Goal: Task Accomplishment & Management: Manage account settings

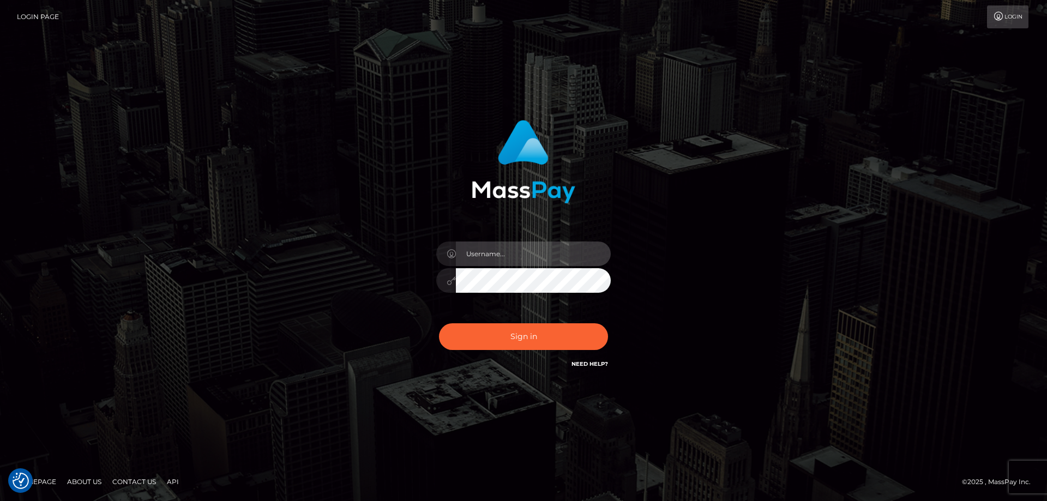
type input "Dan.Cirnat"
click at [602, 318] on div at bounding box center [510, 355] width 224 height 124
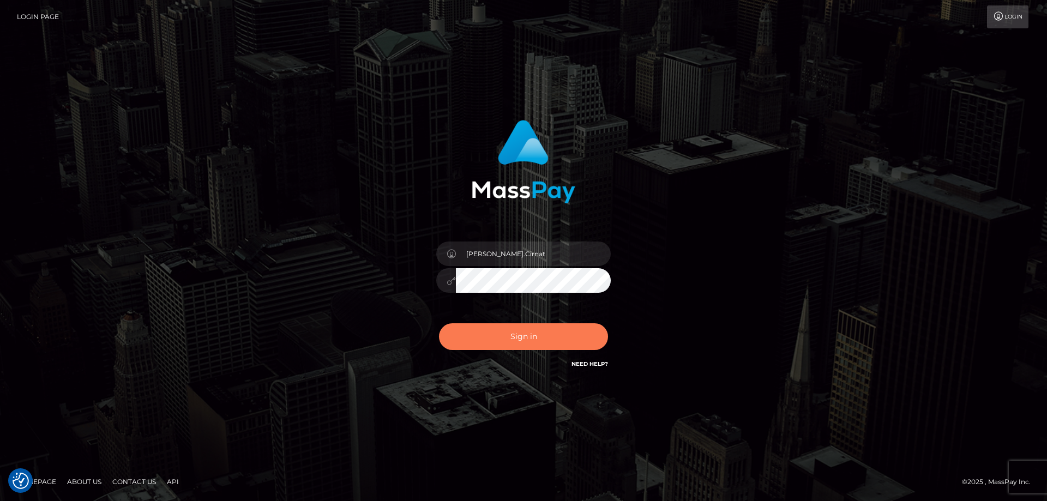
click at [570, 332] on button "Sign in" at bounding box center [523, 337] width 169 height 27
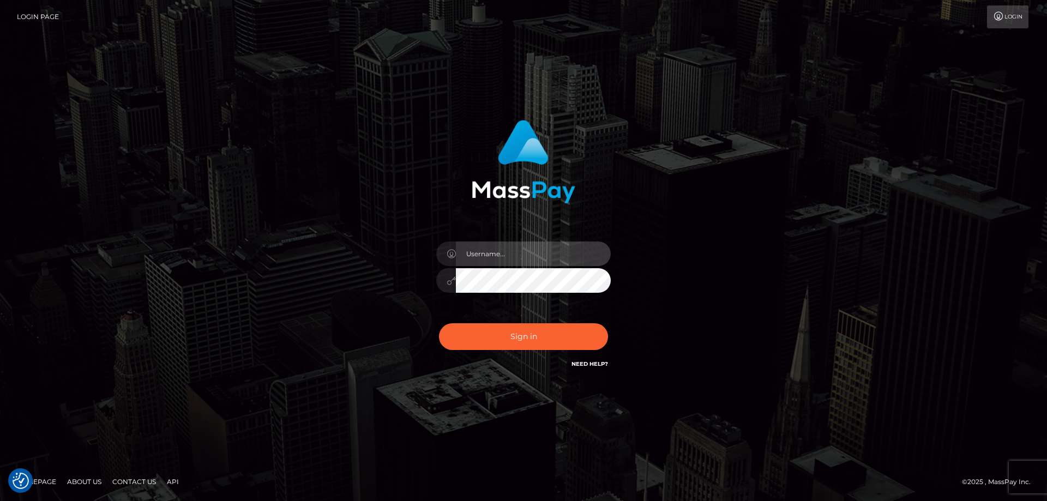
type input "Dan.Cirnat"
click at [602, 322] on div at bounding box center [510, 355] width 224 height 124
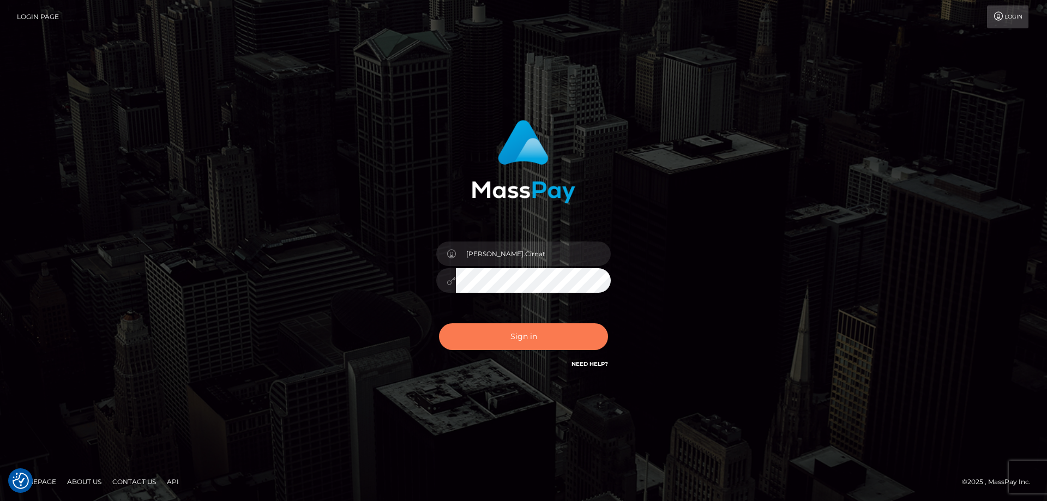
click at [524, 331] on button "Sign in" at bounding box center [523, 337] width 169 height 27
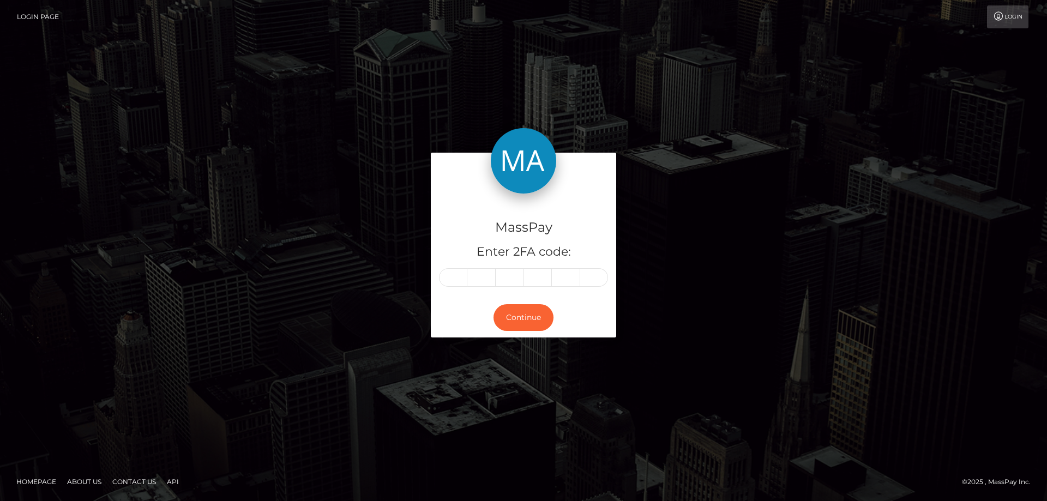
click at [452, 274] on input "text" at bounding box center [453, 277] width 28 height 19
type input "3"
type input "6"
type input "5"
type input "9"
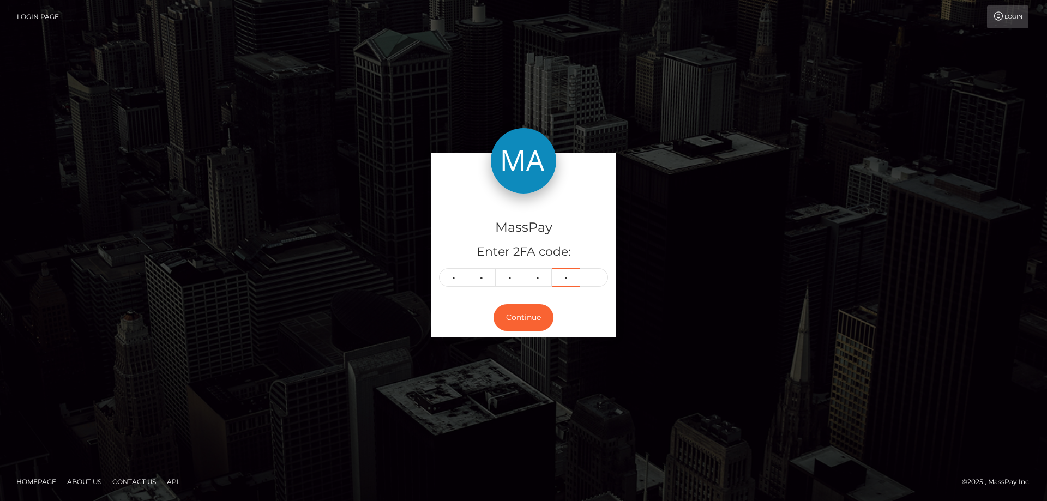
type input "8"
type input "2"
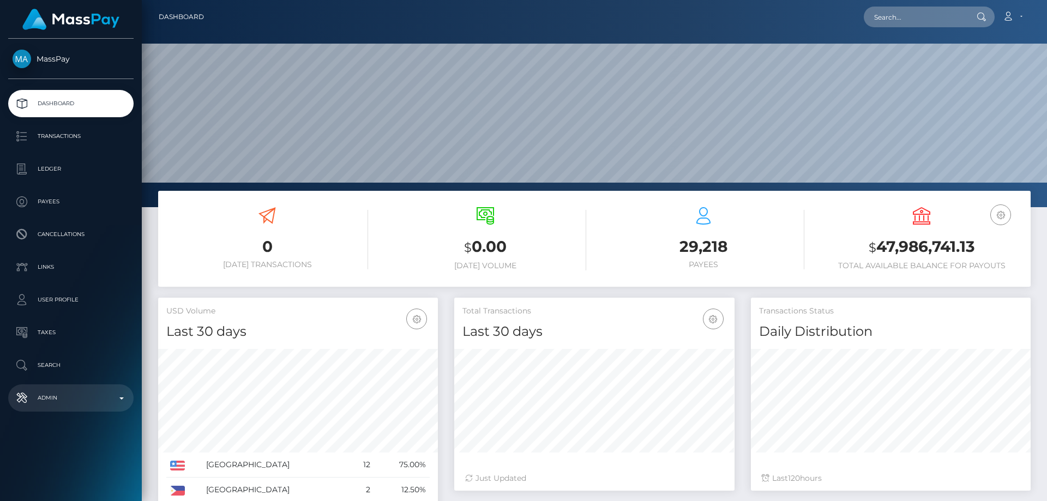
click at [89, 400] on p "Admin" at bounding box center [71, 398] width 117 height 16
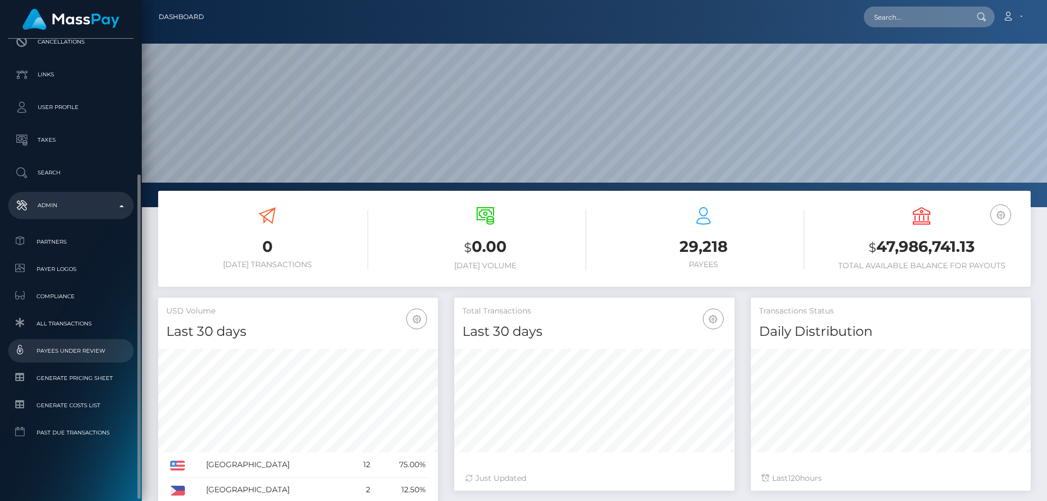
click at [97, 351] on span "Payees under Review" at bounding box center [71, 351] width 117 height 13
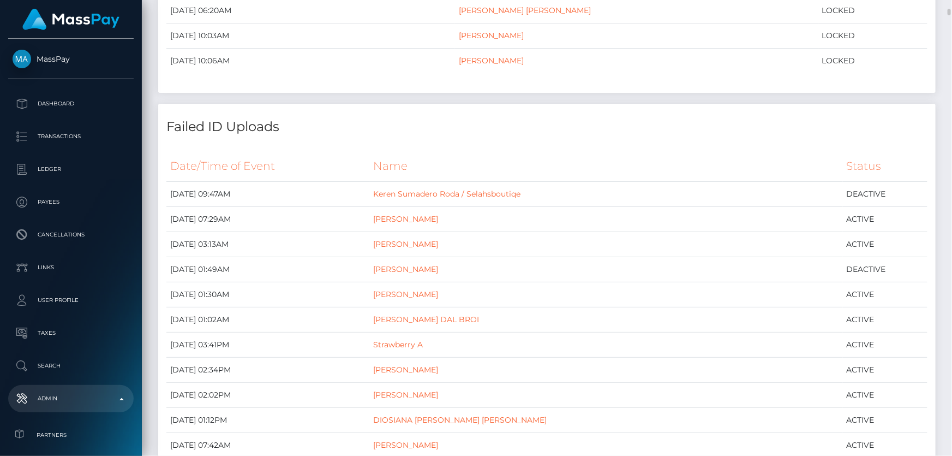
scroll to position [644, 0]
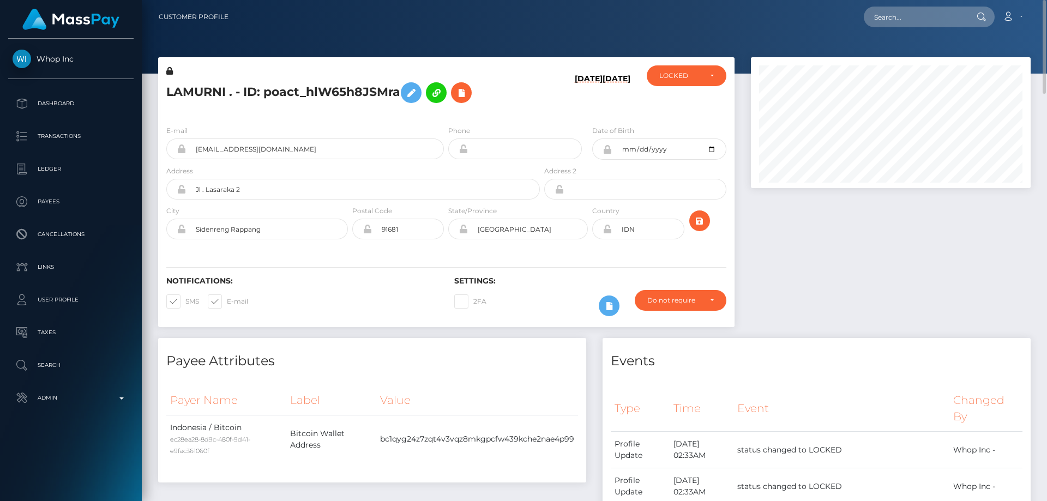
click at [171, 69] on icon at bounding box center [169, 71] width 7 height 8
click at [274, 125] on div "E-mail murnisaputra887+b4dd97c8a3@gmail.com" at bounding box center [305, 142] width 278 height 34
click at [411, 91] on icon at bounding box center [411, 93] width 13 height 14
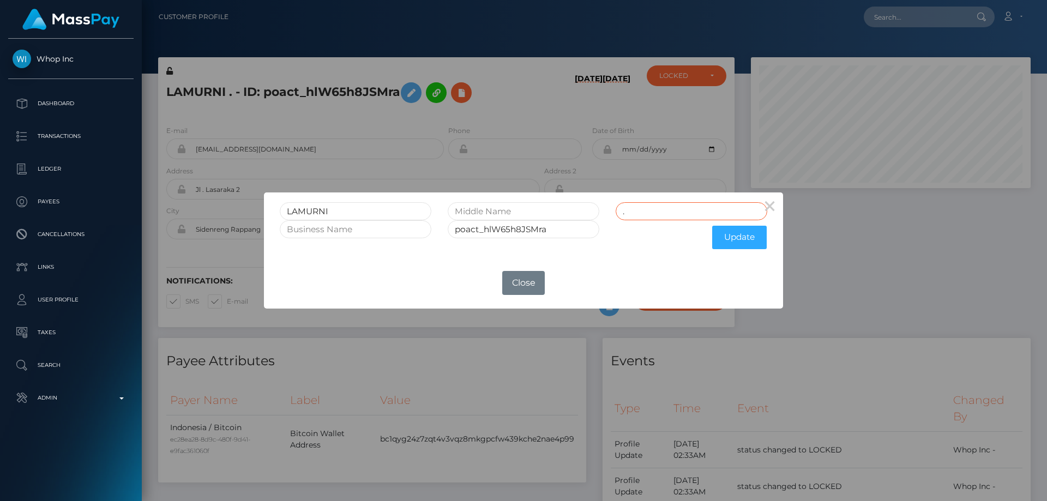
drag, startPoint x: 630, startPoint y: 215, endPoint x: 603, endPoint y: 223, distance: 28.5
click at [603, 223] on form "LAMURNI . poact_hlW65h8JSMra Update" at bounding box center [524, 228] width 488 height 52
drag, startPoint x: 291, startPoint y: 209, endPoint x: 272, endPoint y: 214, distance: 19.2
click at [273, 214] on div "LAMURNI" at bounding box center [356, 211] width 168 height 18
paste input "LAMURNI"
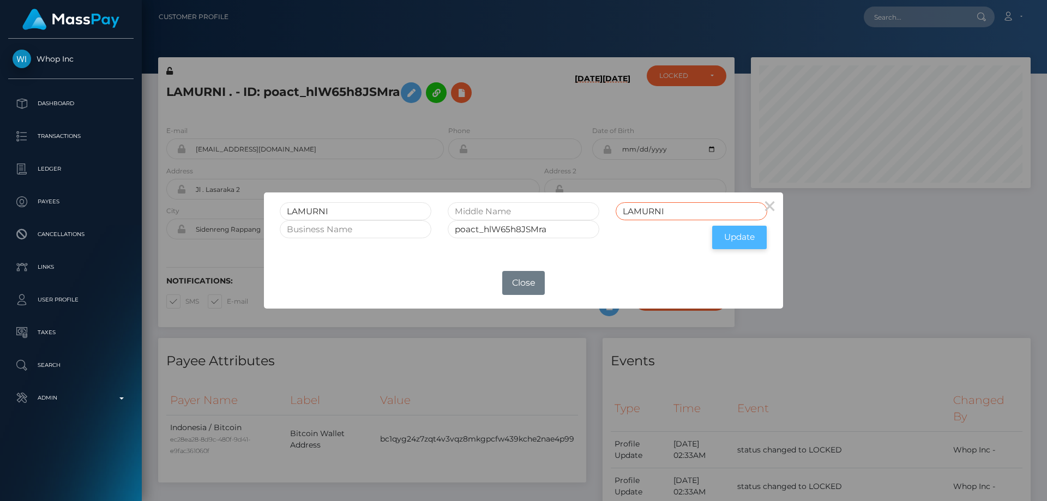
type input "LAMURNI"
click at [739, 238] on button "Update" at bounding box center [739, 237] width 55 height 23
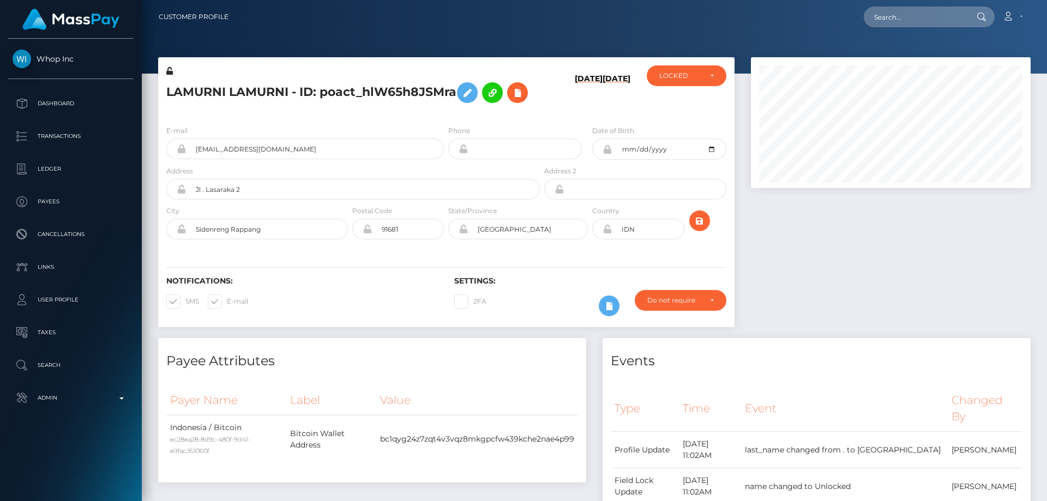
scroll to position [131, 280]
click at [171, 69] on icon at bounding box center [169, 71] width 7 height 8
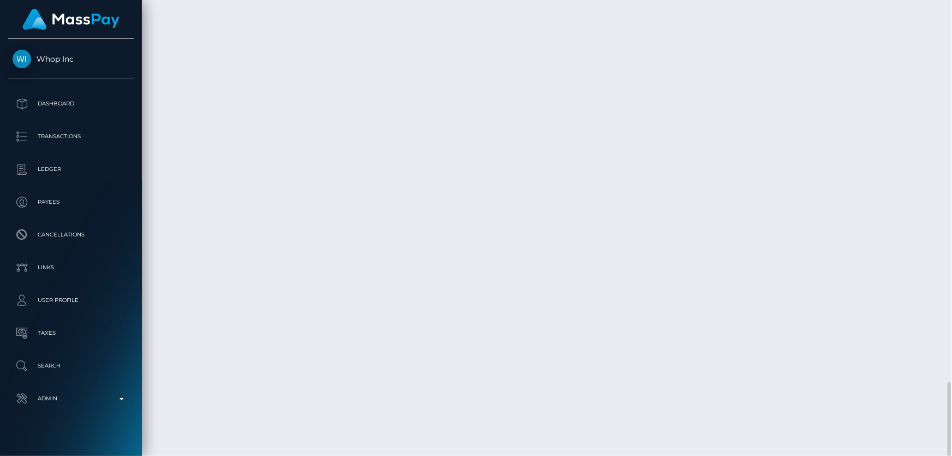
scroll to position [131, 248]
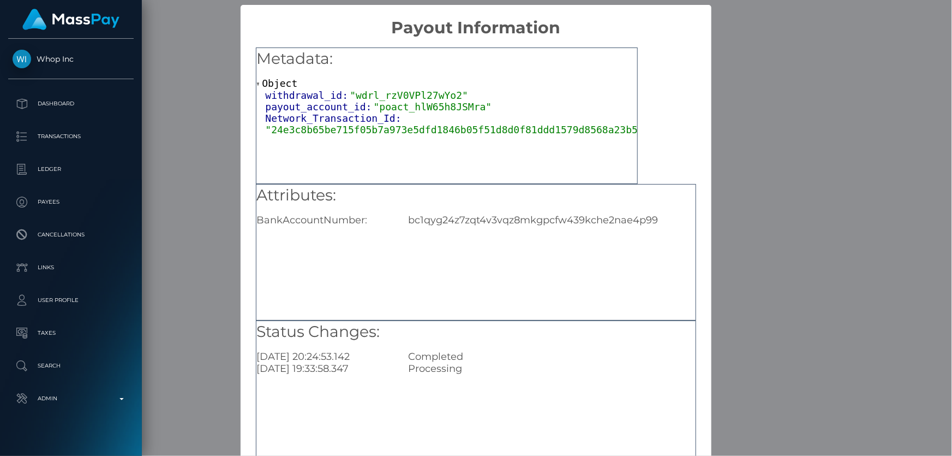
click at [474, 218] on div "bc1qyg24z7zqt4v3vqz8mkgpcfw439kche2nae4p99" at bounding box center [551, 220] width 303 height 12
copy div "bc1qyg24z7zqt4v3vqz8mkgpcfw439kche2nae4p99"
click at [759, 214] on div "× Payout Information Metadata: Object withdrawal_id: "wdrl_rzV0VPl27wYo2" payou…" at bounding box center [476, 228] width 952 height 456
click at [776, 252] on div "× Payout Information Metadata: Object withdrawal_id: "wdrl_rzV0VPl27wYo2" payou…" at bounding box center [476, 228] width 952 height 456
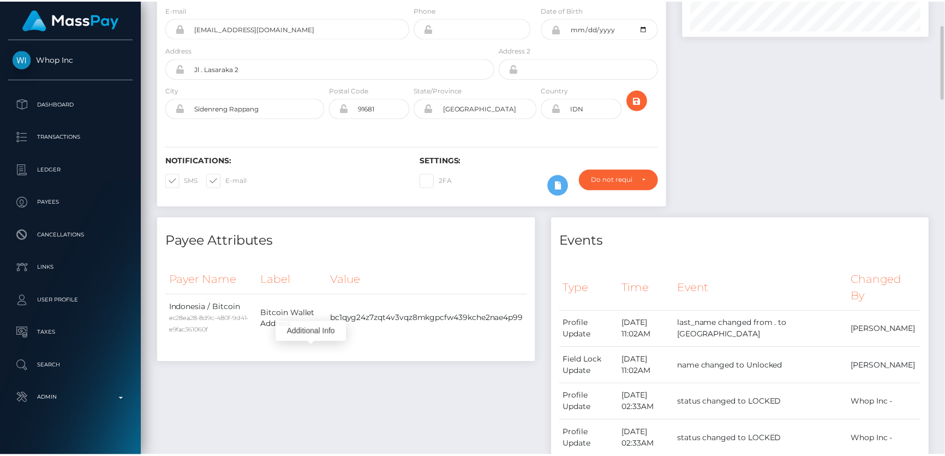
scroll to position [4, 0]
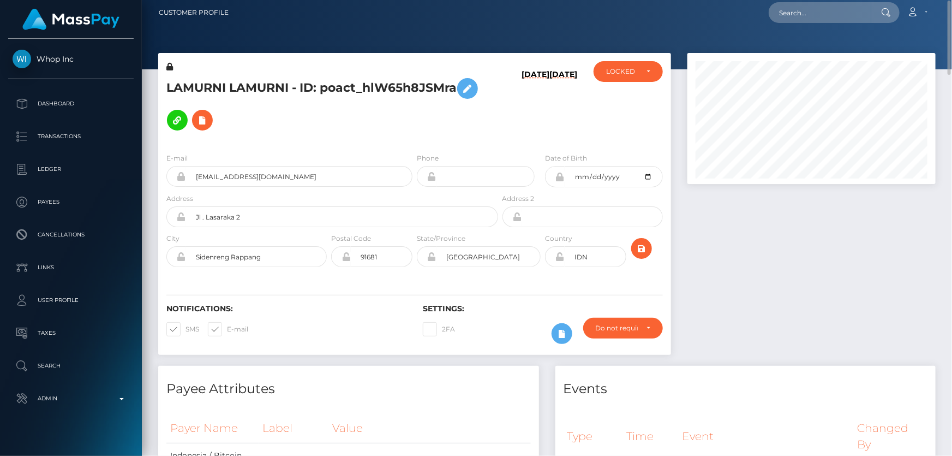
click at [789, 293] on div at bounding box center [811, 209] width 265 height 313
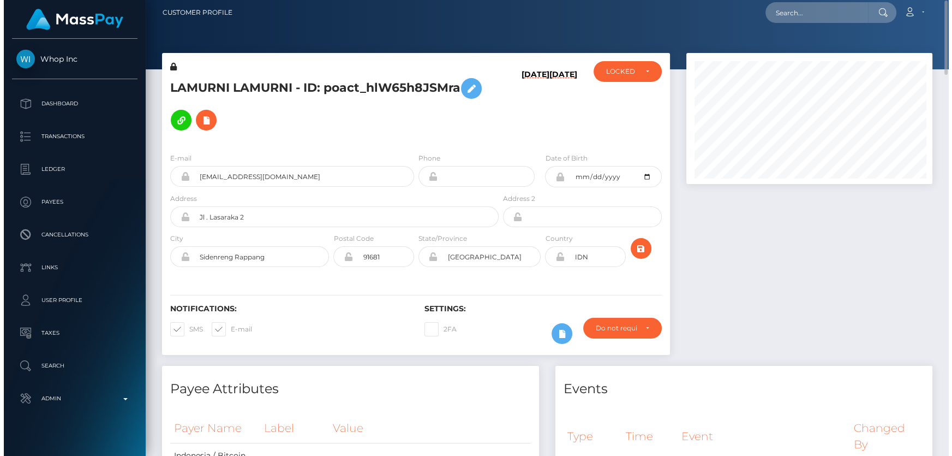
scroll to position [131, 248]
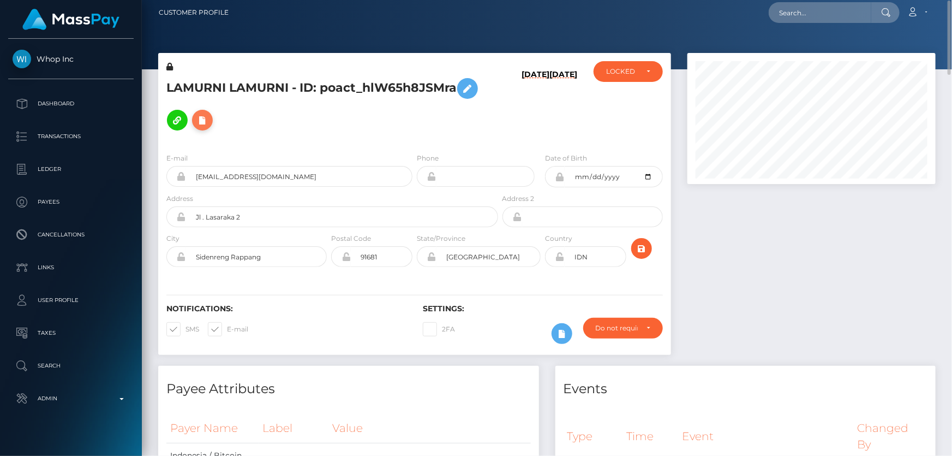
click at [201, 119] on icon at bounding box center [202, 120] width 13 height 14
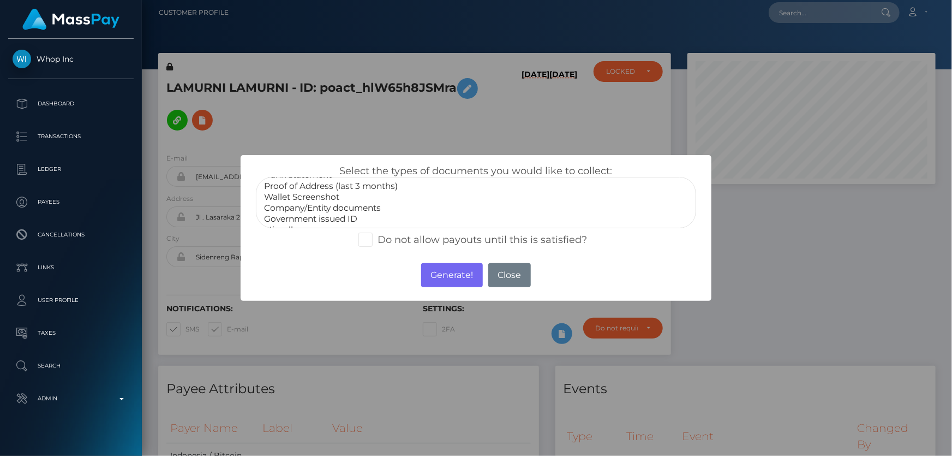
scroll to position [31, 0]
select select "Miscellaneous"
click at [308, 216] on option "Miscellaneous" at bounding box center [476, 220] width 426 height 11
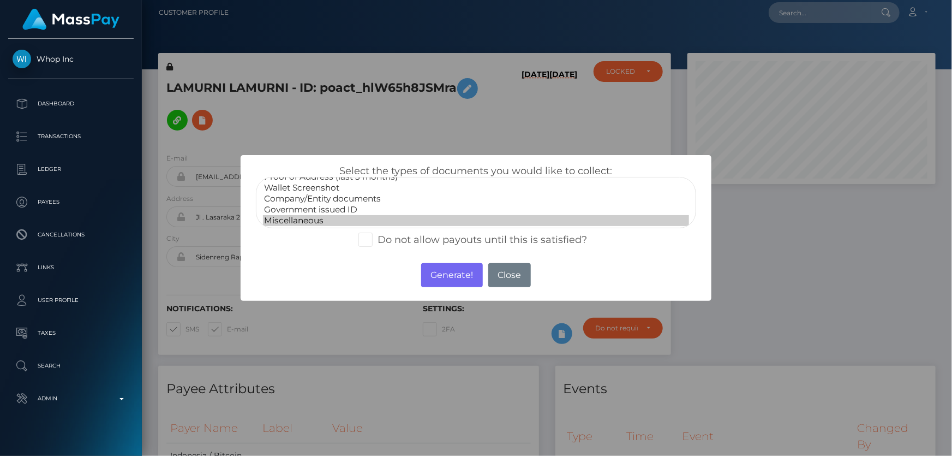
click at [817, 315] on div "× Select the types of documents you would like to collect: Paper Check Bank Sta…" at bounding box center [476, 228] width 952 height 456
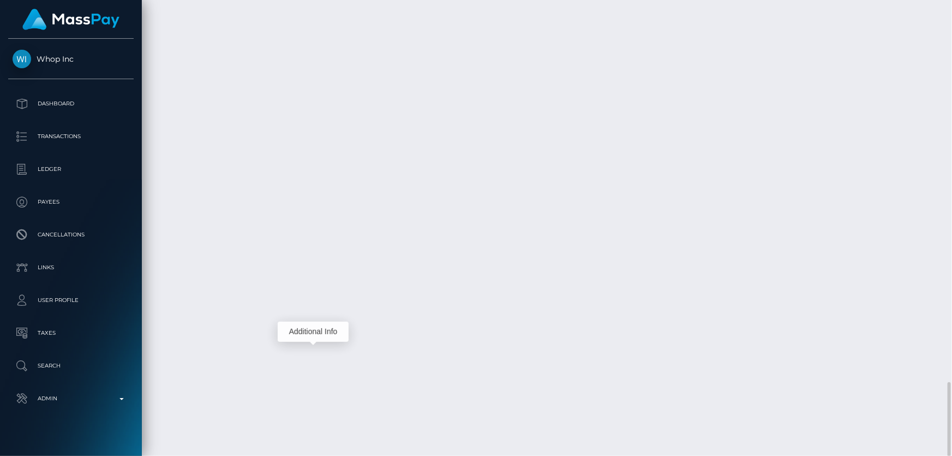
scroll to position [131, 248]
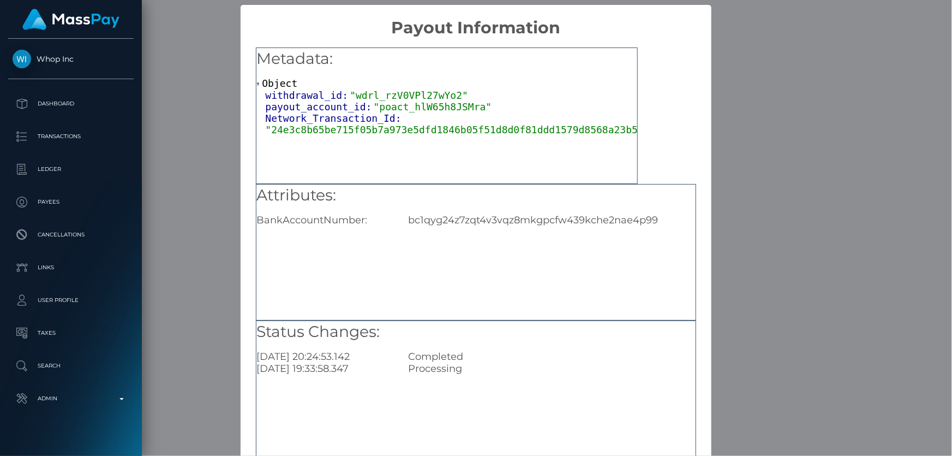
click at [441, 224] on div "bc1qyg24z7zqt4v3vqz8mkgpcfw439kche2nae4p99" at bounding box center [551, 220] width 303 height 12
copy div "bc1qyg24z7zqt4v3vqz8mkgpcfw439kche2nae4p99"
click at [798, 260] on div "× Payout Information Metadata: Object withdrawal_id: "wdrl_rzV0VPl27wYo2" payou…" at bounding box center [476, 228] width 952 height 456
click at [780, 306] on div "× Payout Information Metadata: Object withdrawal_id: "wdrl_rzV0VPl27wYo2" payou…" at bounding box center [476, 228] width 952 height 456
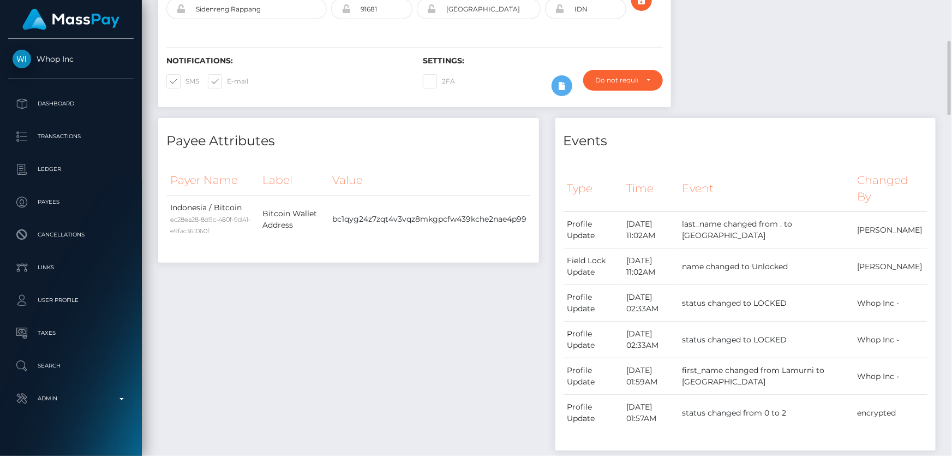
scroll to position [54, 0]
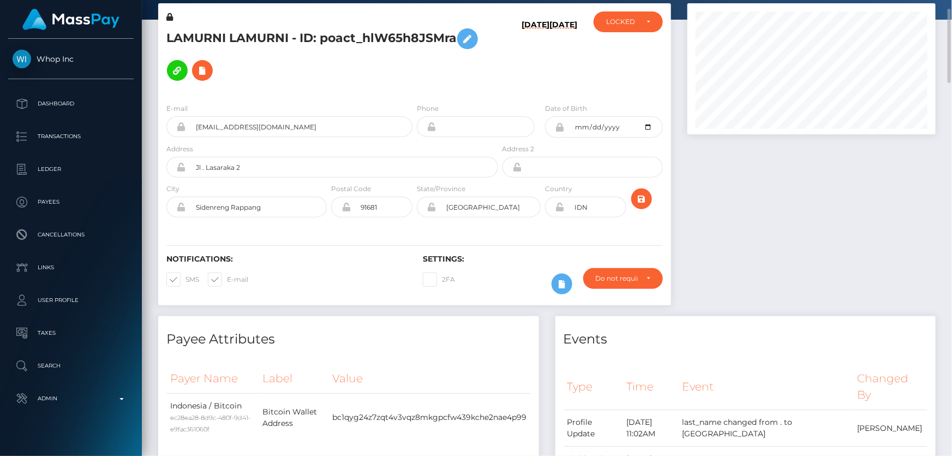
click at [759, 197] on div at bounding box center [811, 159] width 265 height 313
click at [199, 68] on icon at bounding box center [202, 71] width 13 height 14
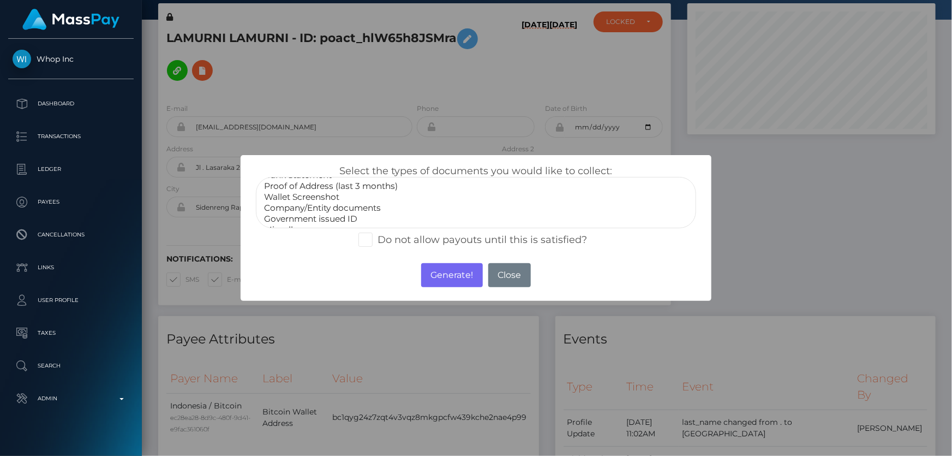
scroll to position [31, 0]
select select "Miscellaneous"
click at [303, 219] on option "Miscellaneous" at bounding box center [476, 220] width 426 height 11
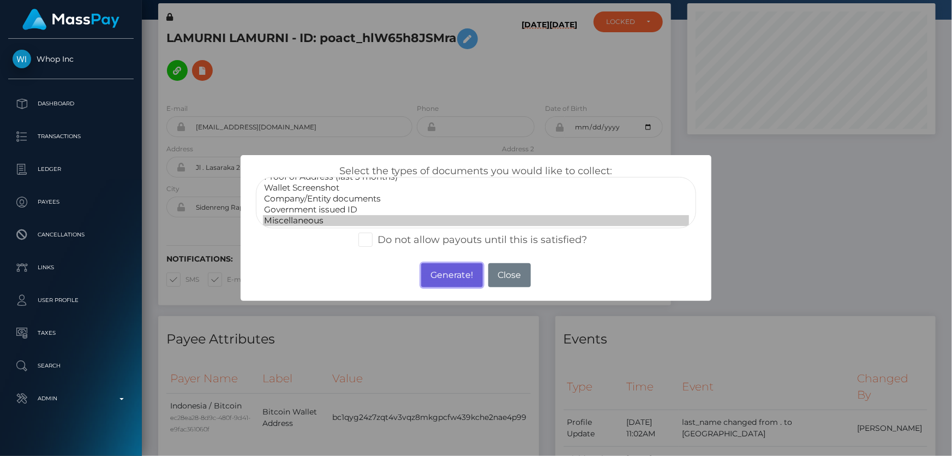
click at [454, 275] on button "Generate!" at bounding box center [452, 275] width 62 height 24
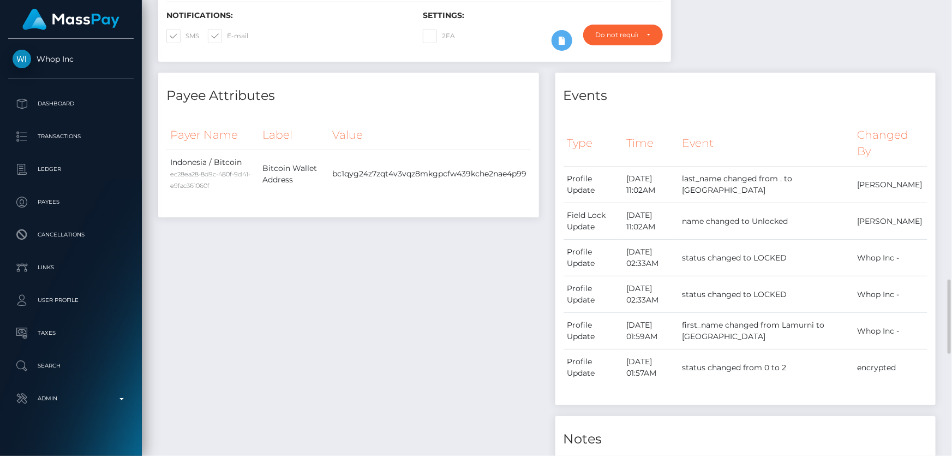
scroll to position [496, 0]
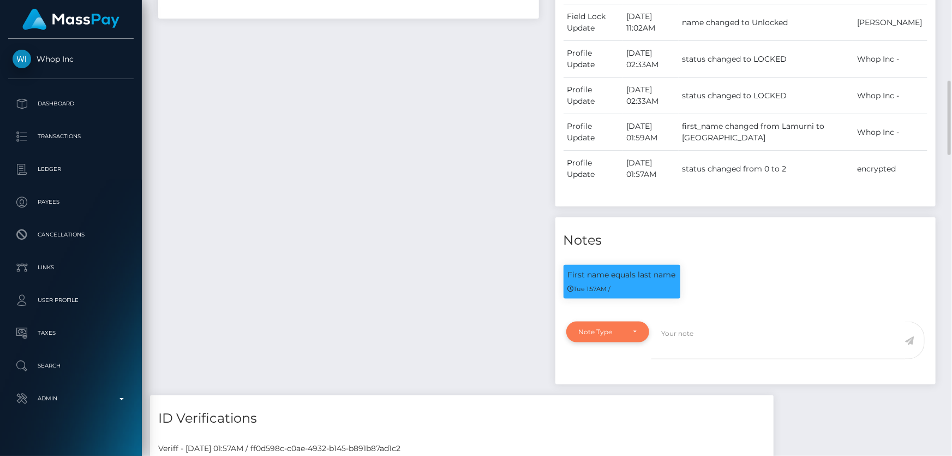
drag, startPoint x: 633, startPoint y: 333, endPoint x: 624, endPoint y: 333, distance: 9.3
click at [630, 333] on div "Note Type" at bounding box center [608, 331] width 58 height 9
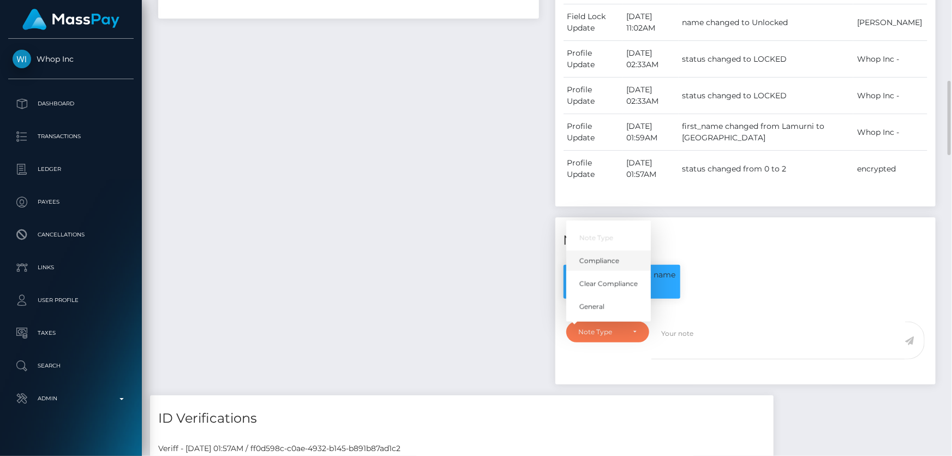
click at [614, 260] on span "Compliance" at bounding box center [599, 260] width 40 height 10
select select "COMPLIANCE"
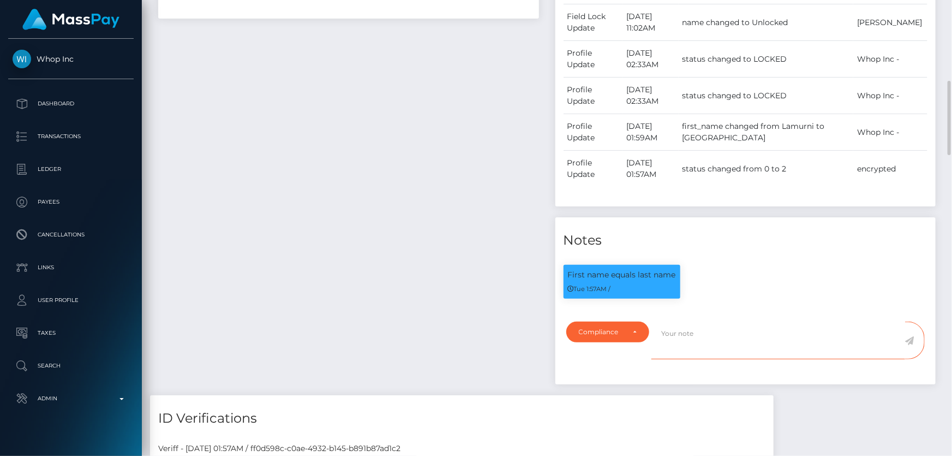
click at [690, 349] on textarea at bounding box center [778, 340] width 254 height 38
type textarea "a"
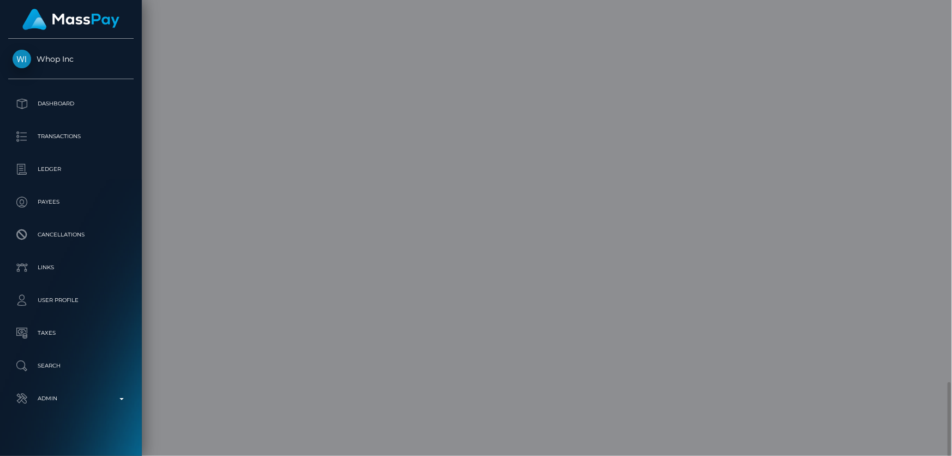
scroll to position [0, 0]
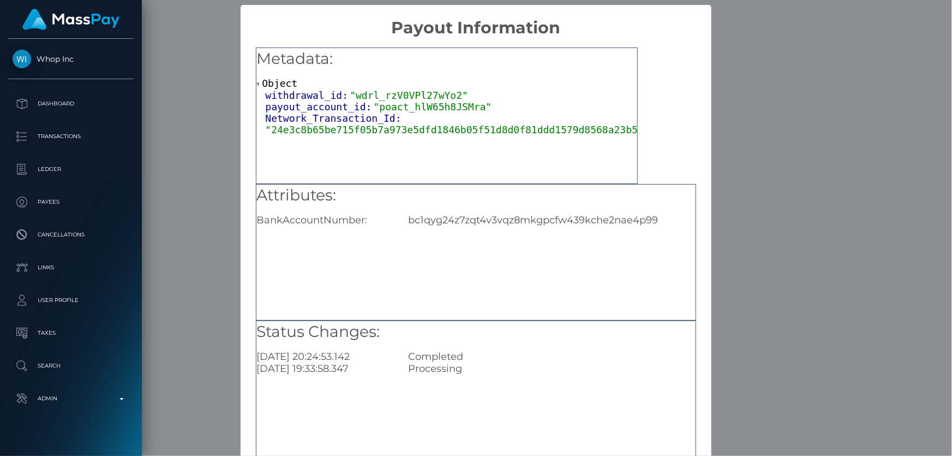
click at [461, 221] on div "bc1qyg24z7zqt4v3vqz8mkgpcfw439kche2nae4p99" at bounding box center [551, 220] width 303 height 12
copy div "bc1qyg24z7zqt4v3vqz8mkgpcfw439kche2nae4p99"
click at [814, 286] on div "× Payout Information Metadata: Object withdrawal_id: "wdrl_rzV0VPl27wYo2" payou…" at bounding box center [476, 228] width 952 height 456
click at [798, 277] on div "× Payout Information Metadata: Object withdrawal_id: "wdrl_rzV0VPl27wYo2" payou…" at bounding box center [476, 228] width 952 height 456
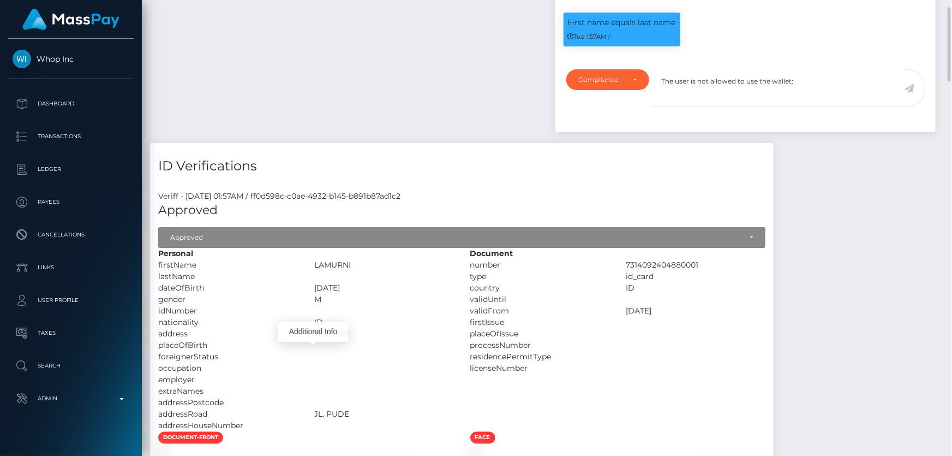
scroll to position [550, 0]
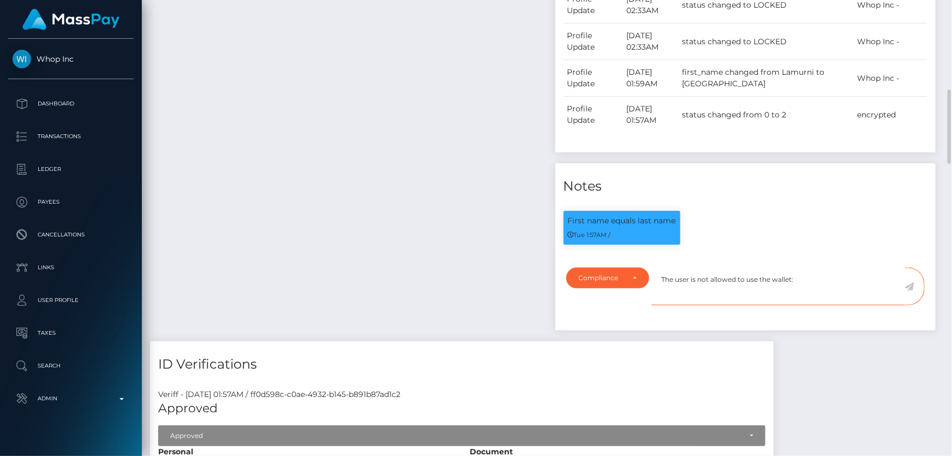
click at [810, 281] on textarea "The user is not allowed to use the wallet:" at bounding box center [778, 286] width 254 height 38
paste textarea "bc1qyg24z7zqt4v3vqz8mkgpcfw439kche2nae4p99"
paste textarea "Pig Butchering"
type textarea "The user is not allowed to use the wallet: bc1qyg24z7zqt4v3vqz8mkgpcfw439kche2n…"
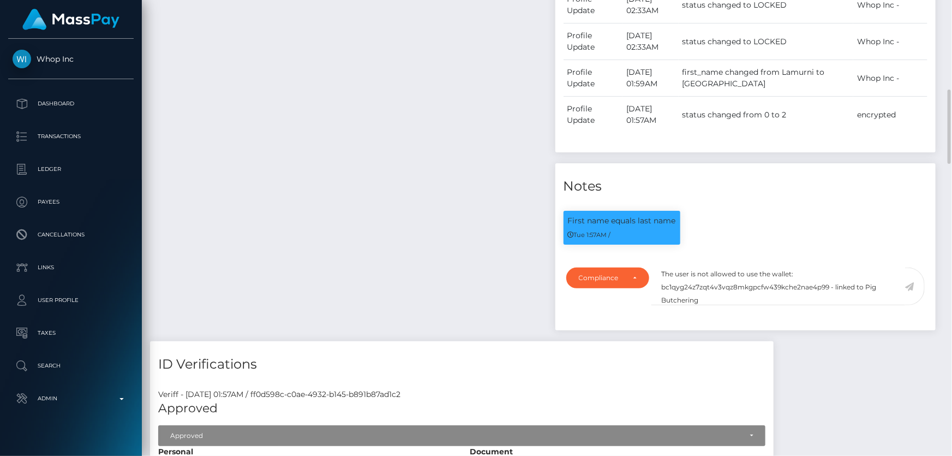
click at [911, 285] on icon at bounding box center [909, 286] width 9 height 9
click at [442, 266] on div "Payee Attributes Payer Name Label Value Indonesia / Bitcoin ec28ea28-8d9c-480f-…" at bounding box center [348, 80] width 397 height 521
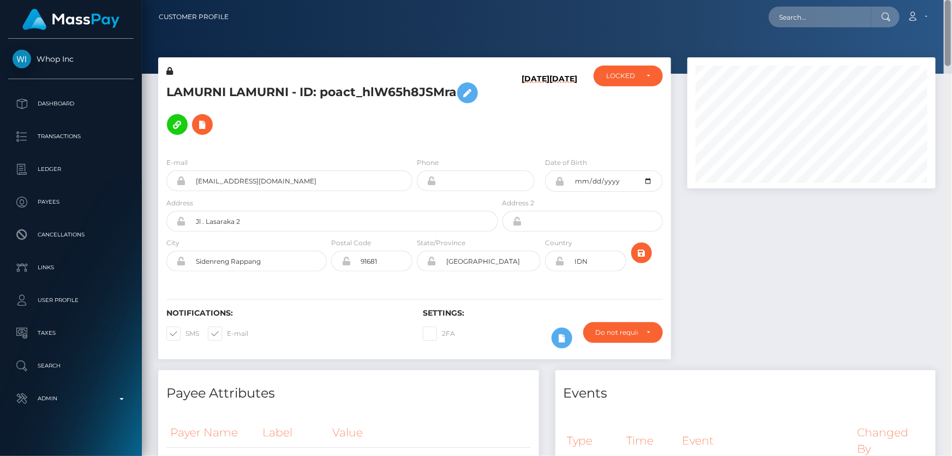
drag, startPoint x: 947, startPoint y: 405, endPoint x: 951, endPoint y: -14, distance: 418.5
click at [951, 0] on html "Whop Inc Dashboard Transactions Ledger Payees Cancellations Links" at bounding box center [476, 228] width 952 height 456
click at [636, 81] on div "LOCKED" at bounding box center [628, 75] width 69 height 21
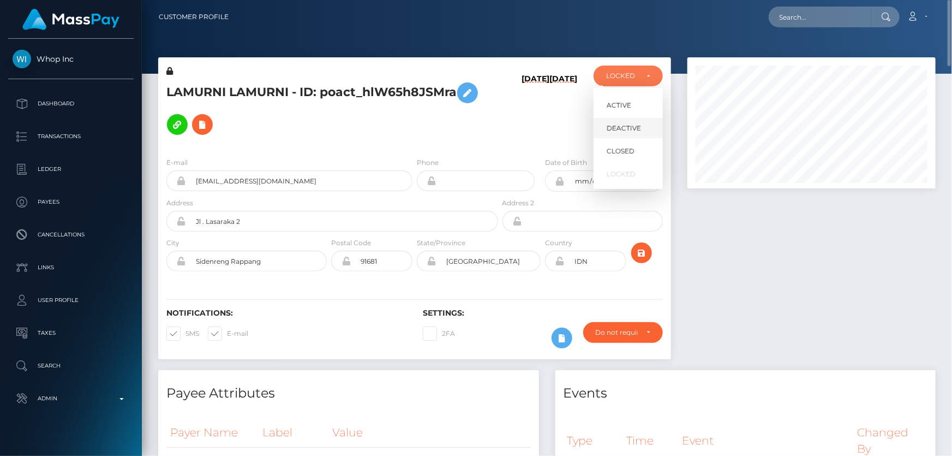
click at [623, 130] on span "DEACTIVE" at bounding box center [624, 128] width 34 height 10
select select "DEACTIVE"
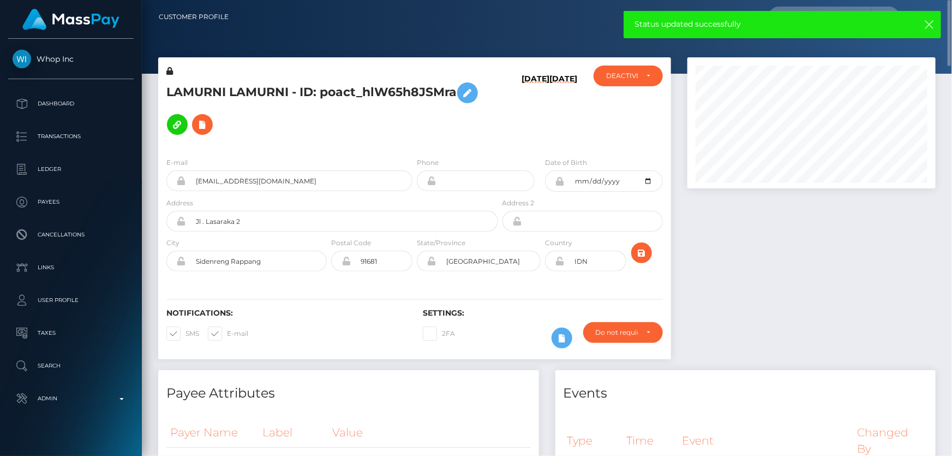
click at [367, 95] on h5 "LAMURNI LAMURNI - ID: poact_hlW65h8JSMra" at bounding box center [329, 108] width 326 height 63
copy h5 "LAMURNI LAMURNI - ID: poact_hlW65h8JSMra"
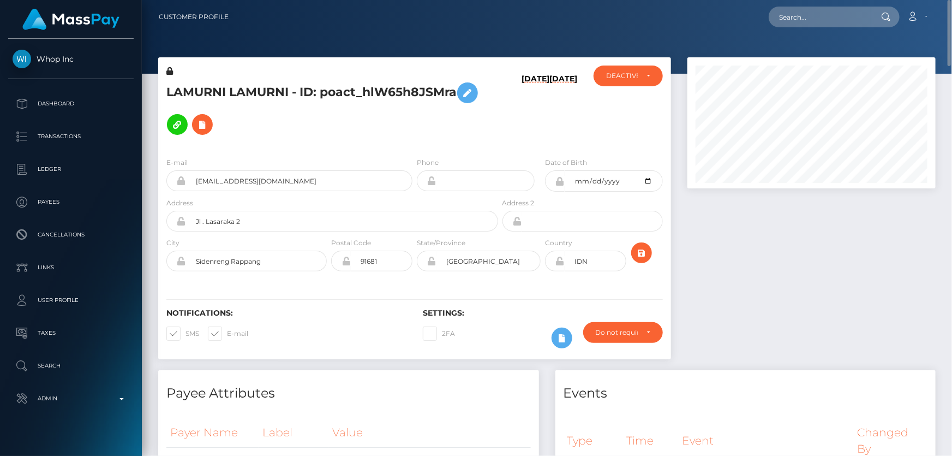
click at [739, 313] on div at bounding box center [811, 213] width 265 height 313
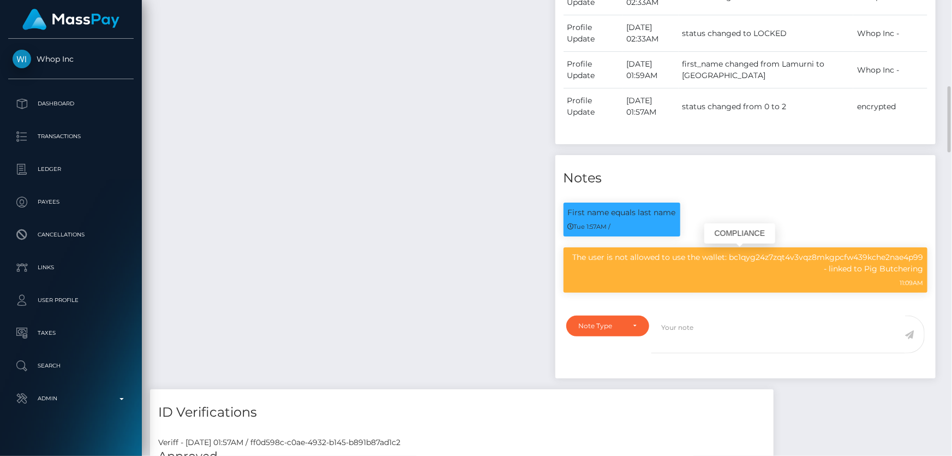
click at [670, 261] on p "The user is not allowed to use the wallet: bc1qyg24z7zqt4v3vqz8mkgpcfw439kche2n…" at bounding box center [746, 262] width 356 height 23
copy div "The user is not allowed to use the wallet: bc1qyg24z7zqt4v3vqz8mkgpcfw439kche2n…"
click at [415, 259] on div "Payee Attributes Payer Name Label Value Indonesia / Bitcoin ec28ea28-8d9c-480f-…" at bounding box center [348, 82] width 397 height 614
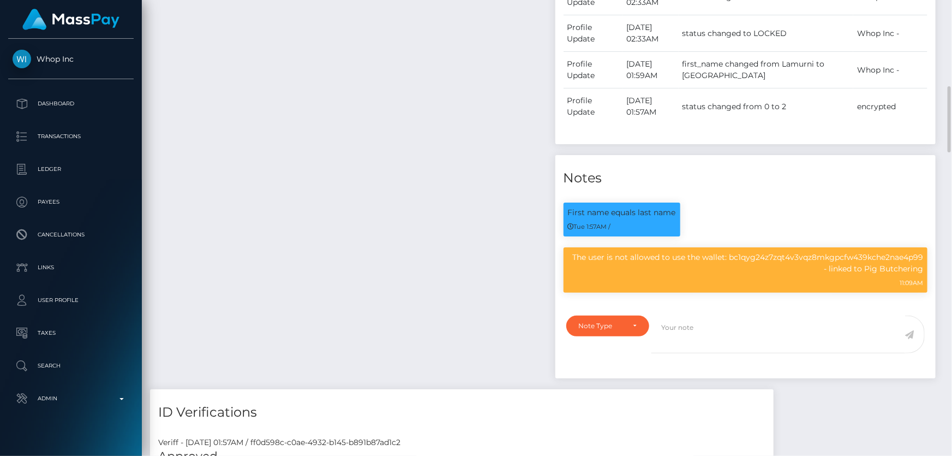
click at [294, 170] on div "Payee Attributes Payer Name Label Value Indonesia / Bitcoin ec28ea28-8d9c-480f-…" at bounding box center [348, 82] width 397 height 614
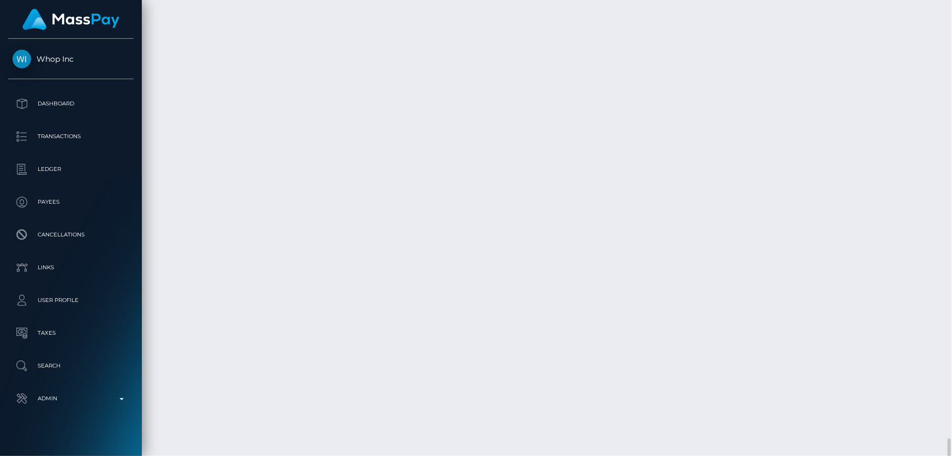
scroll to position [2676, 0]
drag, startPoint x: 678, startPoint y: 351, endPoint x: 671, endPoint y: 344, distance: 10.0
copy td "$58.89 USD"
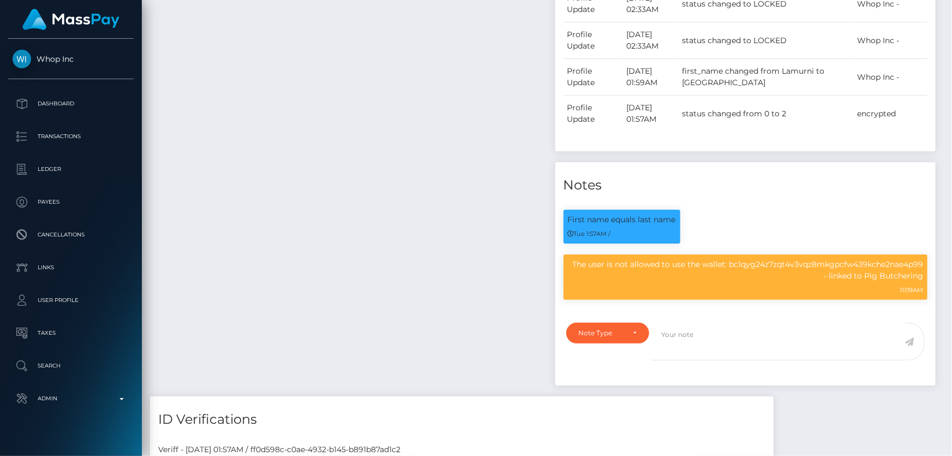
scroll to position [0, 0]
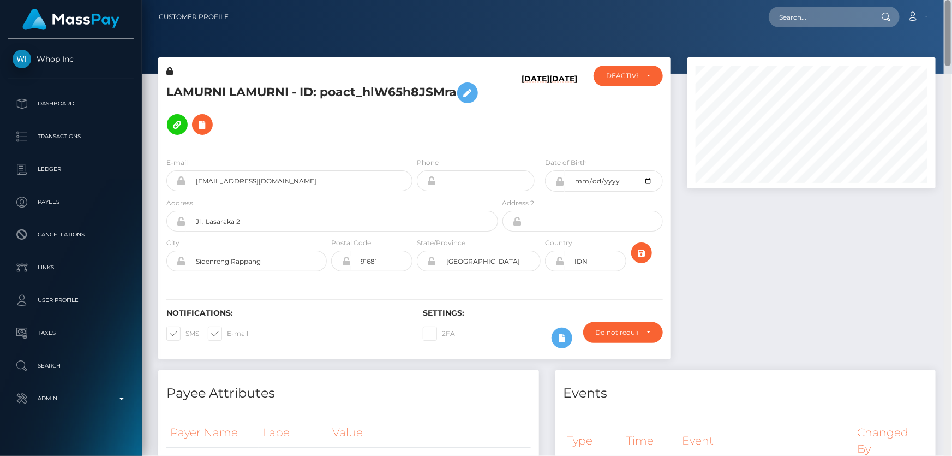
drag, startPoint x: 949, startPoint y: 429, endPoint x: 855, endPoint y: 35, distance: 404.4
click at [951, 0] on html "Whop Inc Dashboard Transactions Ledger Payees Cancellations Links" at bounding box center [476, 228] width 952 height 456
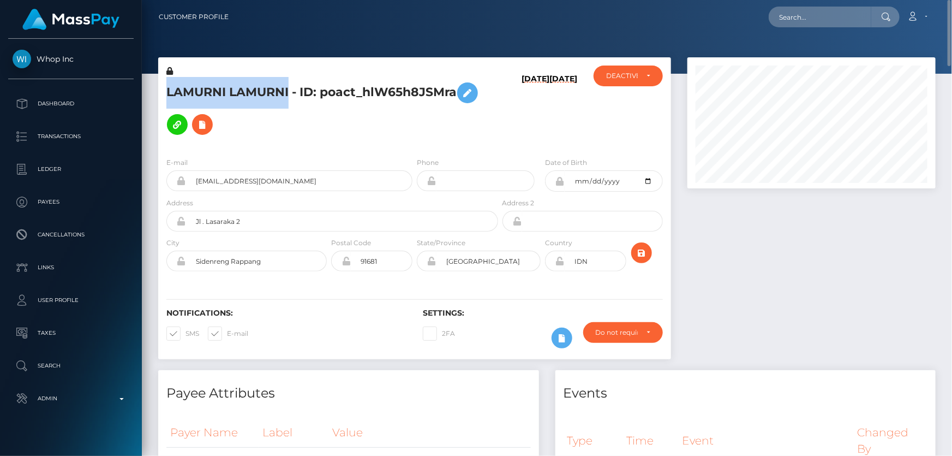
drag, startPoint x: 290, startPoint y: 91, endPoint x: 170, endPoint y: 91, distance: 120.0
click at [166, 88] on h5 "LAMURNI LAMURNI - ID: poact_hlW65h8JSMra" at bounding box center [329, 108] width 326 height 63
copy h5 "LAMURNI LAMURNI"
drag, startPoint x: 344, startPoint y: 184, endPoint x: 191, endPoint y: 179, distance: 152.8
click at [190, 179] on input "murnisaputra887+b4dd97c8a3@gmail.com" at bounding box center [299, 180] width 226 height 21
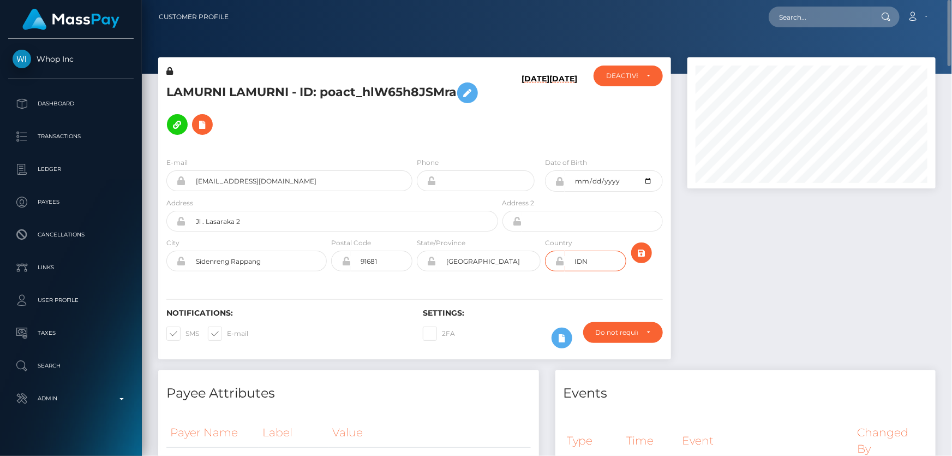
click at [567, 261] on input "IDN" at bounding box center [596, 260] width 62 height 21
click at [802, 304] on div at bounding box center [811, 213] width 265 height 313
drag, startPoint x: 947, startPoint y: 431, endPoint x: 948, endPoint y: 17, distance: 414.1
click at [948, 17] on div "Customer Profile Loading... Loading..." at bounding box center [547, 228] width 810 height 456
click at [606, 147] on div "ACTIVE DEACTIVE CLOSED LOCKED DEACTIVE ACTIVE DEACTIVE CLOSED LOCKED" at bounding box center [628, 106] width 86 height 83
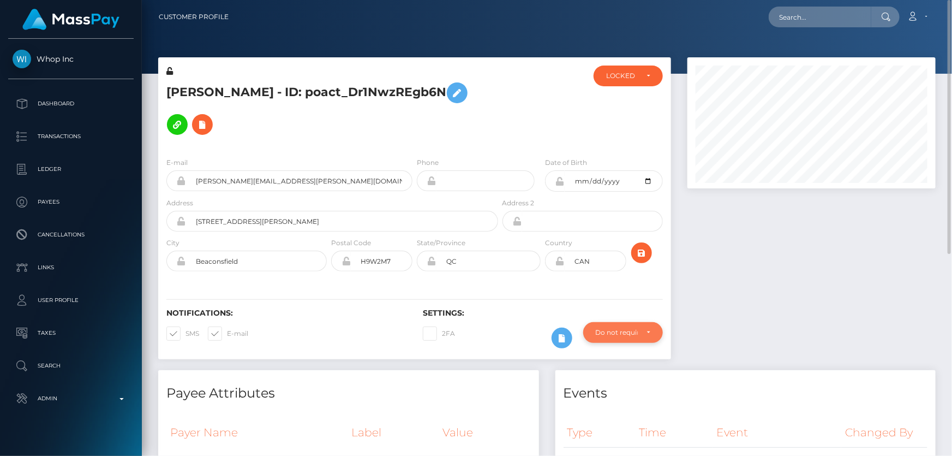
drag, startPoint x: 598, startPoint y: 315, endPoint x: 606, endPoint y: 332, distance: 18.1
click at [600, 328] on div "Do not require" at bounding box center [617, 332] width 42 height 9
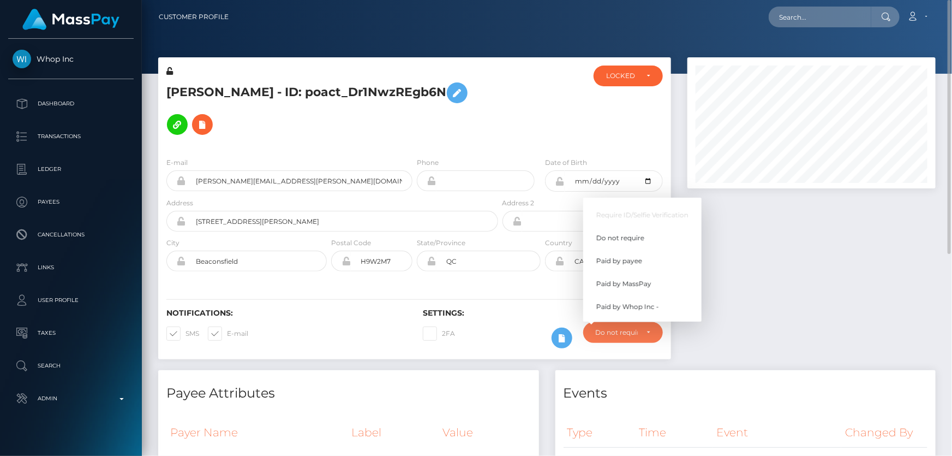
scroll to position [131, 248]
click at [632, 302] on span "Paid by Whop Inc -" at bounding box center [627, 307] width 63 height 10
select select "338"
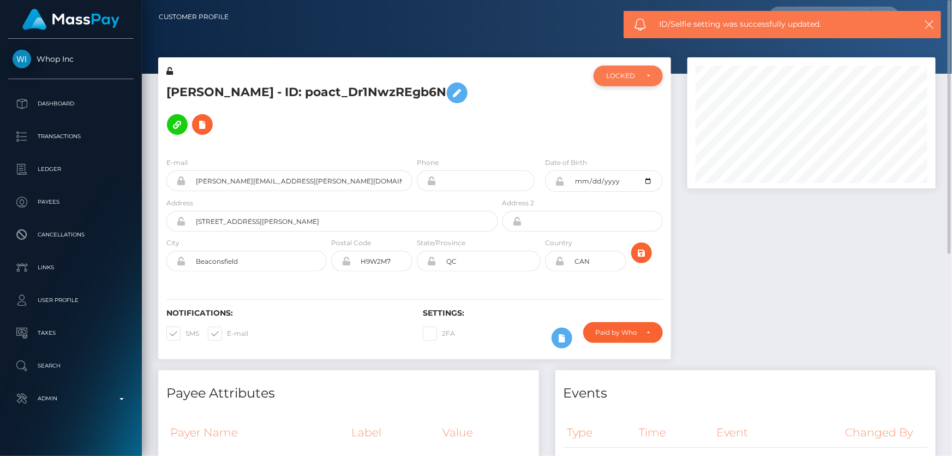
click at [622, 76] on div "LOCKED" at bounding box center [622, 75] width 32 height 9
click at [635, 108] on link "ACTIVE" at bounding box center [628, 105] width 69 height 20
select select "ACTIVE"
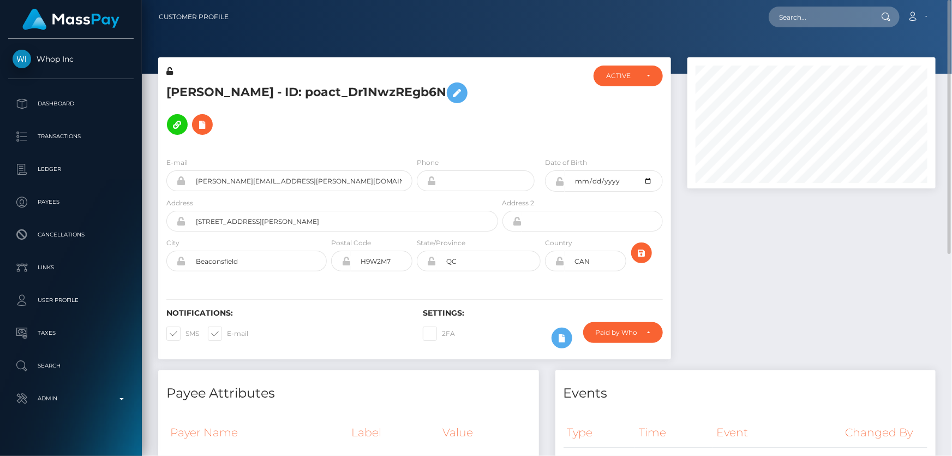
click at [400, 148] on div "E-mail [PERSON_NAME][EMAIL_ADDRESS][PERSON_NAME][DOMAIN_NAME] Phone Address" at bounding box center [414, 215] width 513 height 134
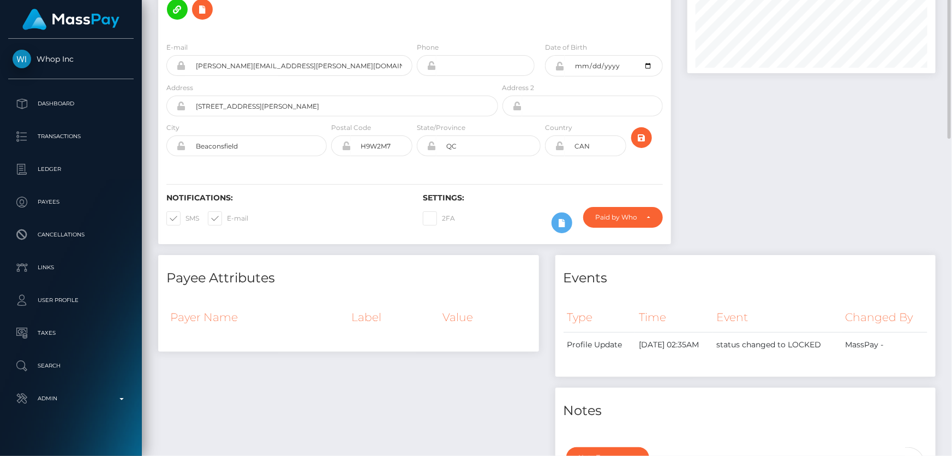
scroll to position [0, 0]
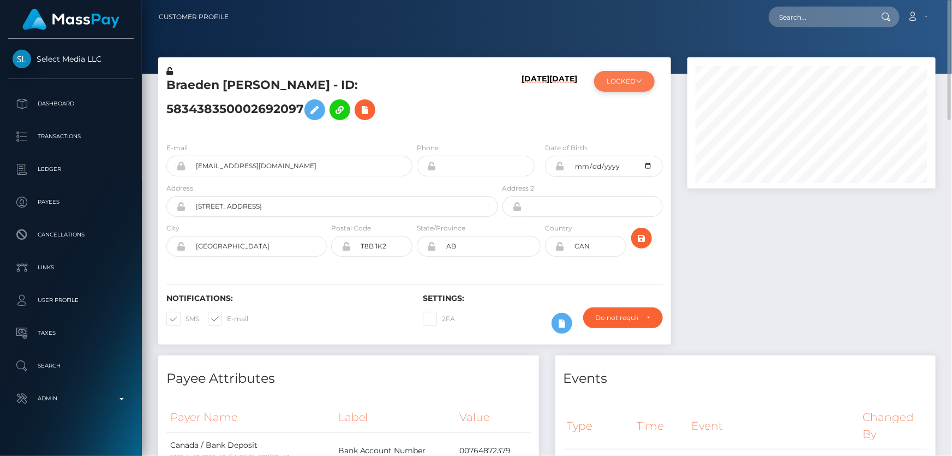
click at [633, 82] on button "LOCKED" at bounding box center [624, 81] width 61 height 21
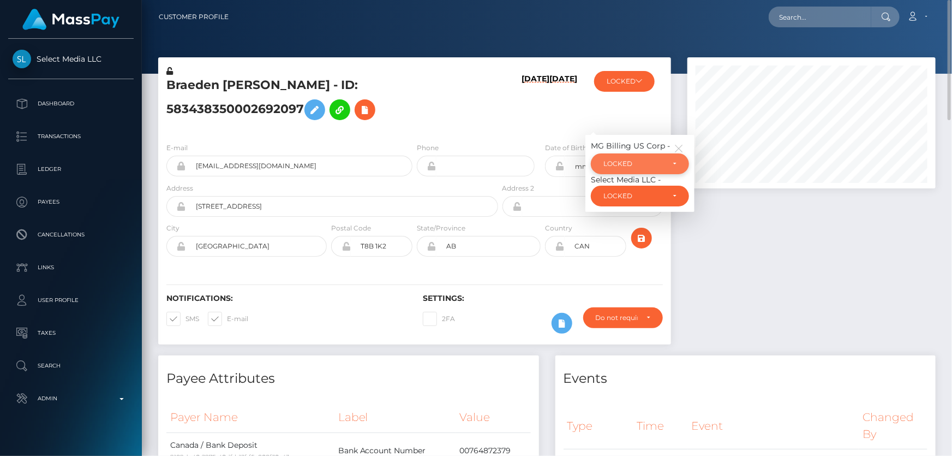
click at [643, 168] on div "LOCKED" at bounding box center [633, 163] width 61 height 9
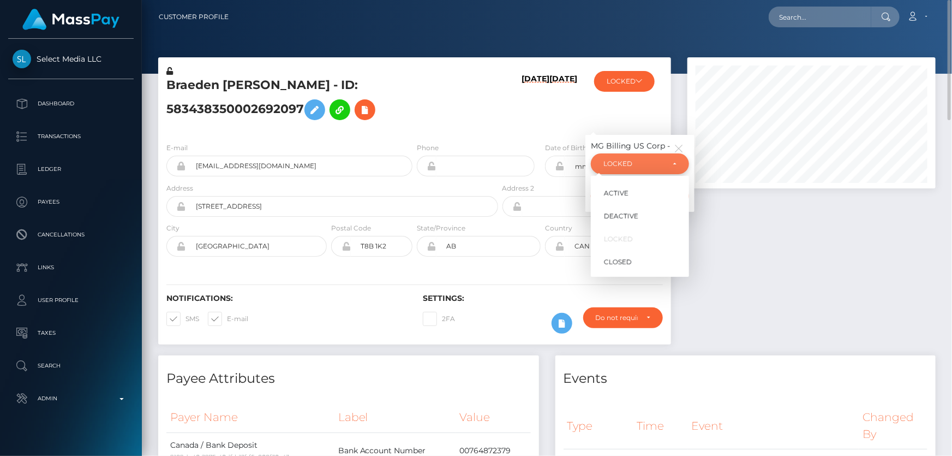
scroll to position [131, 248]
click at [640, 203] on link "ACTIVE" at bounding box center [640, 193] width 98 height 20
select select "ACTIVE"
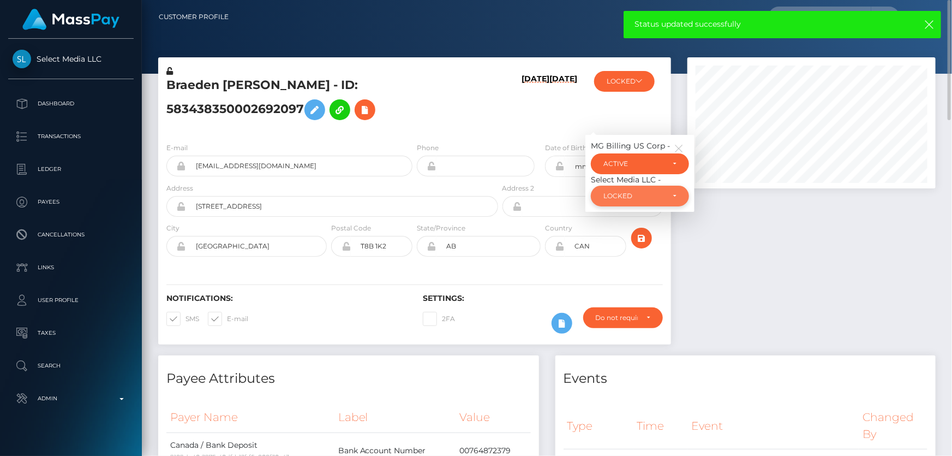
click at [645, 206] on div "LOCKED" at bounding box center [640, 195] width 98 height 21
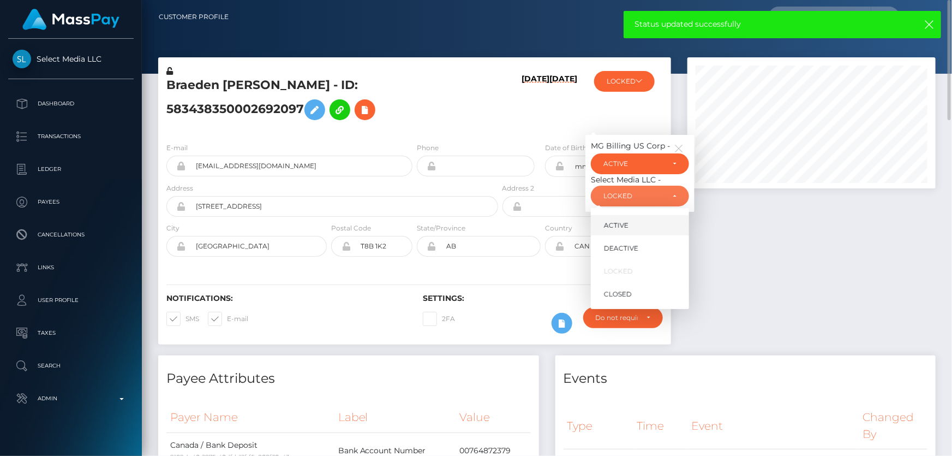
click at [624, 230] on span "ACTIVE" at bounding box center [616, 225] width 25 height 10
select select "ACTIVE"
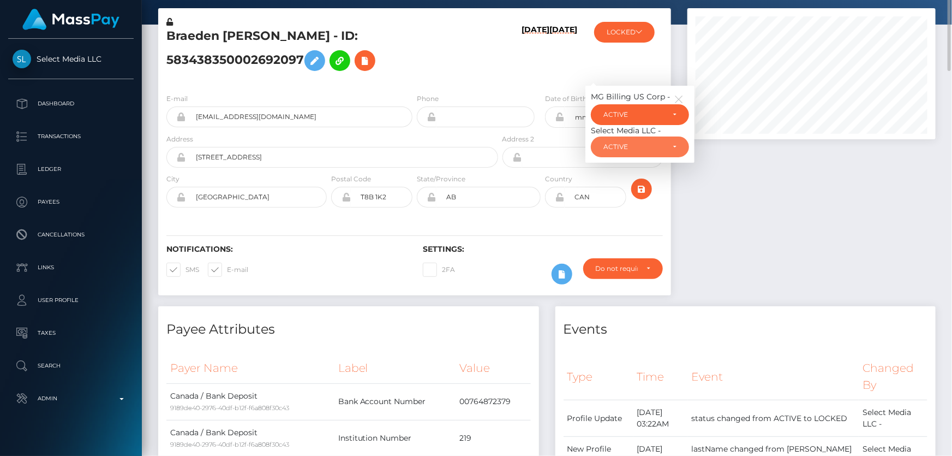
scroll to position [0, 0]
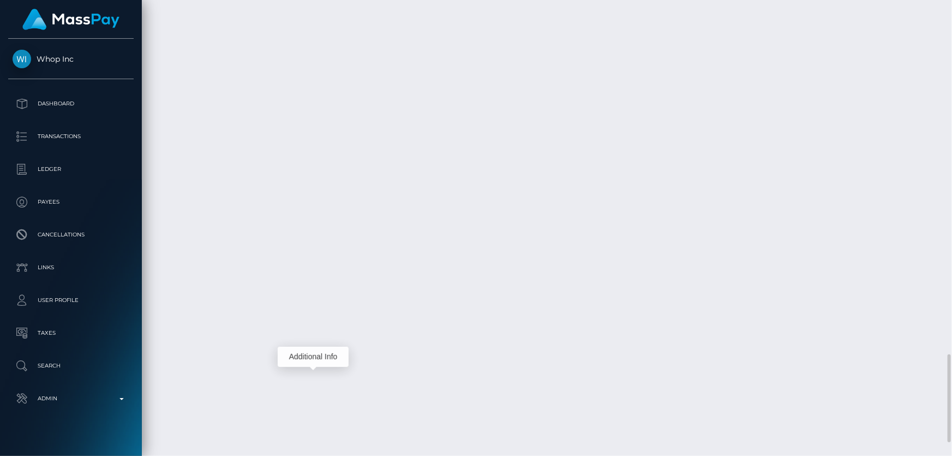
scroll to position [131, 248]
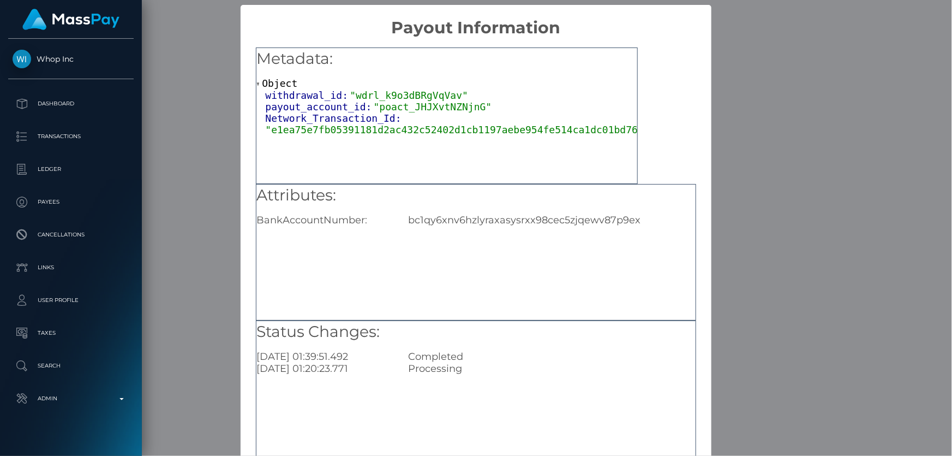
click at [544, 301] on div "Attributes: BankAccountNumber: bc1qy6xnv6hzlyraxasysrxx98cec5zjqewv87p9ex" at bounding box center [476, 252] width 440 height 136
click at [516, 215] on div "bc1qy6xnv6hzlyraxasysrxx98cec5zjqewv87p9ex" at bounding box center [551, 220] width 303 height 12
copy div "bc1qy6xnv6hzlyraxasysrxx98cec5zjqewv87p9ex"
click at [761, 261] on div "× Payout Information Metadata: Object withdrawal_id: "wdrl_k9o3dBRgVqVav" payou…" at bounding box center [476, 228] width 952 height 456
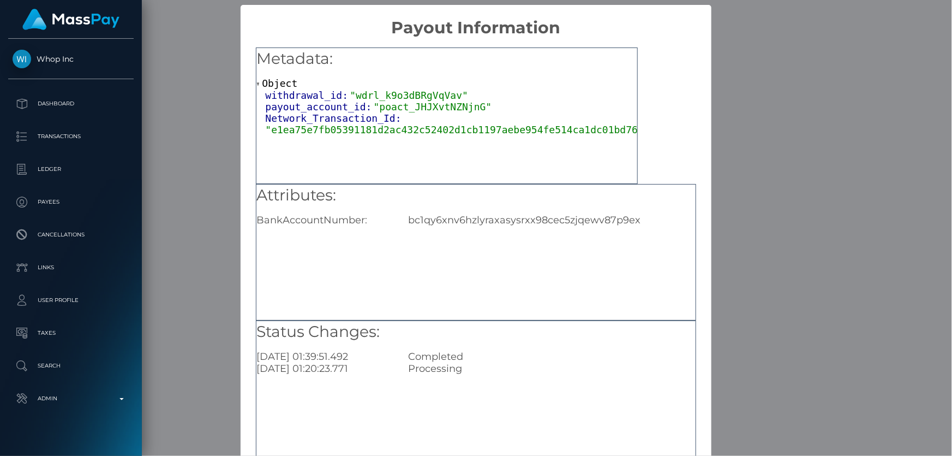
click at [747, 252] on div "× Payout Information Metadata: Object withdrawal_id: "wdrl_k9o3dBRgVqVav" payou…" at bounding box center [476, 228] width 952 height 456
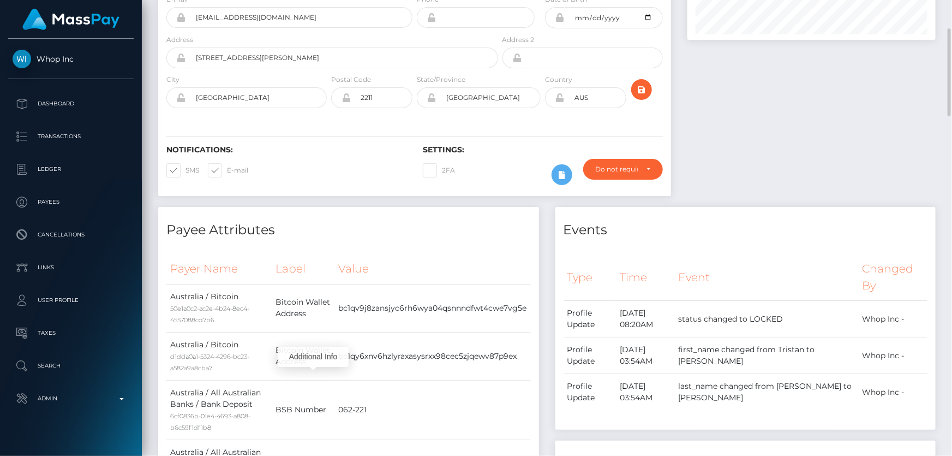
scroll to position [0, 0]
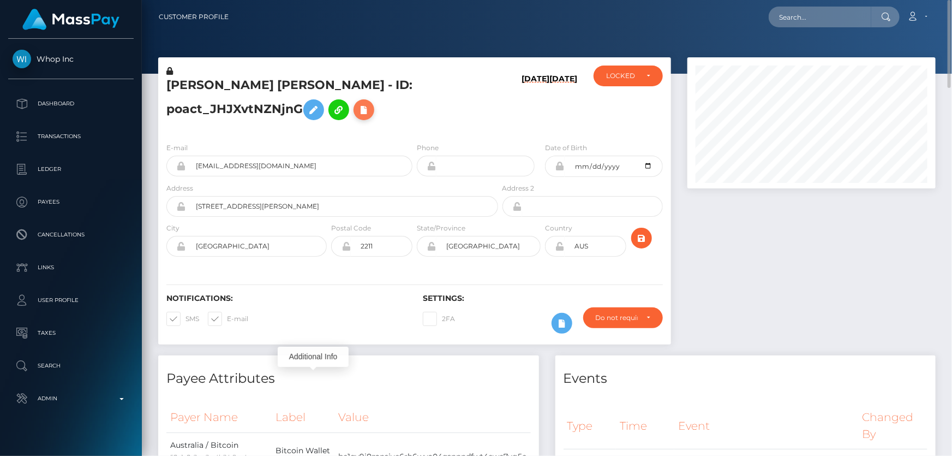
click at [366, 109] on icon at bounding box center [363, 110] width 13 height 14
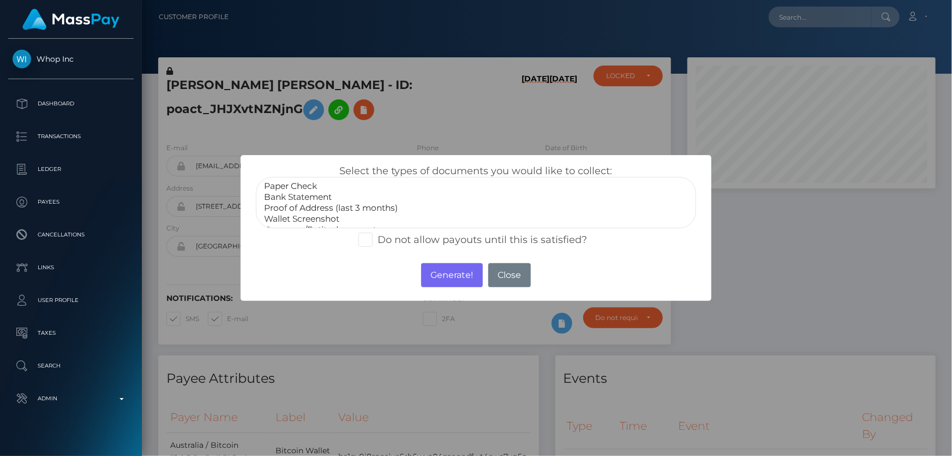
scroll to position [31, 0]
select select "Miscellaneous"
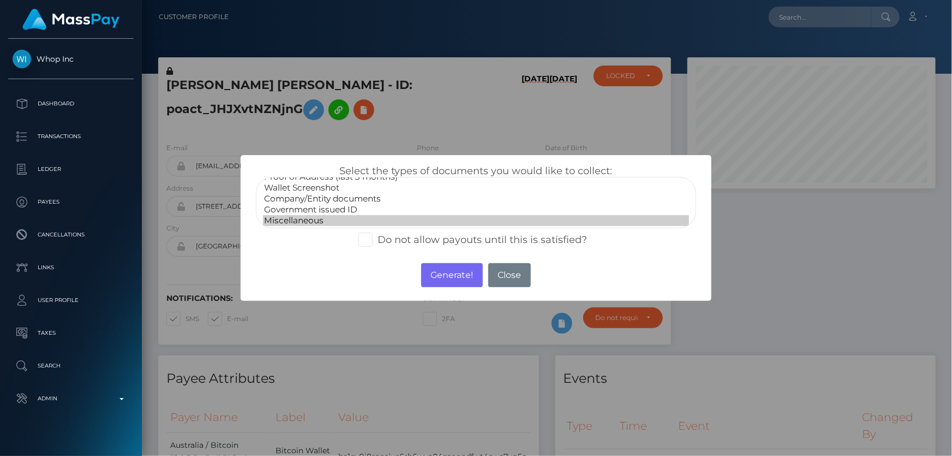
click at [300, 215] on option "Miscellaneous" at bounding box center [476, 220] width 426 height 11
click at [447, 266] on button "Generate!" at bounding box center [452, 275] width 62 height 24
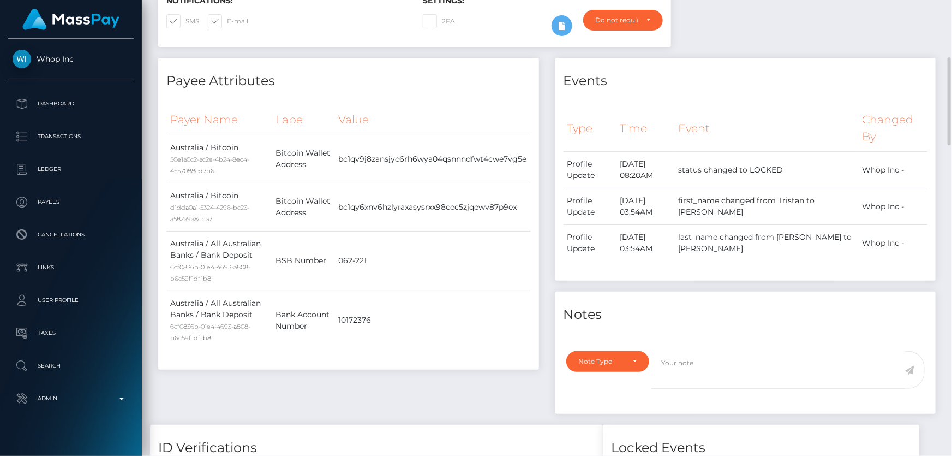
scroll to position [397, 0]
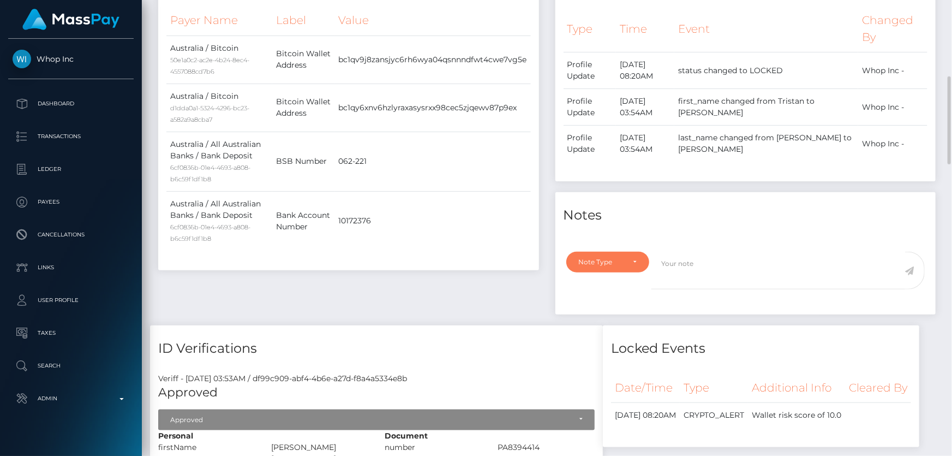
drag, startPoint x: 595, startPoint y: 260, endPoint x: 615, endPoint y: 276, distance: 26.4
click at [599, 263] on div "Note Type" at bounding box center [602, 261] width 46 height 9
click at [608, 308] on link "Compliance" at bounding box center [608, 314] width 85 height 20
click at [679, 265] on textarea at bounding box center [778, 270] width 254 height 38
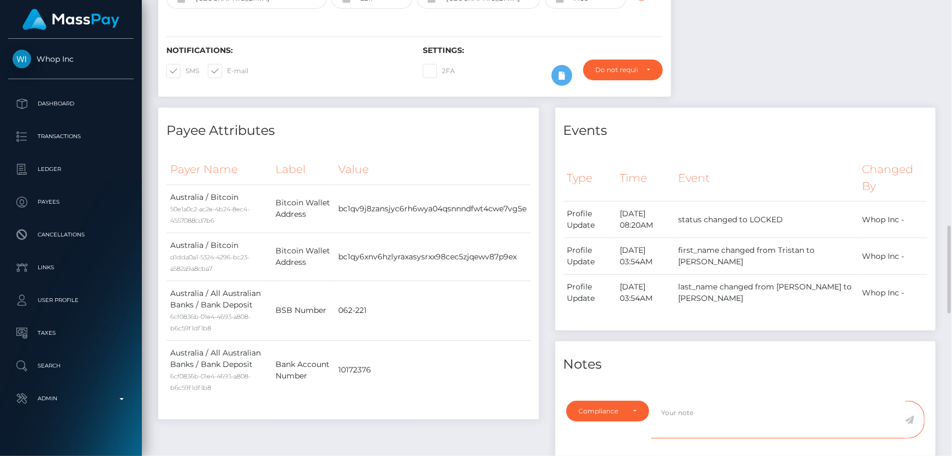
scroll to position [397, 0]
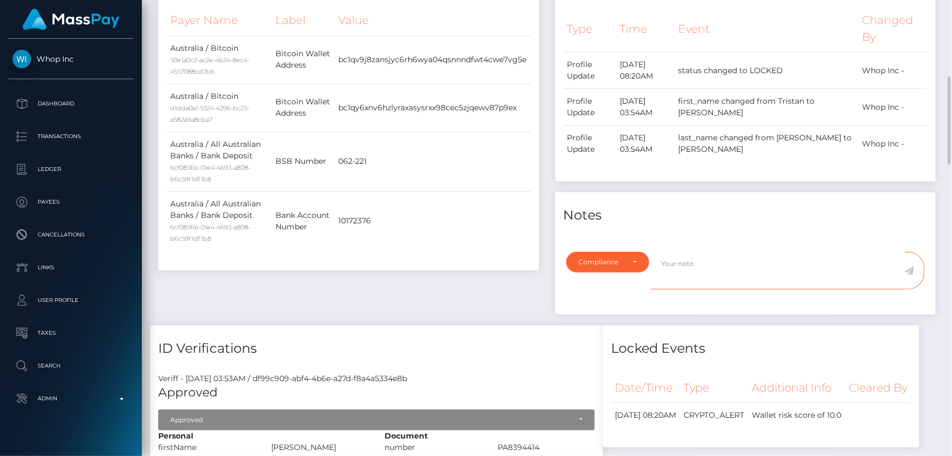
click at [681, 279] on textarea at bounding box center [778, 270] width 254 height 38
click at [684, 266] on textarea at bounding box center [778, 270] width 254 height 38
click at [633, 256] on div "Compliance" at bounding box center [607, 261] width 83 height 21
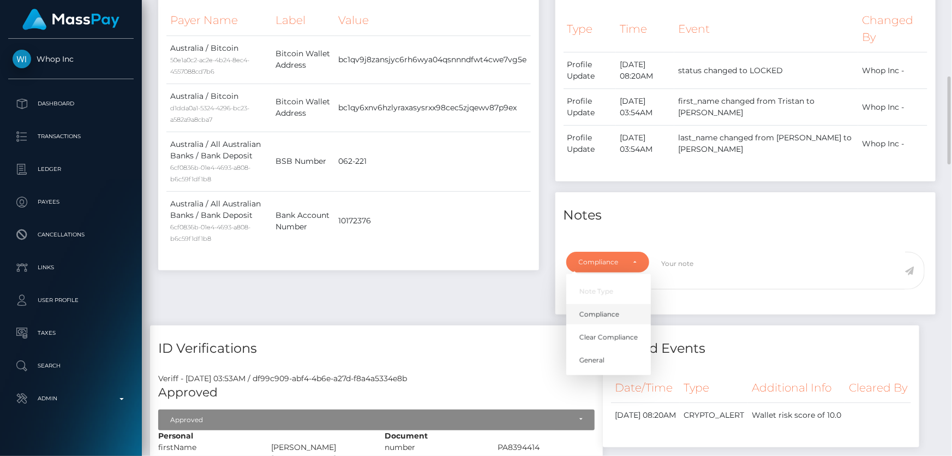
click at [619, 314] on link "Compliance" at bounding box center [608, 314] width 85 height 20
select select "COMPLIANCE"
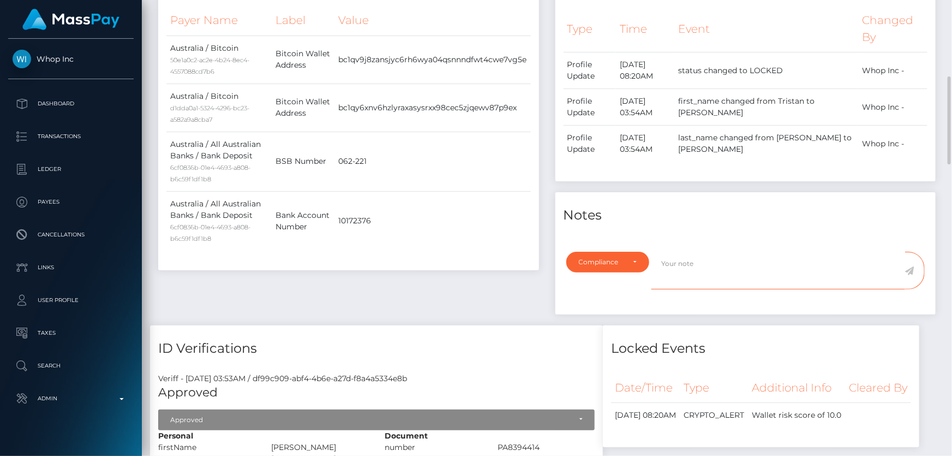
click at [688, 269] on textarea at bounding box center [778, 270] width 254 height 38
paste textarea "Coins.Game"
type textarea "The user is not allowed to send funds to: Coins.Game. Confirmation required."
click at [911, 269] on icon at bounding box center [909, 270] width 9 height 9
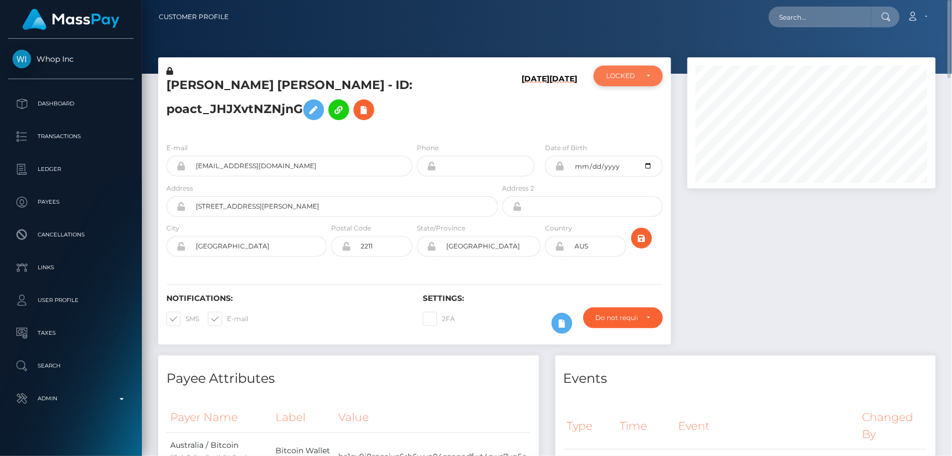
click at [627, 73] on div "LOCKED" at bounding box center [622, 75] width 32 height 9
click at [625, 129] on span "DEACTIVE" at bounding box center [624, 128] width 34 height 10
select select "DEACTIVE"
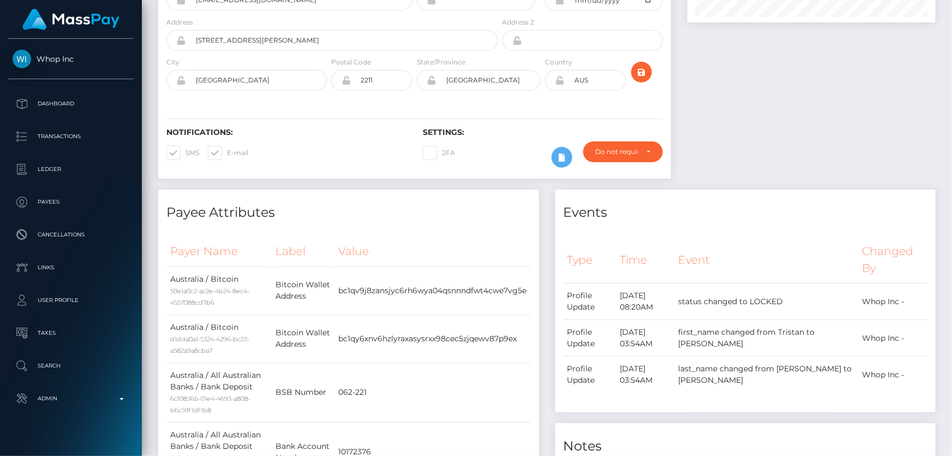
scroll to position [0, 0]
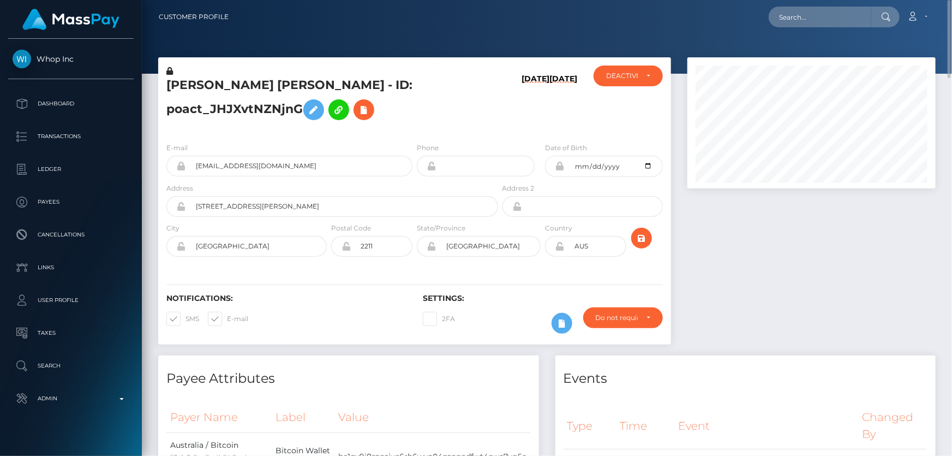
click at [256, 107] on h5 "[PERSON_NAME] [PERSON_NAME] - ID: poact_JHJXvtNZNjnG" at bounding box center [329, 101] width 326 height 49
click at [256, 107] on h5 "TRISTAN MICHAEL STEPHEN BOYD - ID: poact_JHJXvtNZNjnG" at bounding box center [329, 101] width 326 height 49
copy h5 "TRISTAN MICHAEL STEPHEN BOYD - ID: poact_JHJXvtNZNjnG"
click at [752, 326] on div at bounding box center [811, 206] width 265 height 298
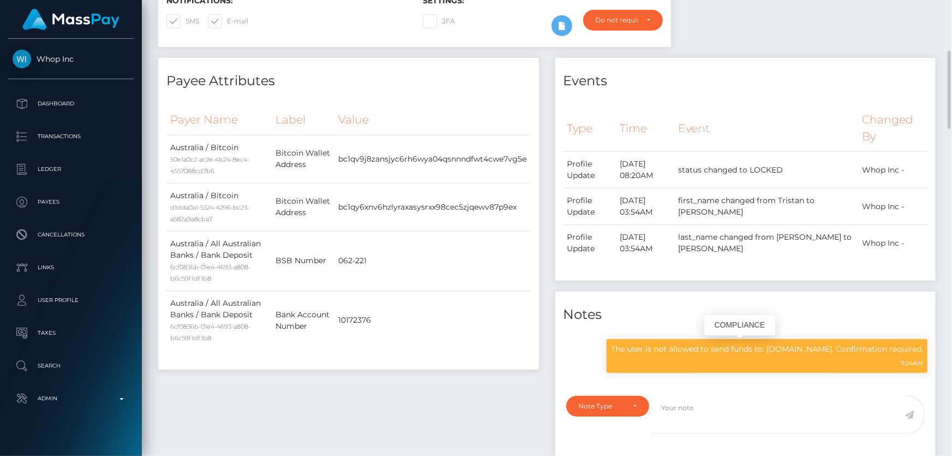
scroll to position [131, 248]
click at [718, 351] on p "The user is not allowed to send funds to: Coins.Game. Confirmation required." at bounding box center [767, 348] width 312 height 11
copy div "The user is not allowed to send funds to: Coins.Game. Confirmation required."
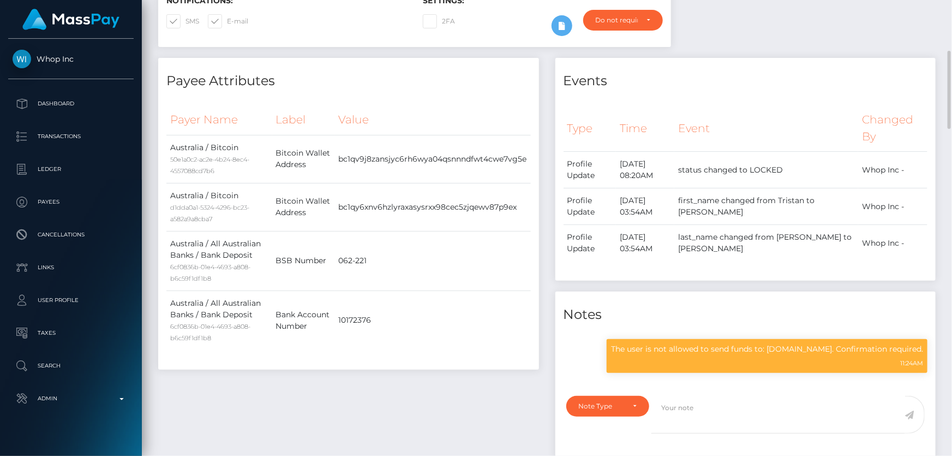
click at [396, 97] on div "Payer Name Label Value Australia / Bitcoin 50e1a0c2-ac2e-4b24-8ec4-4557088cd7b6" at bounding box center [348, 233] width 381 height 272
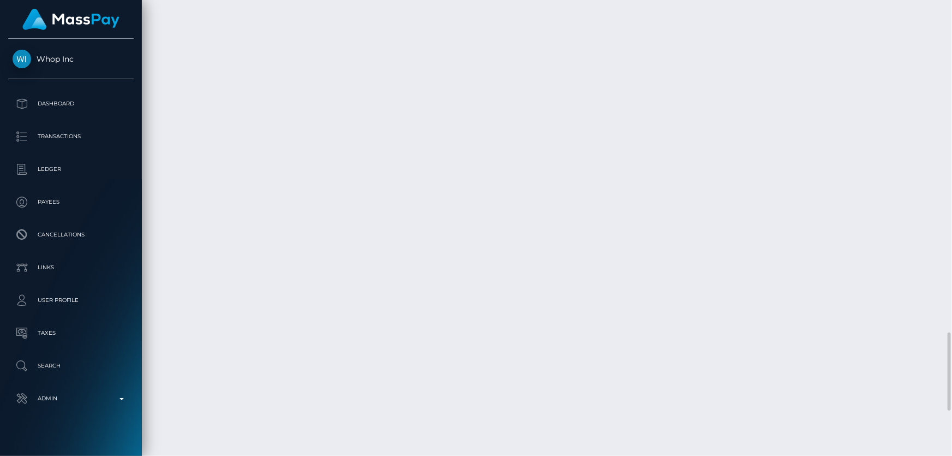
scroll to position [2182, 0]
drag, startPoint x: 684, startPoint y: 324, endPoint x: 672, endPoint y: 314, distance: 15.6
copy td "$191.69 USD"
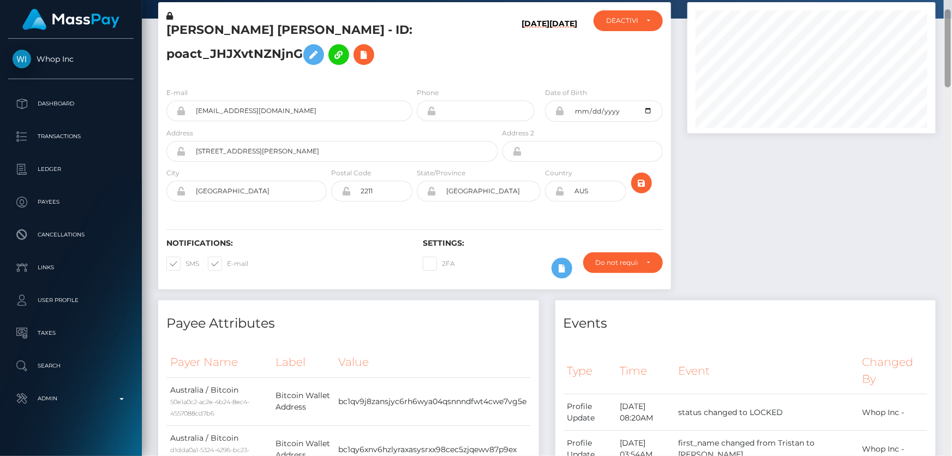
scroll to position [0, 0]
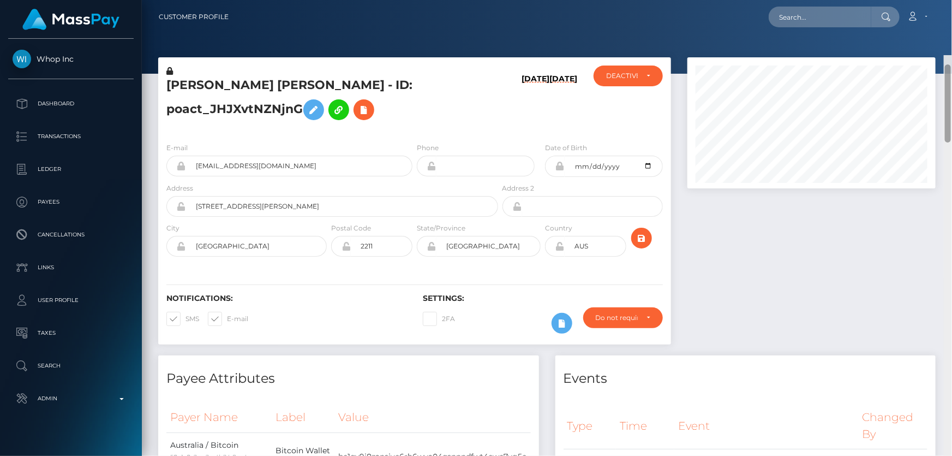
drag, startPoint x: 948, startPoint y: 350, endPoint x: 951, endPoint y: 1, distance: 349.2
click at [951, 1] on div "Customer Profile Loading... Loading..." at bounding box center [547, 228] width 810 height 456
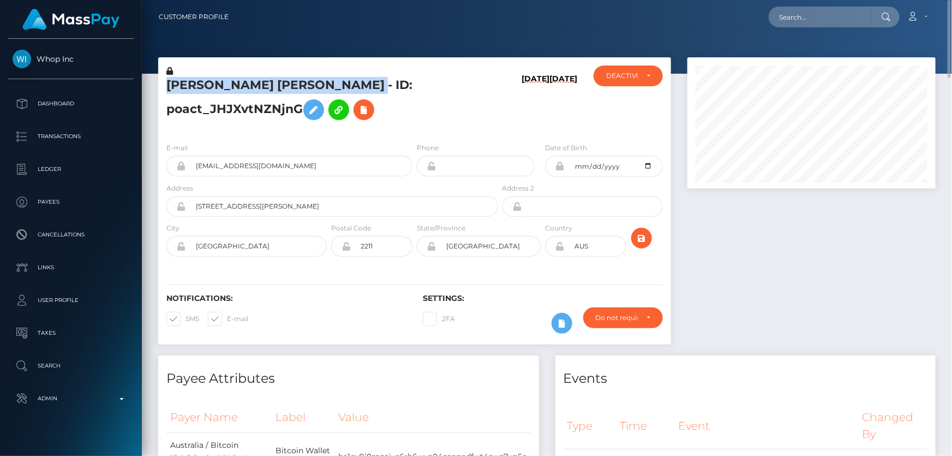
drag, startPoint x: 380, startPoint y: 85, endPoint x: 160, endPoint y: 83, distance: 220.4
click at [160, 83] on div "TRISTAN MICHAEL STEPHEN BOYD - ID: poact_JHJXvtNZNjnG" at bounding box center [329, 99] width 342 height 68
copy h5 "TRISTAN MICHAEL STEPHEN BOYD"
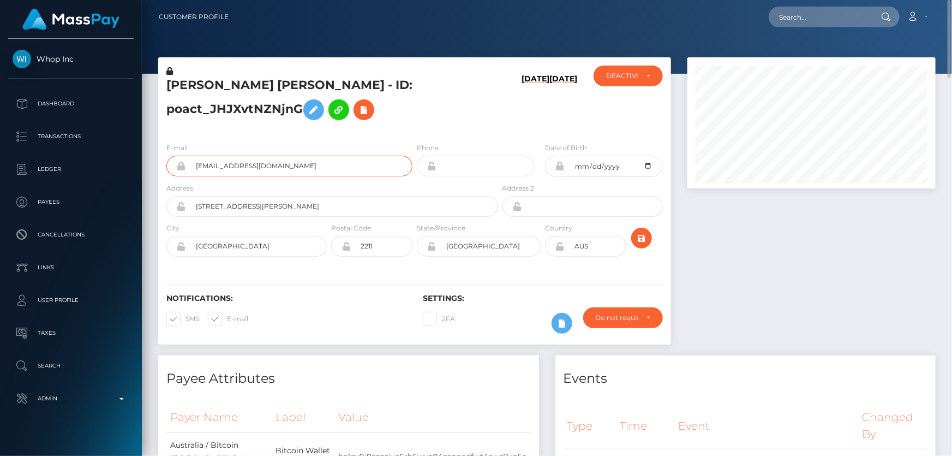
drag, startPoint x: 285, startPoint y: 166, endPoint x: 192, endPoint y: 175, distance: 93.6
click at [192, 175] on input "itsanewboydy@gmail.com" at bounding box center [299, 165] width 226 height 21
click at [570, 246] on input "AUS" at bounding box center [596, 246] width 62 height 21
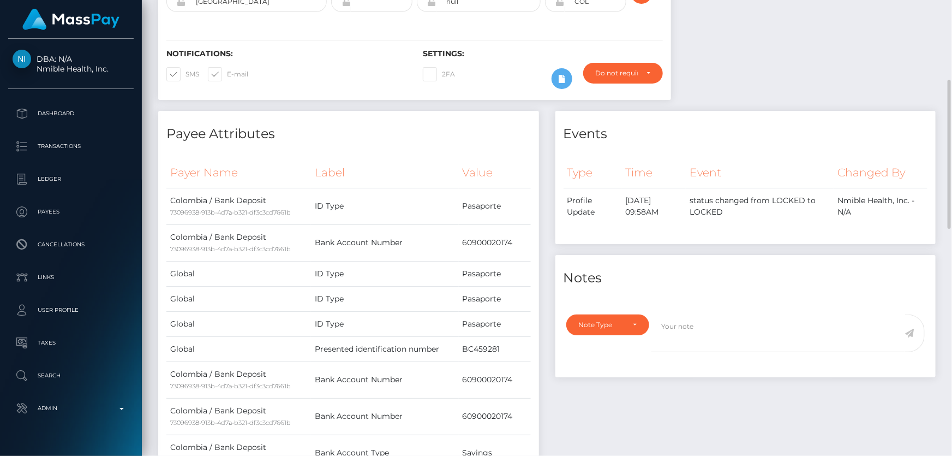
scroll to position [95, 0]
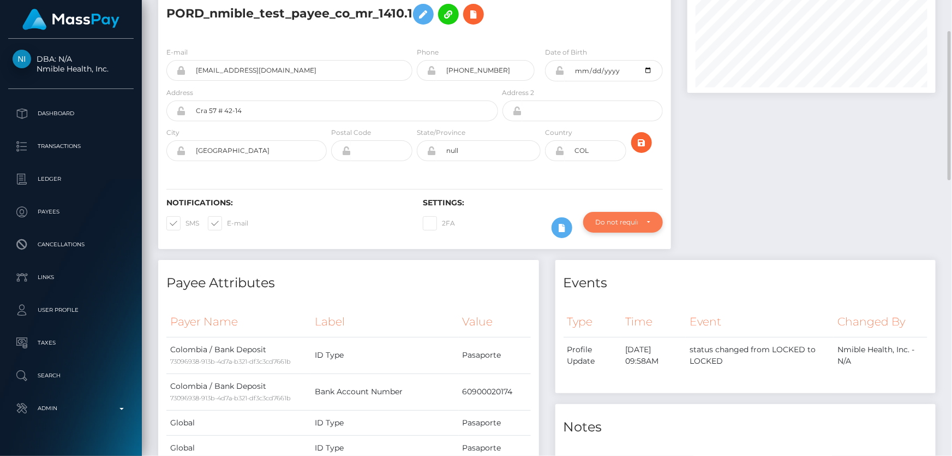
click at [616, 230] on div "Do not require" at bounding box center [623, 222] width 80 height 21
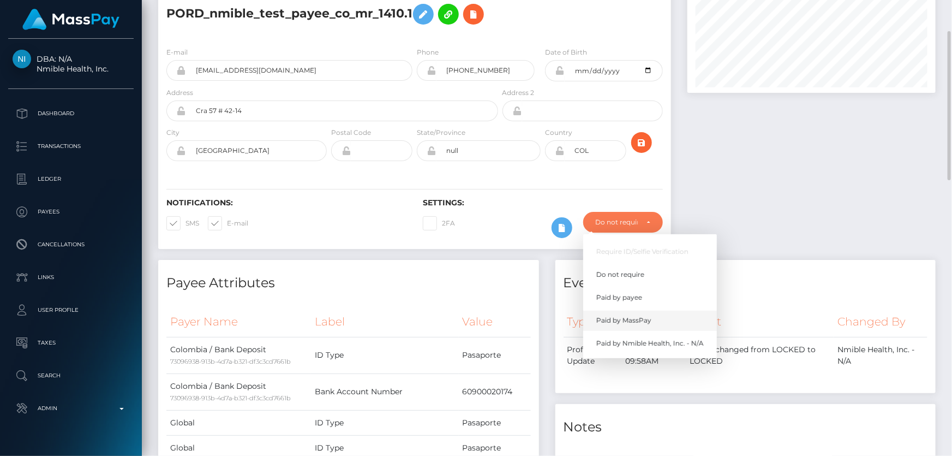
click at [628, 322] on span "Paid by MassPay" at bounding box center [623, 320] width 55 height 10
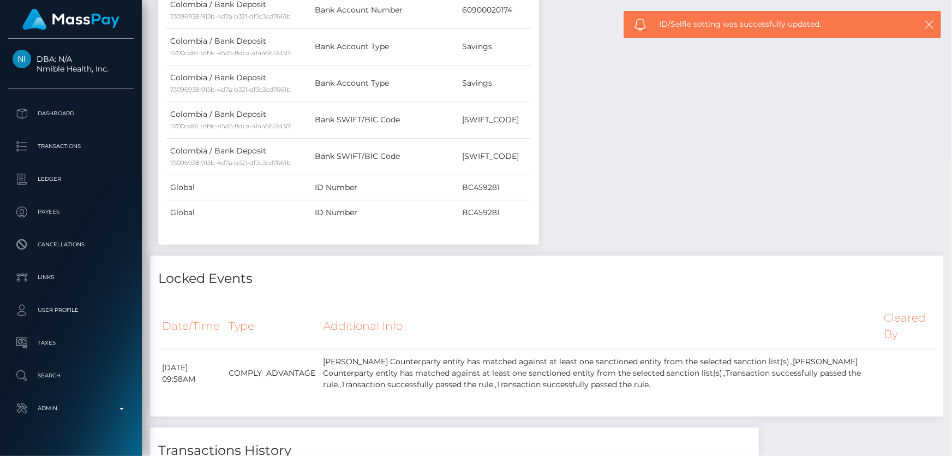
scroll to position [938, 0]
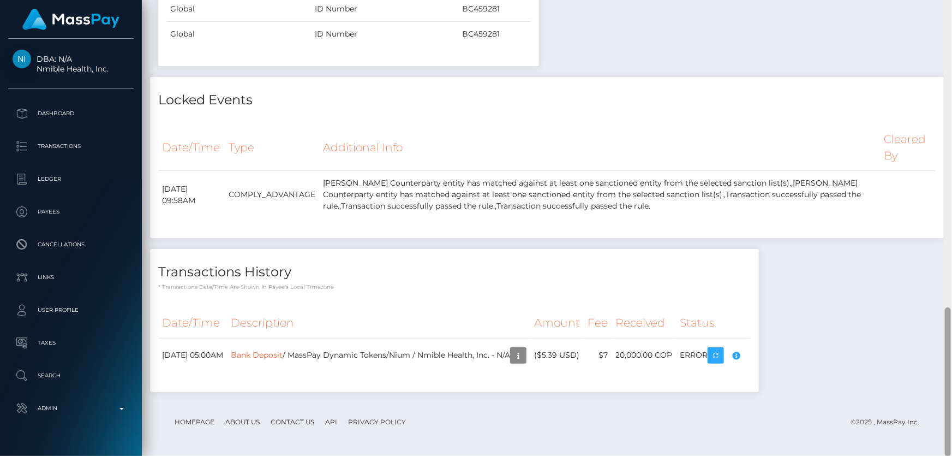
drag, startPoint x: 949, startPoint y: 210, endPoint x: 951, endPoint y: 475, distance: 264.6
click at [951, 455] on html "DBA: N/A Nmible Health, Inc. Dashboard Transactions Ledger Payees" at bounding box center [476, 228] width 952 height 456
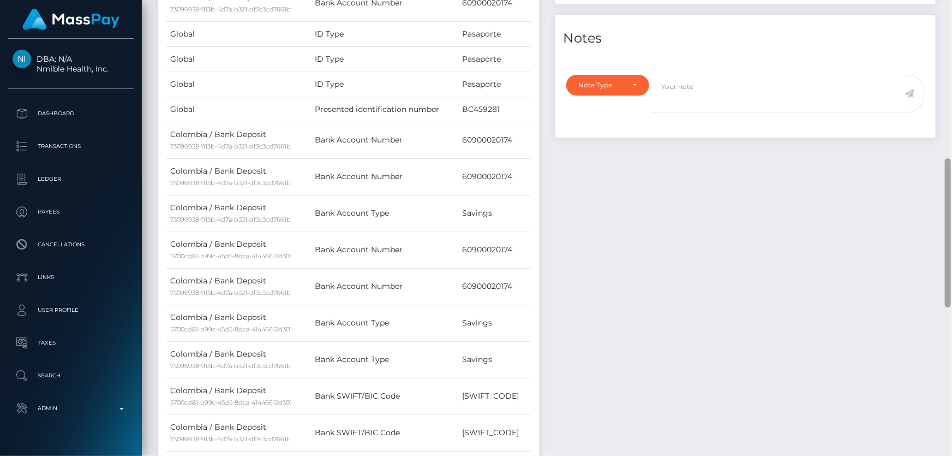
scroll to position [0, 0]
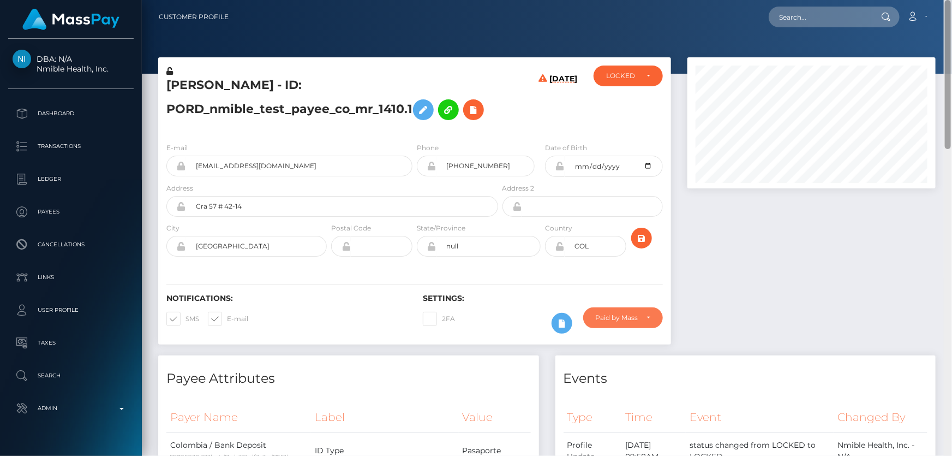
drag, startPoint x: 951, startPoint y: 361, endPoint x: 951, endPoint y: -38, distance: 398.8
click at [951, 0] on html "DBA: N/A Nmible Health, Inc. Dashboard Transactions Ledger Payees" at bounding box center [476, 228] width 952 height 456
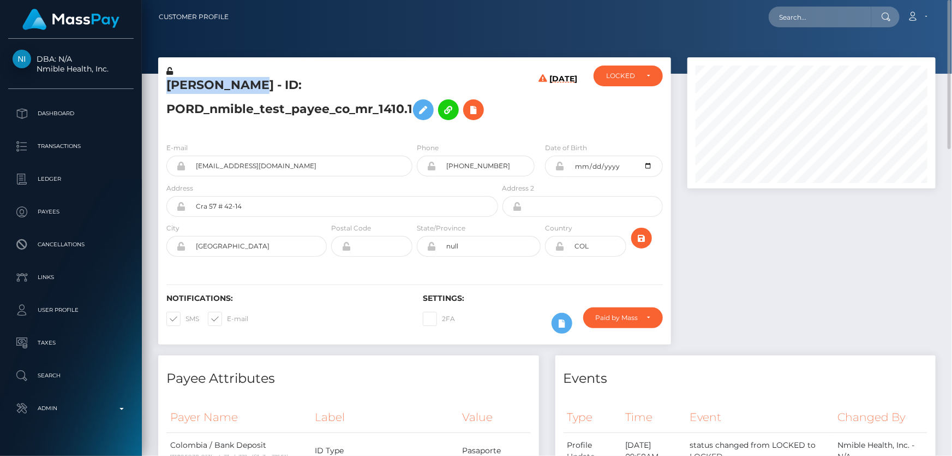
drag, startPoint x: 237, startPoint y: 84, endPoint x: 151, endPoint y: 86, distance: 86.2
click at [151, 86] on div "[PERSON_NAME] - ID: PORD_nmible_test_payee_co_mr_1410.1 [DATE] CLOSED LOCKED LO…" at bounding box center [414, 206] width 529 height 298
drag, startPoint x: 629, startPoint y: 314, endPoint x: 629, endPoint y: 322, distance: 7.6
click at [629, 315] on div "Paid by MassPay" at bounding box center [617, 317] width 42 height 9
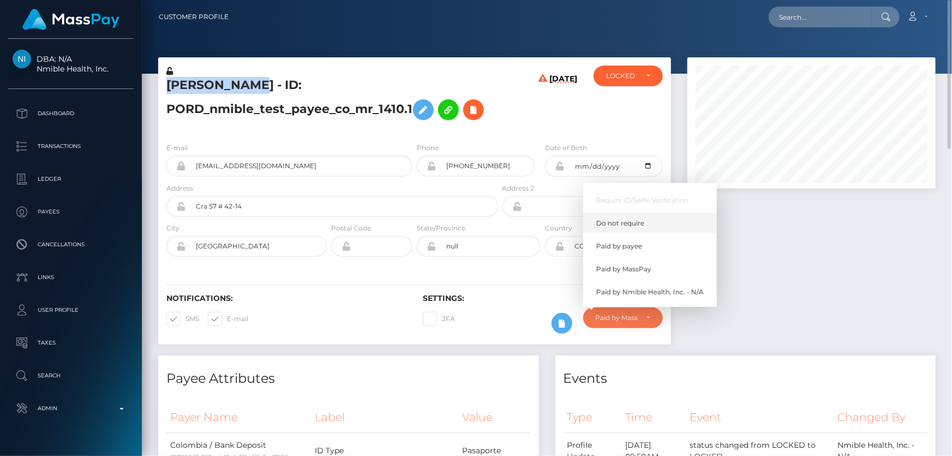
click at [630, 222] on span "Do not require" at bounding box center [620, 223] width 48 height 10
select select "0"
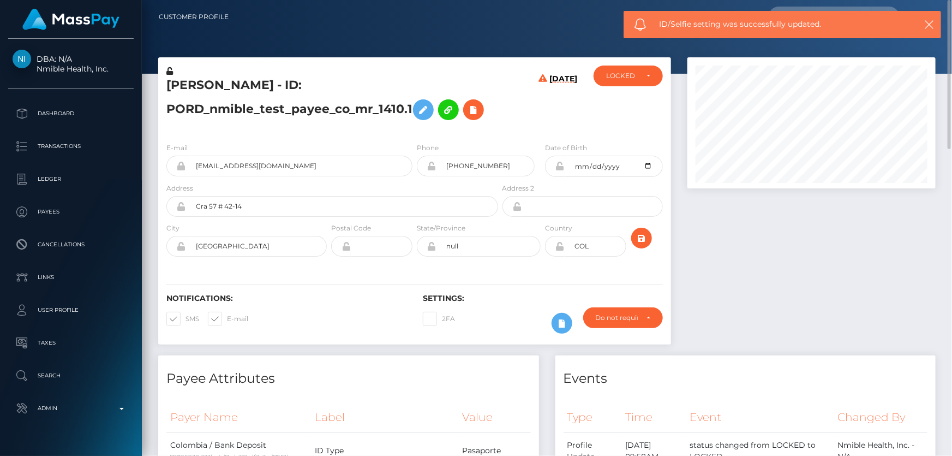
click at [799, 290] on div at bounding box center [811, 206] width 265 height 298
drag, startPoint x: 232, startPoint y: 86, endPoint x: 165, endPoint y: 82, distance: 66.7
click at [165, 82] on div "[PERSON_NAME] - ID: PORD_nmible_test_payee_co_mr_1410.1" at bounding box center [329, 99] width 342 height 68
copy h5 "María Ruiz"
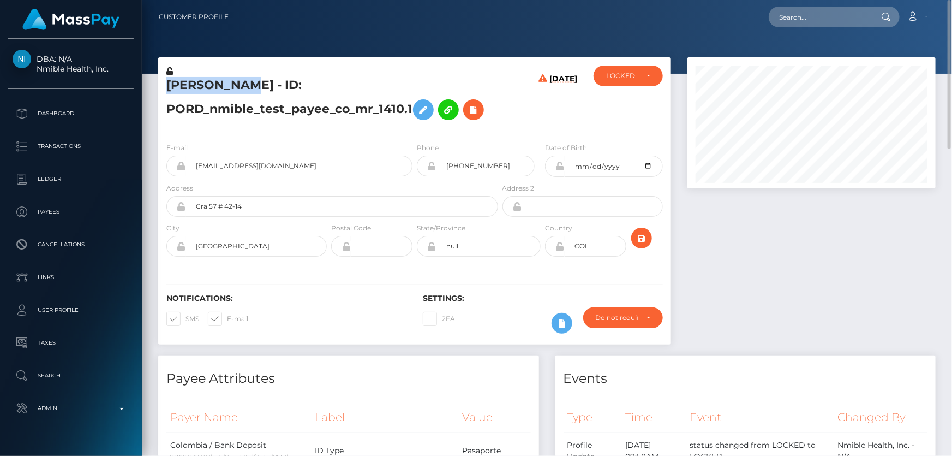
copy h5 "María Ruiz"
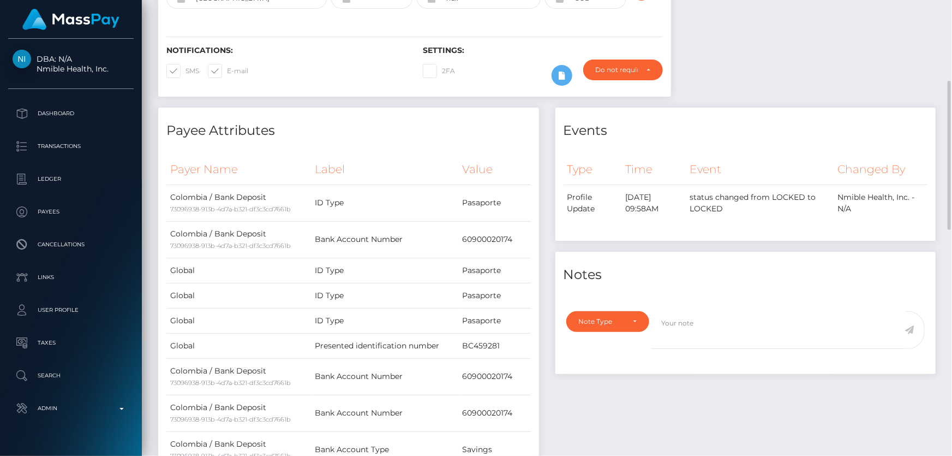
scroll to position [397, 0]
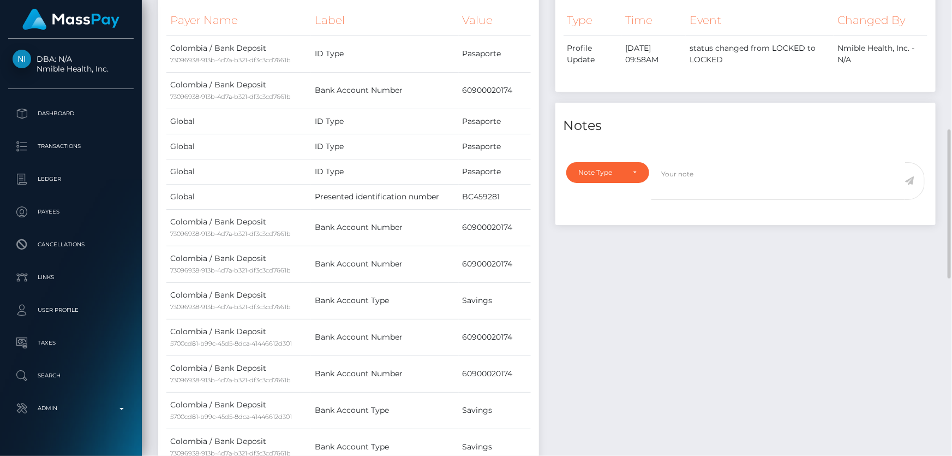
drag, startPoint x: 592, startPoint y: 157, endPoint x: 598, endPoint y: 159, distance: 6.6
click at [595, 158] on div "Note Type Compliance Clear Compliance General Note Type" at bounding box center [745, 189] width 381 height 69
click at [619, 175] on div "Note Type" at bounding box center [602, 172] width 46 height 9
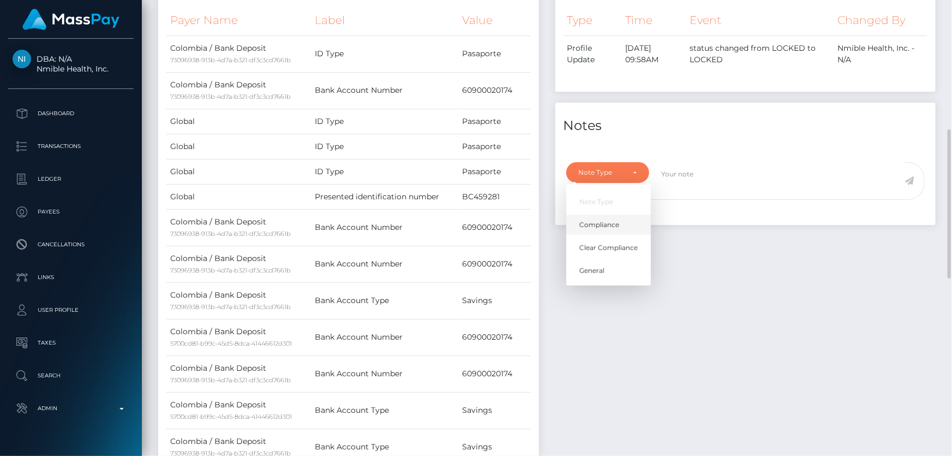
scroll to position [131, 248]
click at [616, 245] on span "Clear Compliance" at bounding box center [608, 248] width 58 height 10
select select "CLEAR_COMPLIANCE"
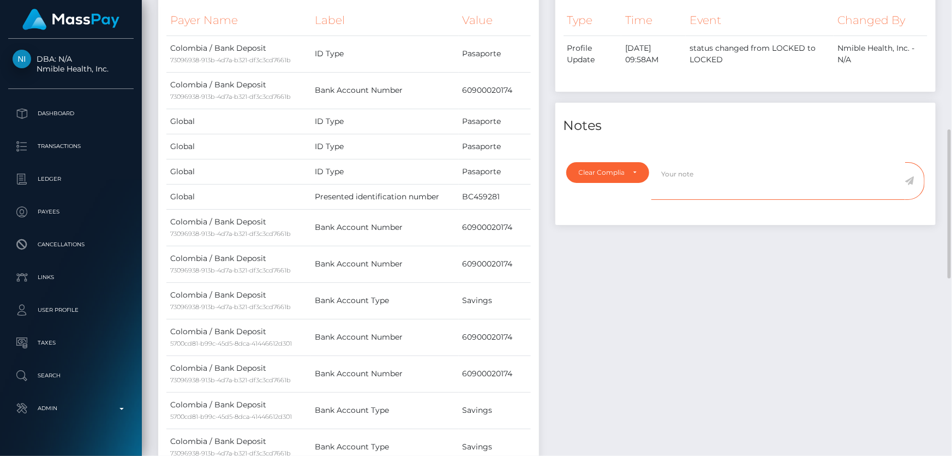
click at [694, 189] on textarea at bounding box center [778, 181] width 254 height 38
type textarea "Test account. Flag cleared."
click at [910, 180] on icon at bounding box center [909, 180] width 9 height 9
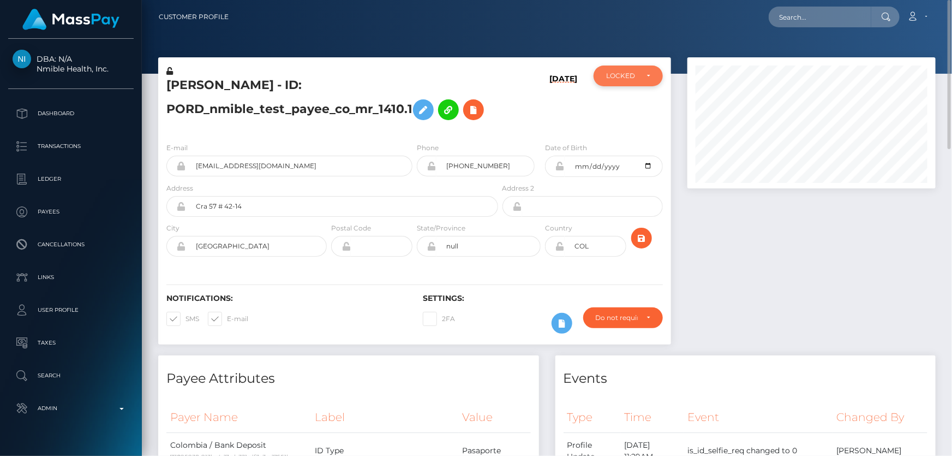
click at [639, 68] on div "LOCKED" at bounding box center [628, 75] width 69 height 21
click at [632, 104] on link "ACTIVE" at bounding box center [628, 105] width 69 height 20
select select "ACTIVE"
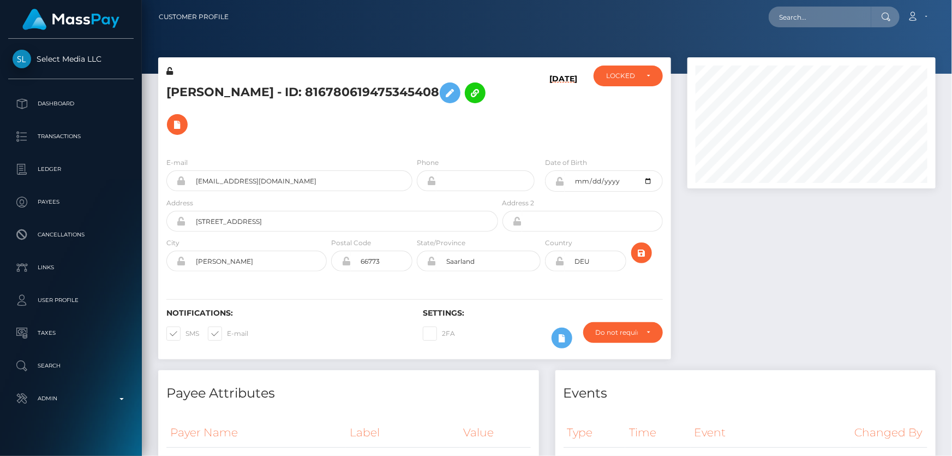
scroll to position [131, 248]
click at [433, 152] on div "E-mail [EMAIL_ADDRESS][DOMAIN_NAME] Phone Date of Birth" at bounding box center [414, 215] width 513 height 134
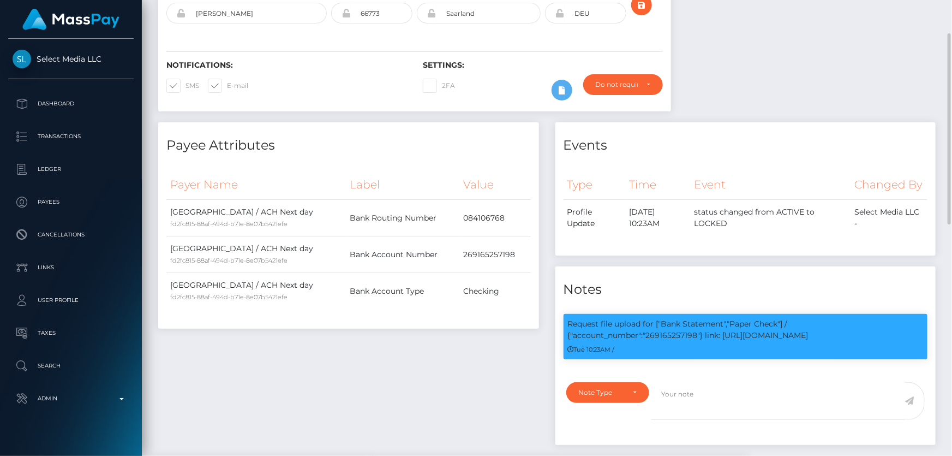
scroll to position [0, 0]
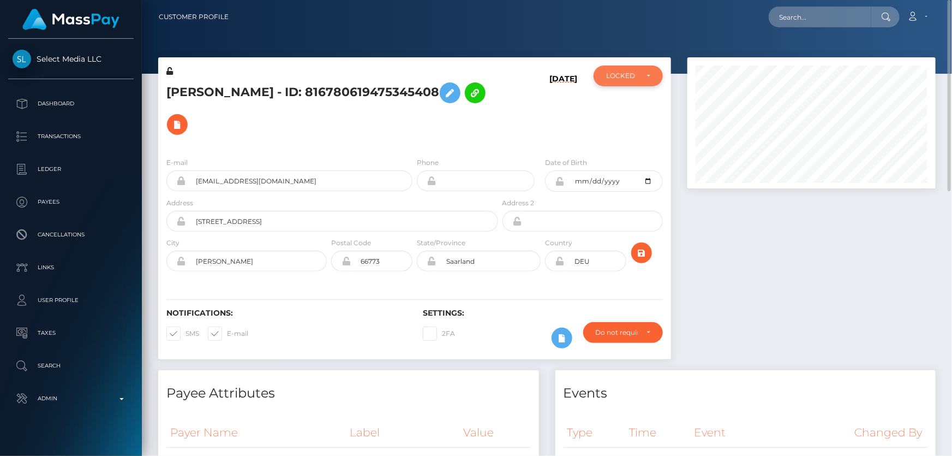
drag, startPoint x: 662, startPoint y: 86, endPoint x: 627, endPoint y: 81, distance: 35.9
click at [661, 86] on div "ACTIVE DEACTIVE CLOSED LOCKED LOCKED" at bounding box center [628, 106] width 86 height 83
click at [627, 82] on div "LOCKED" at bounding box center [628, 75] width 69 height 21
click at [633, 104] on link "ACTIVE" at bounding box center [628, 105] width 69 height 20
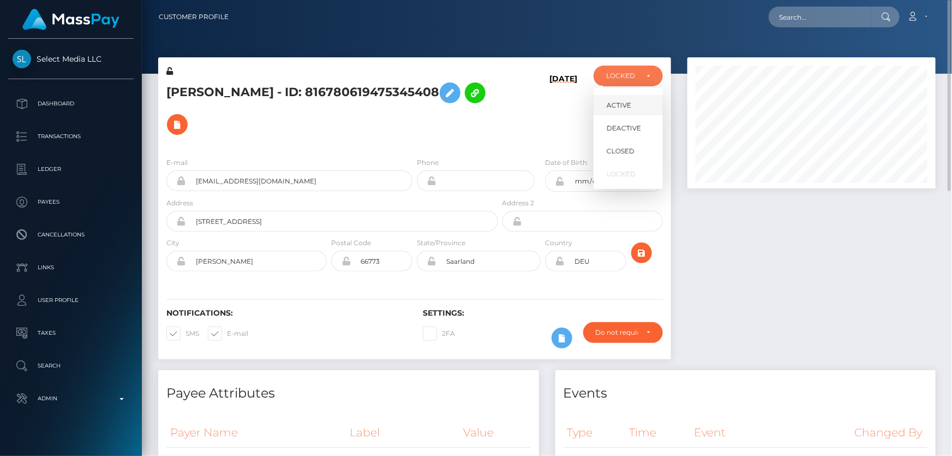
select select "ACTIVE"
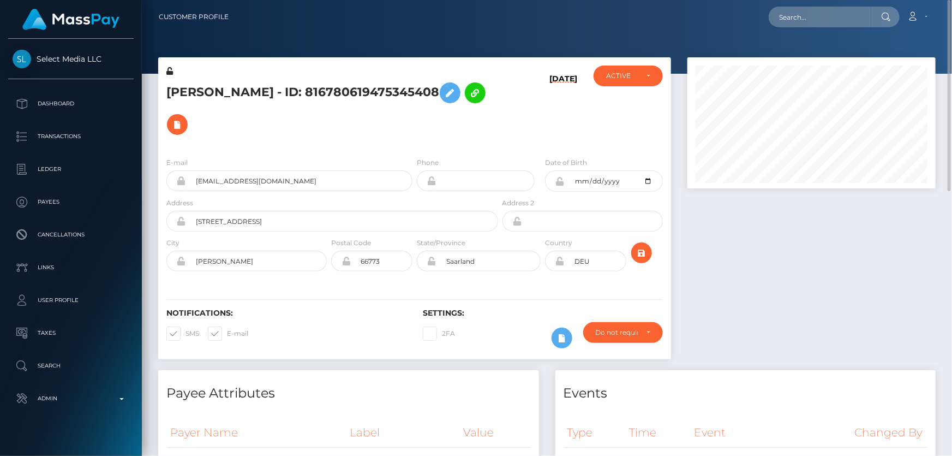
click at [371, 125] on h5 "[PERSON_NAME] - ID: 816780619475345408" at bounding box center [329, 108] width 326 height 63
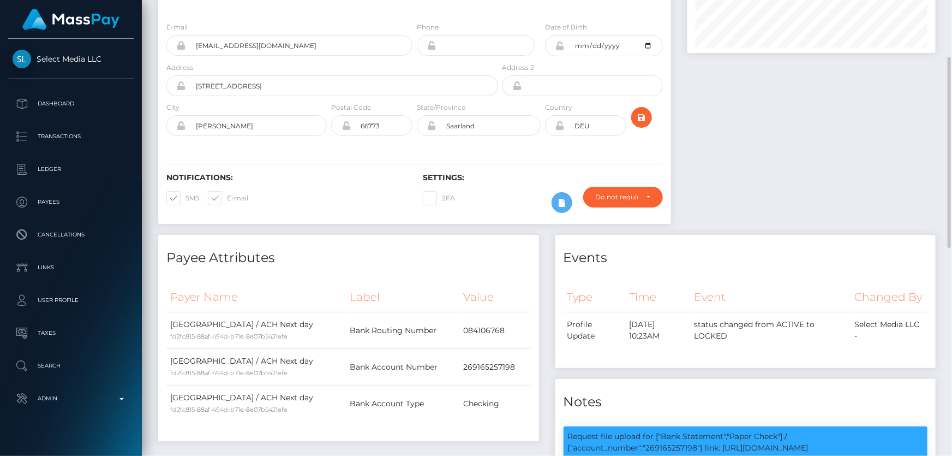
scroll to position [0, 0]
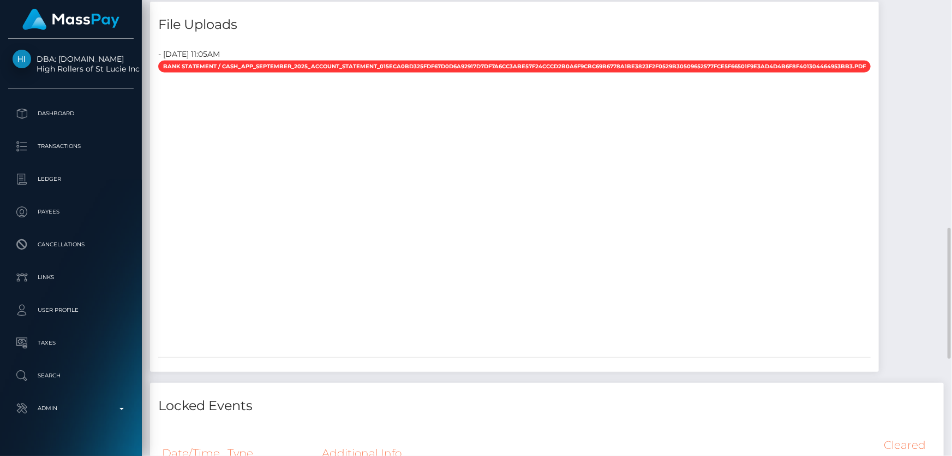
scroll to position [942, 0]
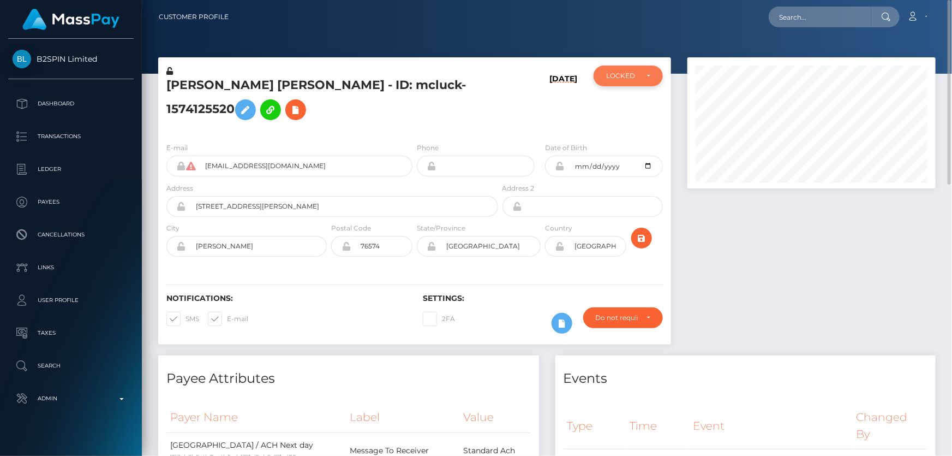
click at [648, 84] on div "LOCKED" at bounding box center [628, 75] width 69 height 21
drag, startPoint x: 638, startPoint y: 109, endPoint x: 723, endPoint y: 218, distance: 138.7
click at [638, 109] on link "ACTIVE" at bounding box center [628, 105] width 69 height 20
select select "ACTIVE"
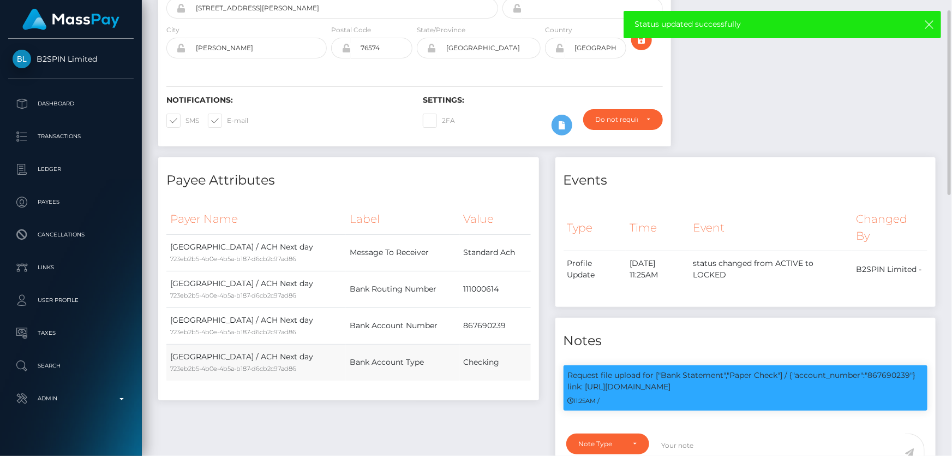
scroll to position [0, 0]
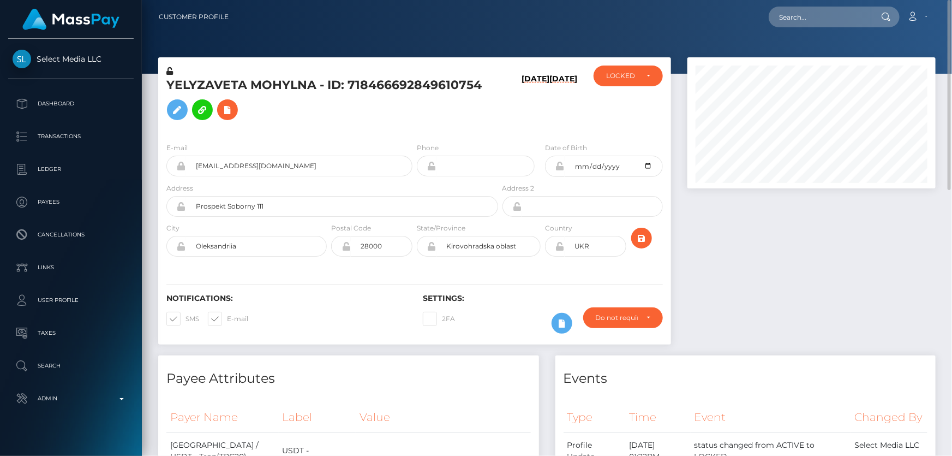
click at [633, 302] on h6 "Settings:" at bounding box center [543, 298] width 240 height 9
click at [626, 309] on div "Do not require" at bounding box center [623, 317] width 80 height 21
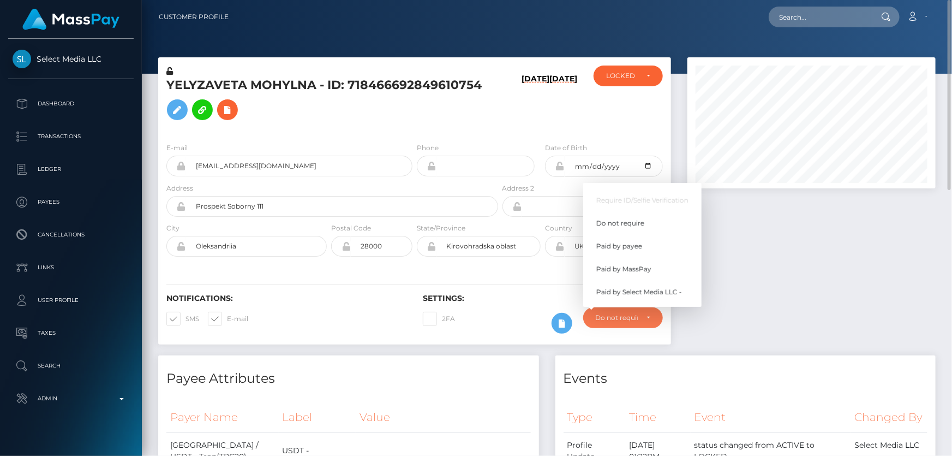
scroll to position [131, 248]
click at [643, 266] on span "Paid by MassPay" at bounding box center [623, 269] width 55 height 10
select select "2"
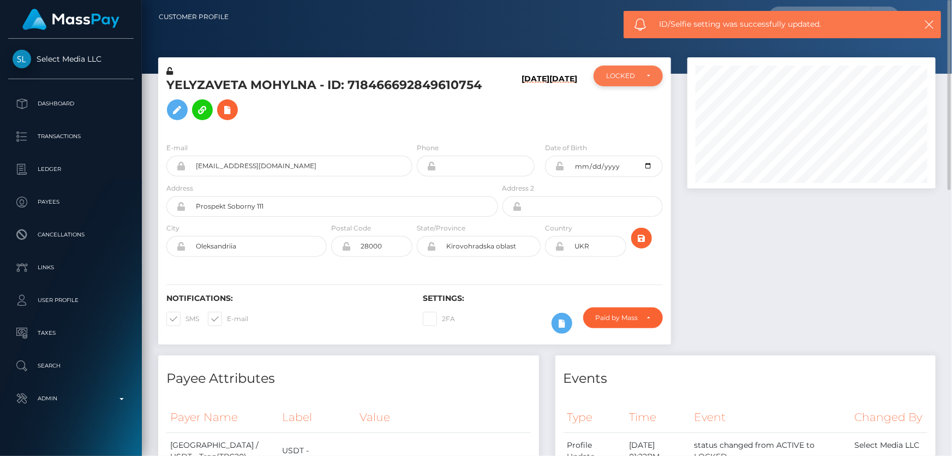
click at [633, 80] on div "LOCKED" at bounding box center [628, 75] width 69 height 21
click at [631, 101] on link "ACTIVE" at bounding box center [628, 105] width 69 height 20
select select "ACTIVE"
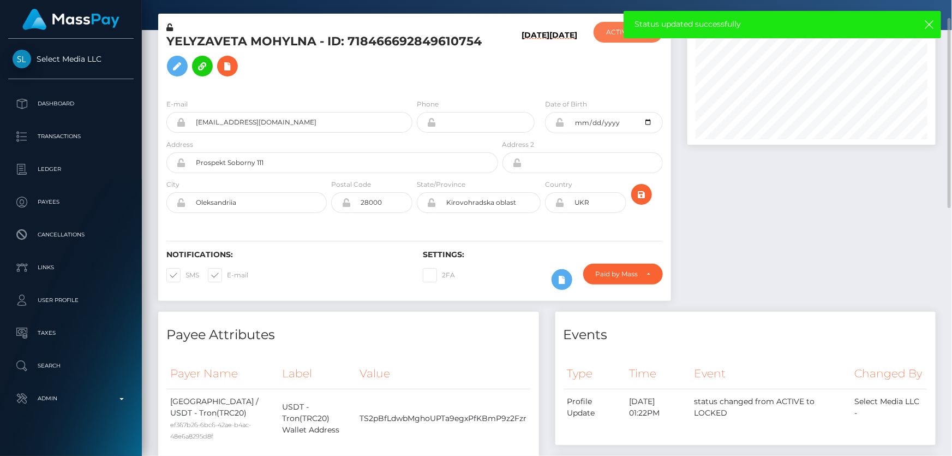
scroll to position [0, 0]
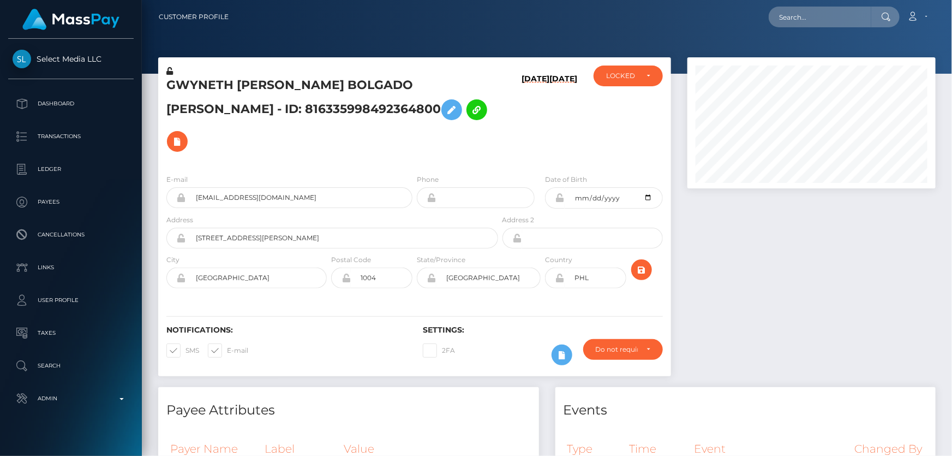
scroll to position [131, 248]
click at [411, 103] on h5 "GWYNETH NICOLE BOLGADO MAURICIO - ID: 816335998492364800" at bounding box center [329, 117] width 326 height 80
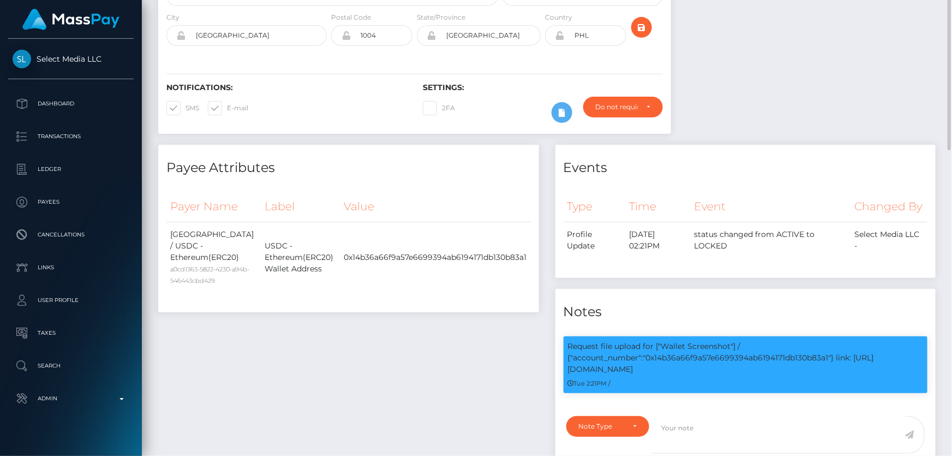
scroll to position [44, 0]
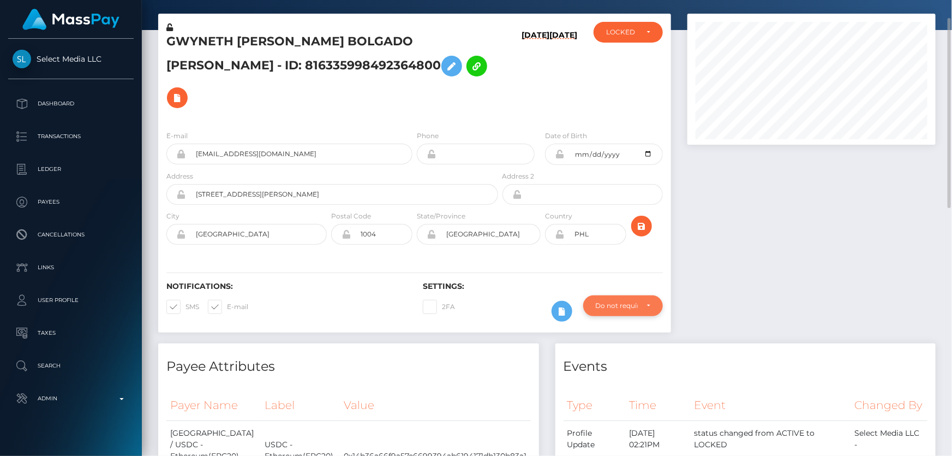
drag, startPoint x: 611, startPoint y: 270, endPoint x: 616, endPoint y: 282, distance: 12.5
click at [613, 301] on div "Do not require" at bounding box center [617, 305] width 42 height 9
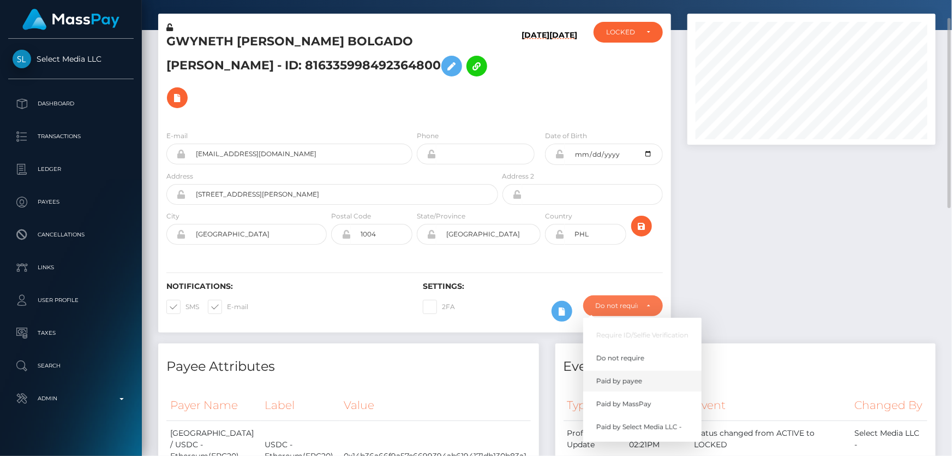
scroll to position [131, 248]
click at [634, 399] on span "Paid by MassPay" at bounding box center [623, 404] width 55 height 10
select select "2"
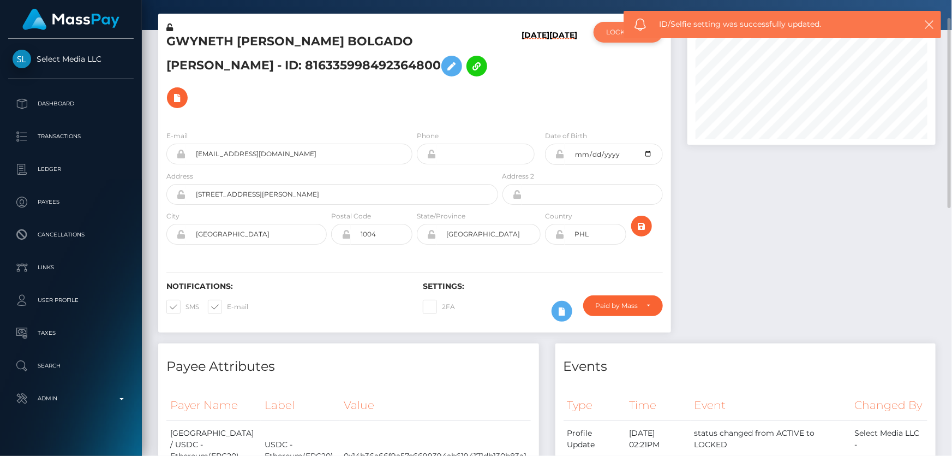
click at [605, 31] on div "LOCKED" at bounding box center [628, 32] width 69 height 21
click at [619, 59] on span "ACTIVE" at bounding box center [619, 62] width 25 height 10
select select "ACTIVE"
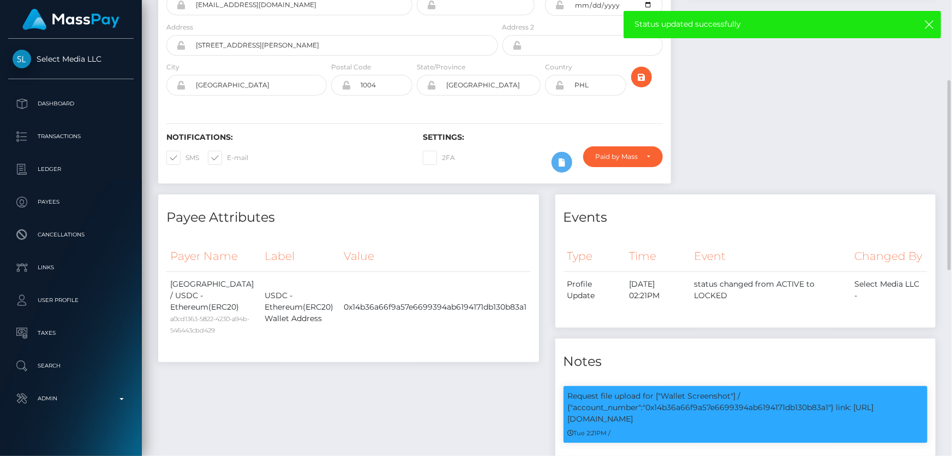
scroll to position [0, 0]
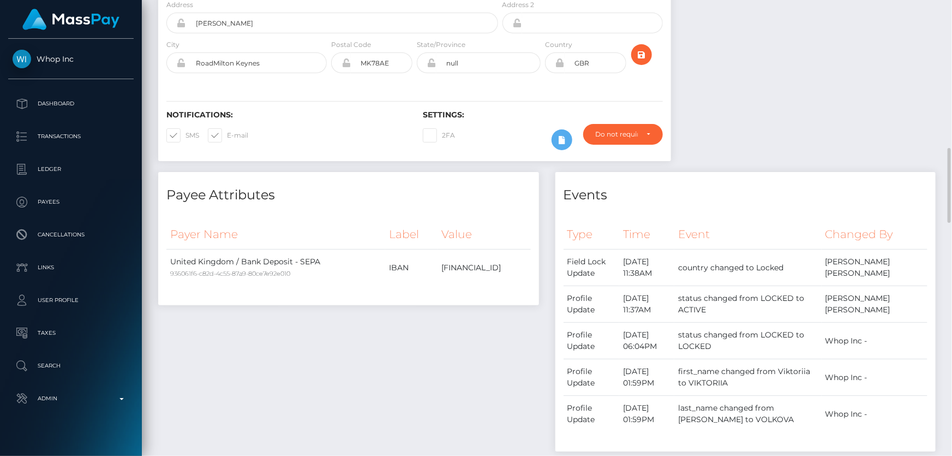
scroll to position [297, 0]
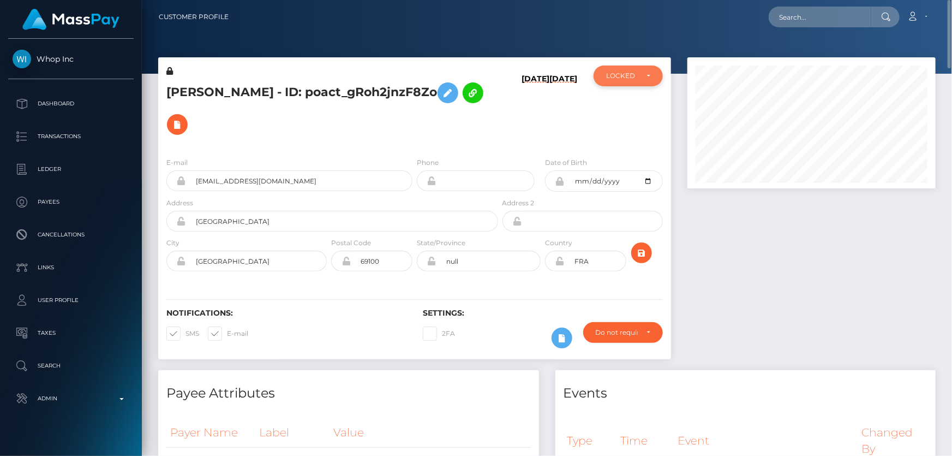
click at [628, 81] on div "LOCKED" at bounding box center [628, 75] width 69 height 21
click at [633, 107] on link "ACTIVE" at bounding box center [628, 105] width 69 height 20
select select "ACTIVE"
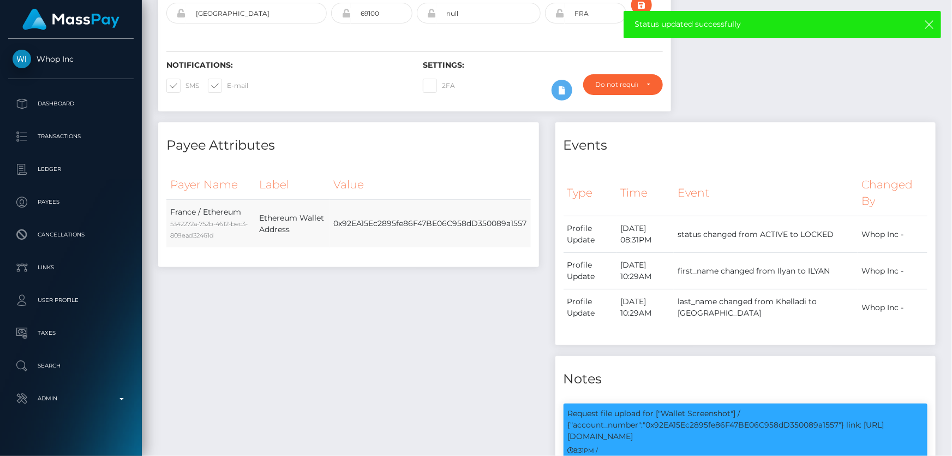
scroll to position [0, 0]
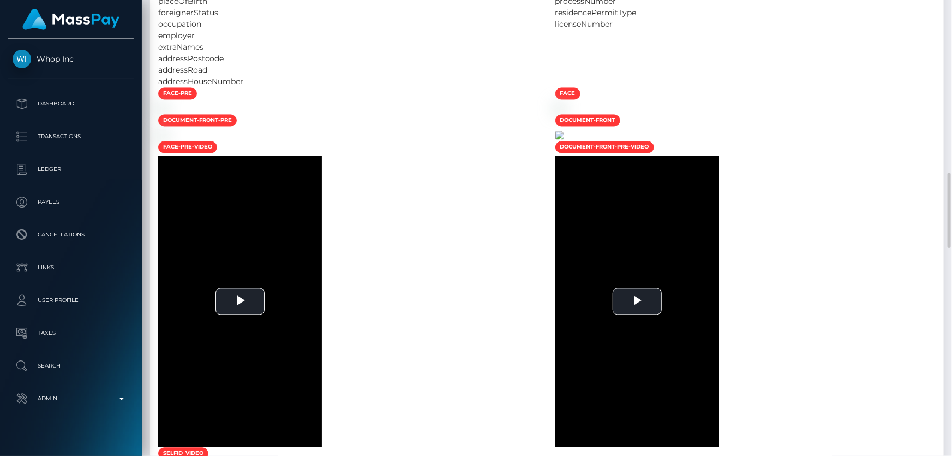
scroll to position [1239, 0]
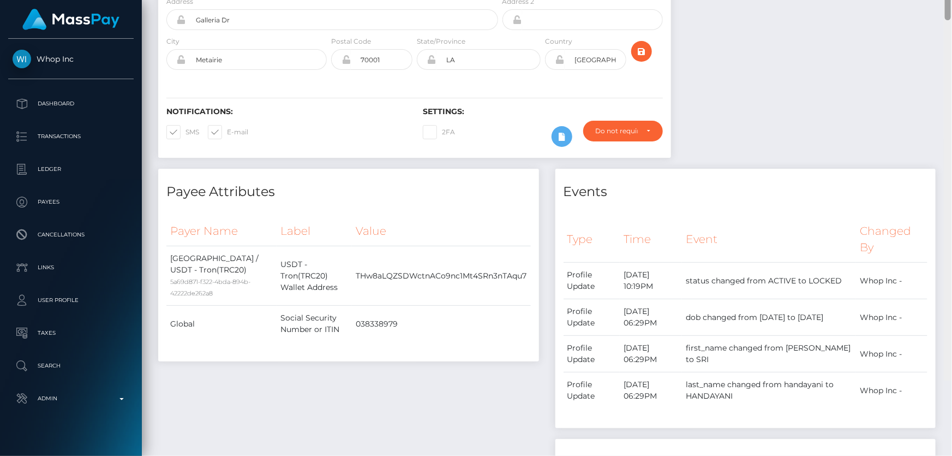
scroll to position [112, 0]
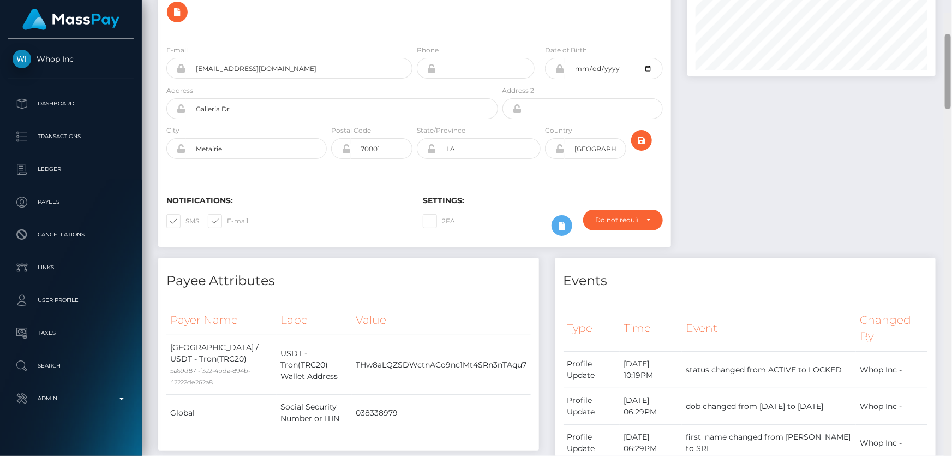
drag, startPoint x: 946, startPoint y: 402, endPoint x: 951, endPoint y: 39, distance: 362.8
click at [951, 40] on div at bounding box center [948, 241] width 8 height 456
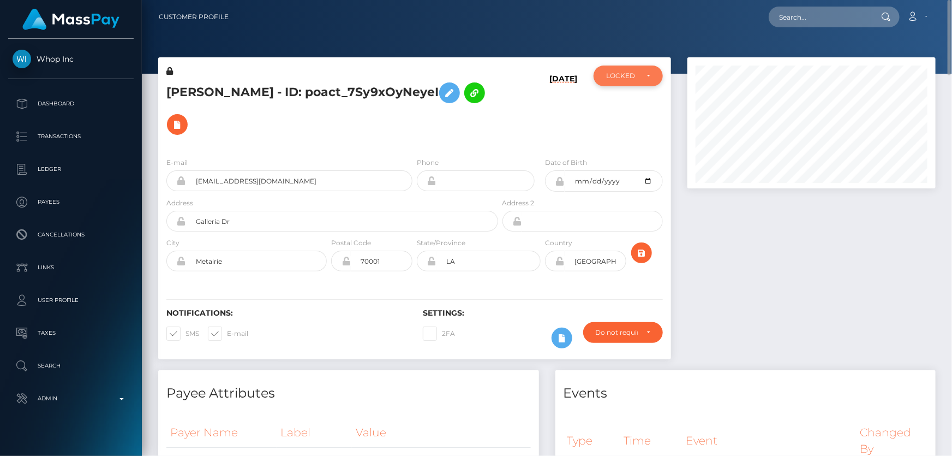
click at [633, 79] on div "LOCKED" at bounding box center [622, 75] width 32 height 9
click at [620, 107] on span "ACTIVE" at bounding box center [619, 105] width 25 height 10
select select "ACTIVE"
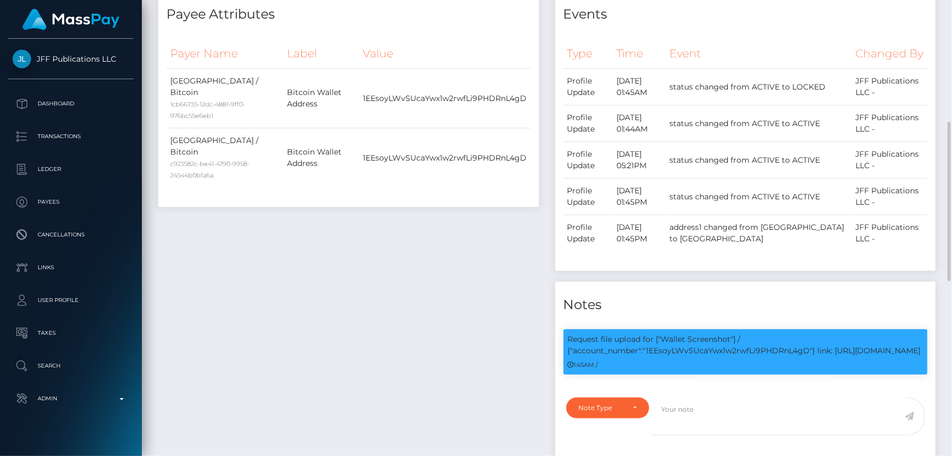
scroll to position [148, 0]
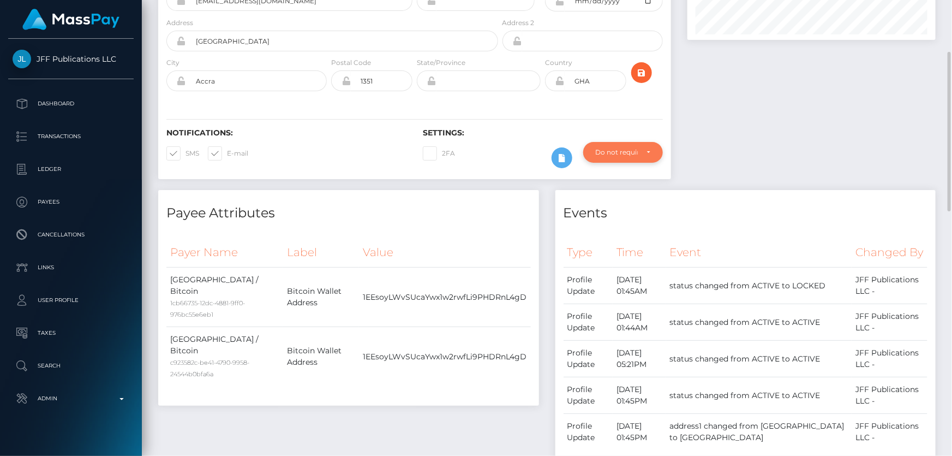
click at [628, 152] on div "Do not require" at bounding box center [617, 152] width 42 height 9
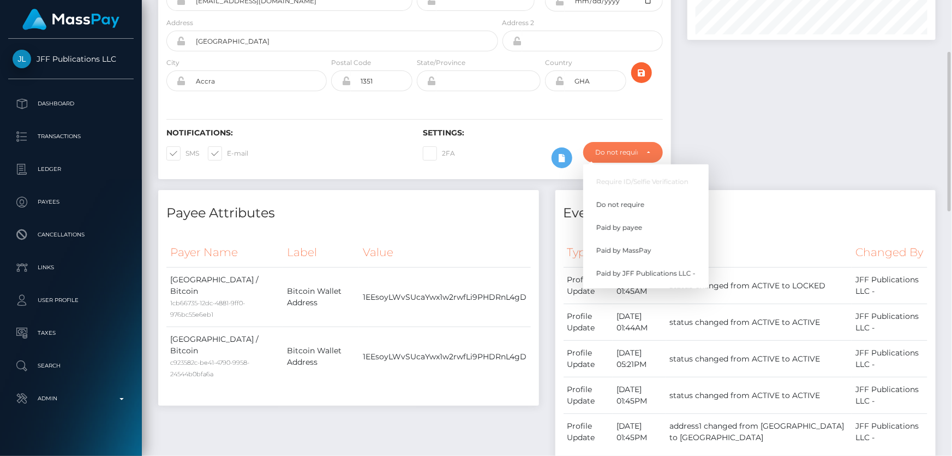
scroll to position [131, 248]
click at [644, 250] on span "Paid by MassPay" at bounding box center [623, 250] width 55 height 10
select select "2"
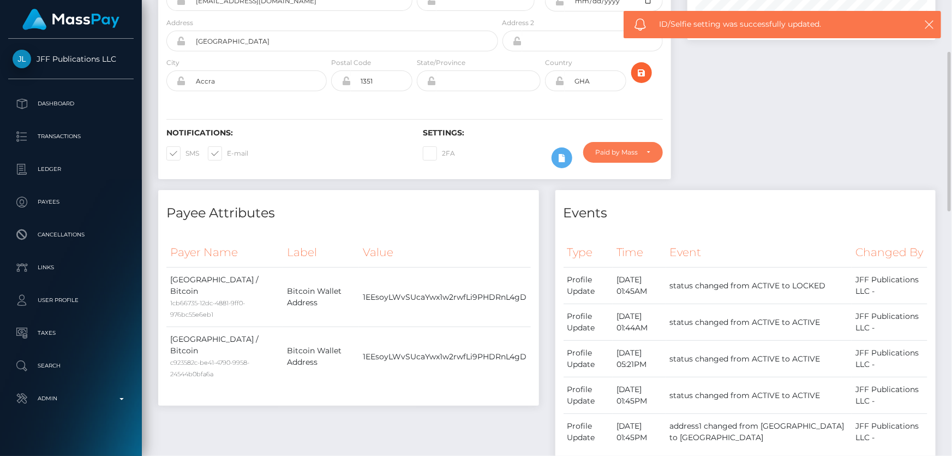
scroll to position [0, 0]
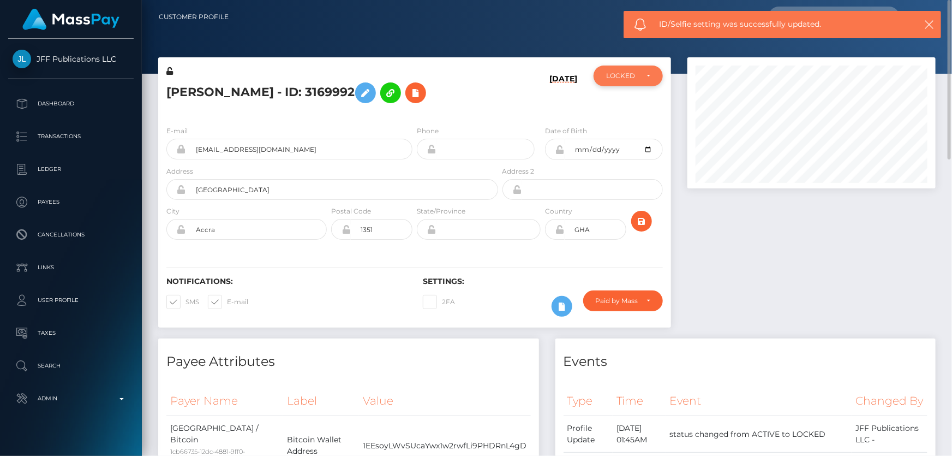
click at [626, 71] on div "LOCKED" at bounding box center [622, 75] width 32 height 9
click at [627, 109] on span "ACTIVE" at bounding box center [619, 105] width 25 height 10
select select "ACTIVE"
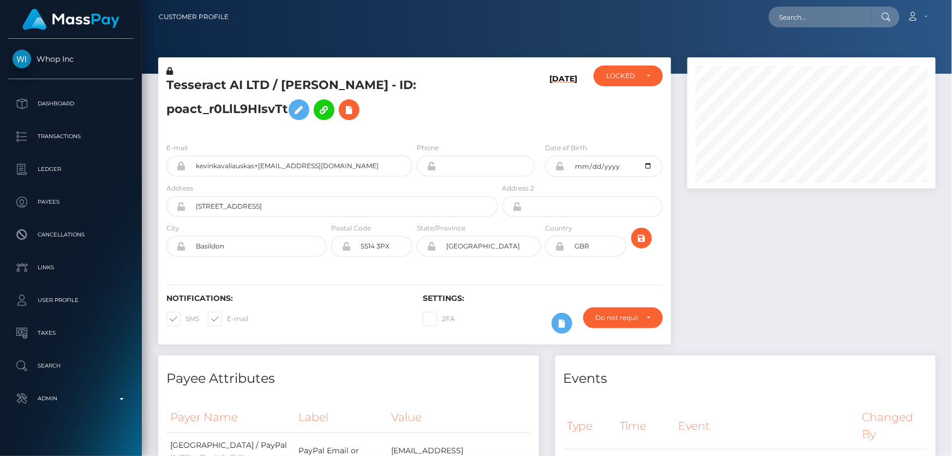
scroll to position [131, 248]
click at [438, 119] on h5 "Tesseract AI LTD / [PERSON_NAME] - ID: poact_r0LlL9HIsvTt" at bounding box center [329, 101] width 326 height 49
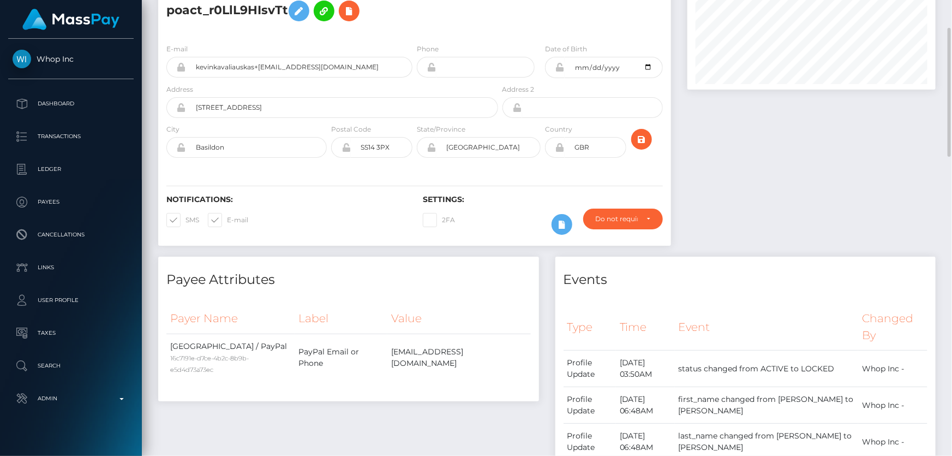
scroll to position [0, 0]
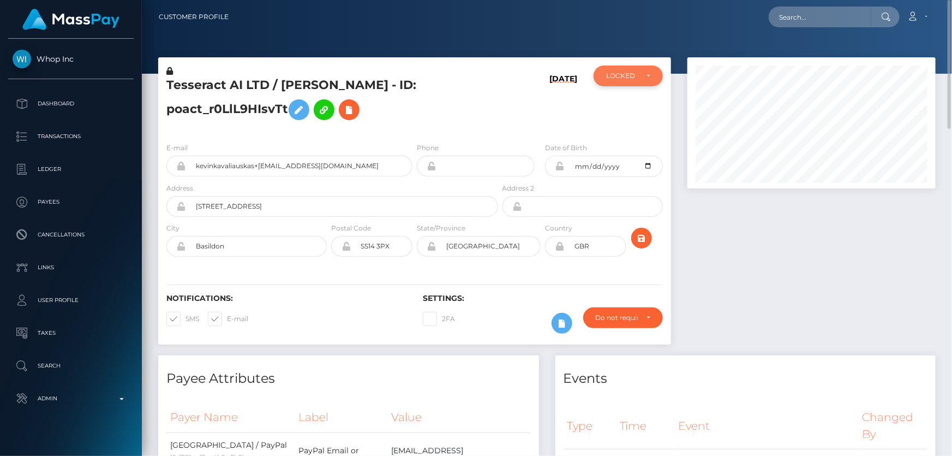
click at [643, 79] on div "LOCKED" at bounding box center [628, 75] width 44 height 9
click at [636, 105] on link "ACTIVE" at bounding box center [628, 105] width 69 height 20
select select "ACTIVE"
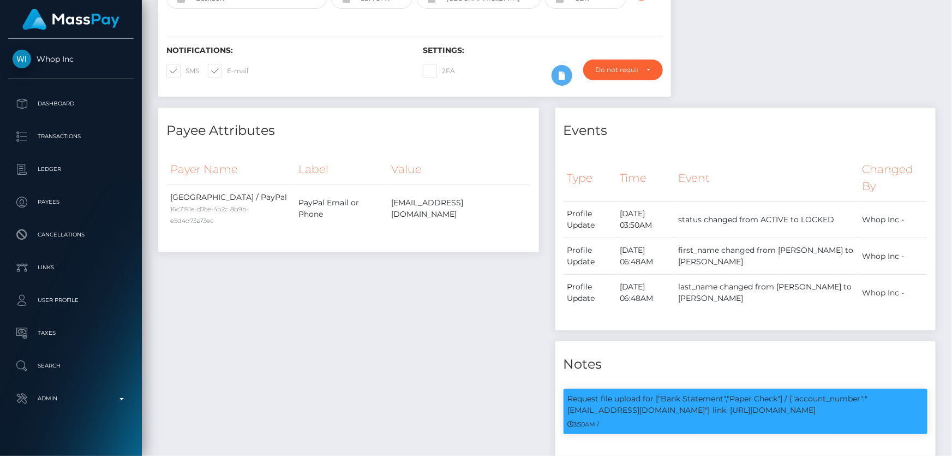
scroll to position [0, 0]
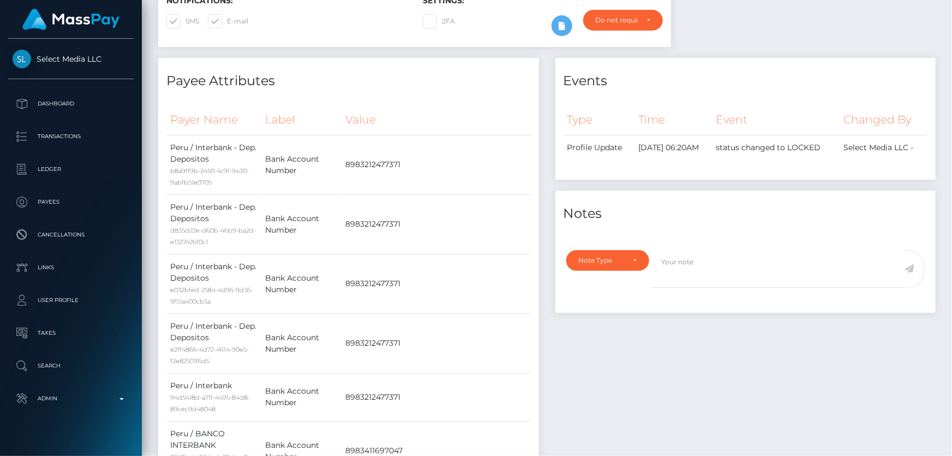
scroll to position [49, 0]
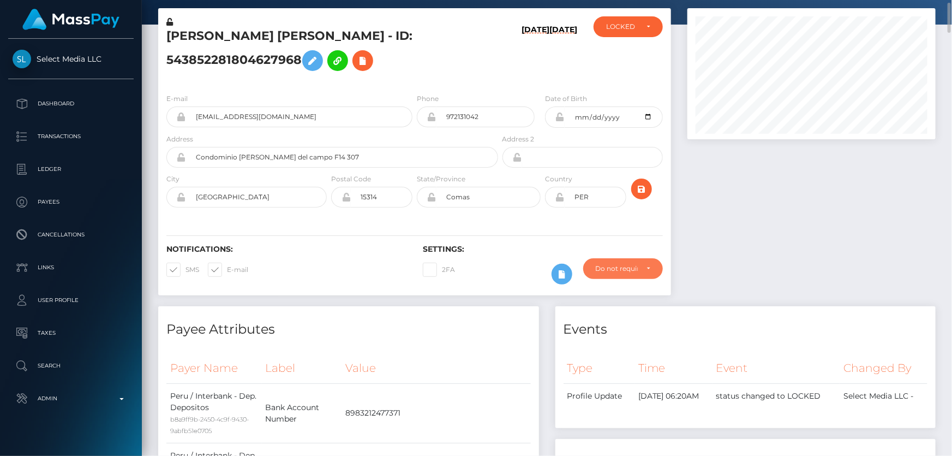
click at [643, 265] on div "Do not require" at bounding box center [623, 268] width 55 height 9
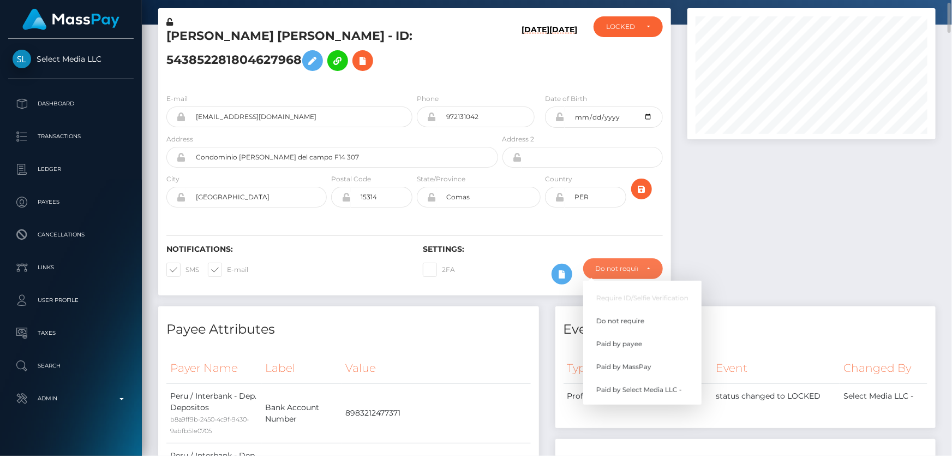
scroll to position [131, 248]
drag, startPoint x: 636, startPoint y: 362, endPoint x: 781, endPoint y: 259, distance: 178.0
click at [636, 362] on span "Paid by MassPay" at bounding box center [623, 367] width 55 height 10
select select "2"
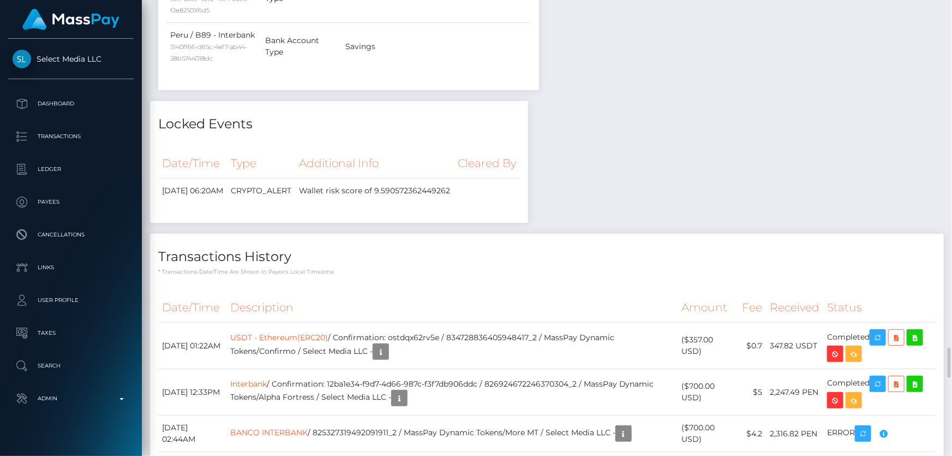
click at [774, 267] on p "* Transactions date/time are shown in payee's local timezone" at bounding box center [546, 271] width 777 height 8
click at [387, 345] on icon "button" at bounding box center [380, 352] width 13 height 14
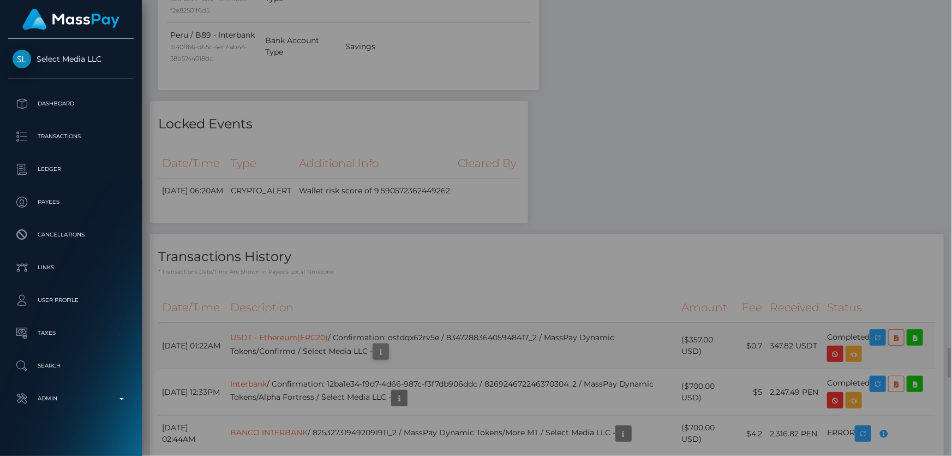
scroll to position [0, 0]
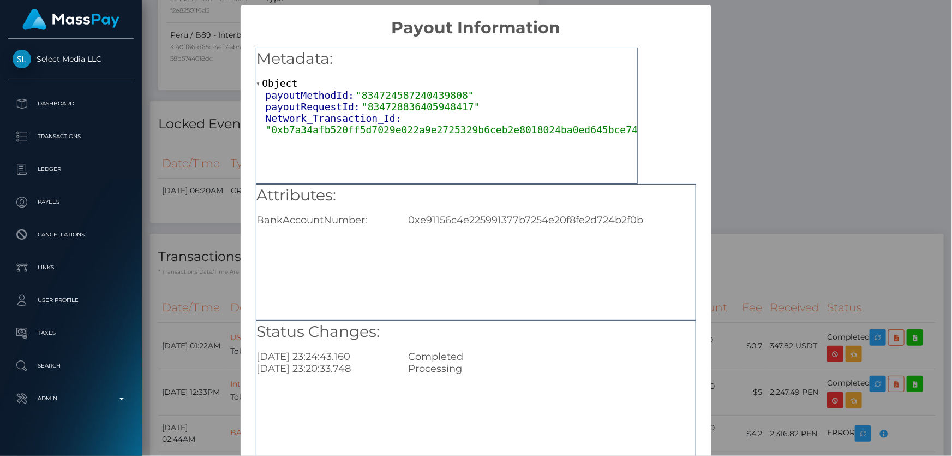
click at [529, 217] on div "0xe91156c4e225991377b7254e20f8fe2d724b2f0b" at bounding box center [551, 220] width 303 height 12
copy div "0xe91156c4e225991377b7254e20f8fe2d724b2f0b"
click at [811, 195] on div "× Payout Information Metadata: Object payoutMethodId: "834724587240439808" payo…" at bounding box center [476, 228] width 952 height 456
click at [823, 227] on div "× Payout Information Metadata: Object payoutMethodId: "834724587240439808" payo…" at bounding box center [476, 228] width 952 height 456
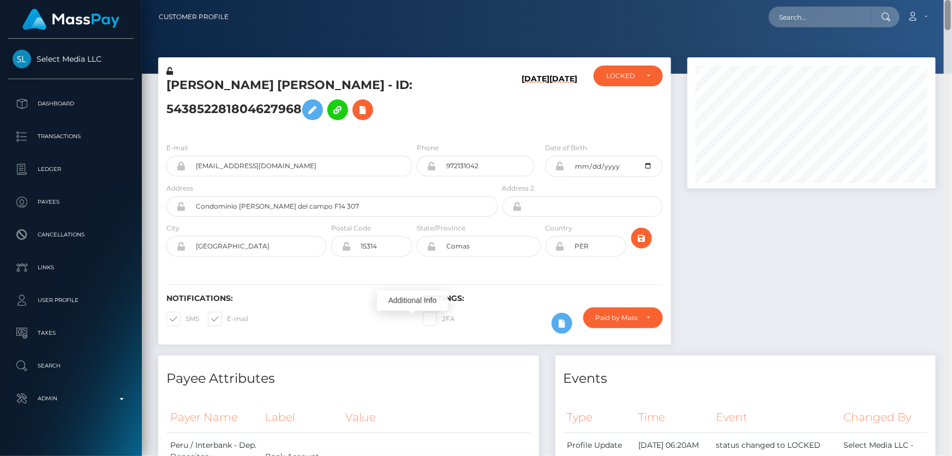
drag, startPoint x: 947, startPoint y: 245, endPoint x: 948, endPoint y: -22, distance: 267.9
click at [948, 0] on html "Select Media LLC Dashboard Transactions Ledger Payees Links Taxes" at bounding box center [476, 228] width 952 height 456
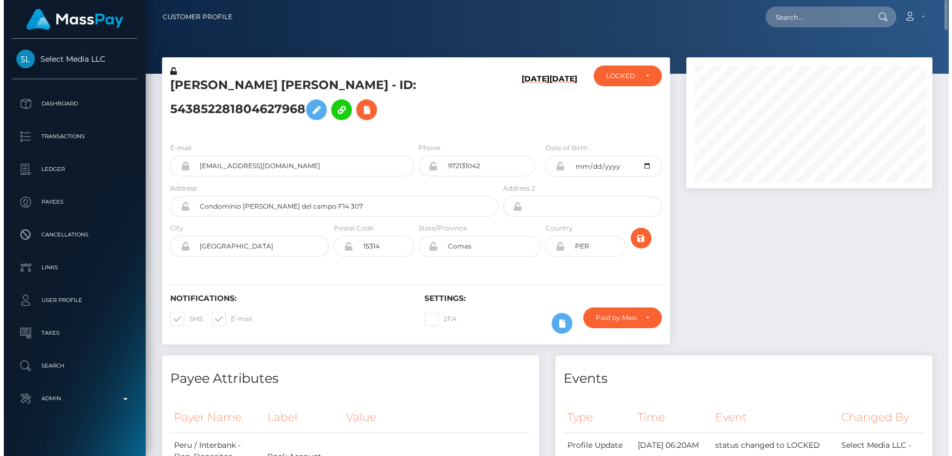
scroll to position [545412, 545297]
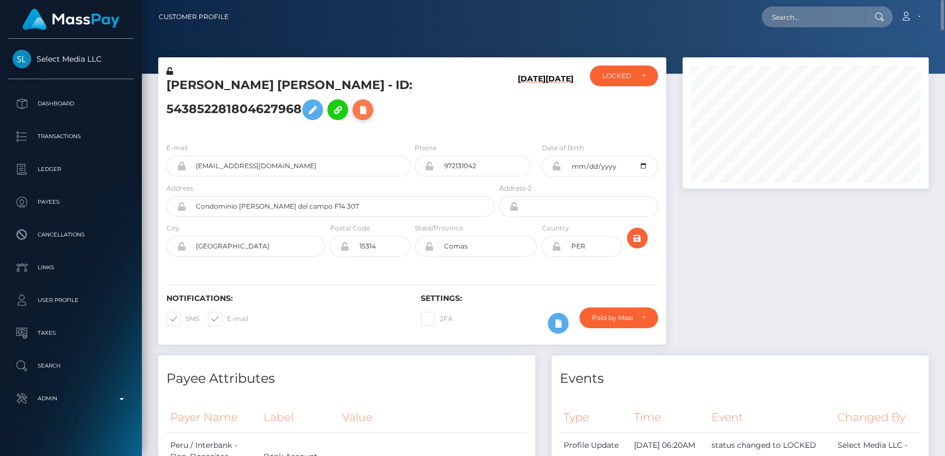
click at [363, 105] on icon at bounding box center [362, 110] width 13 height 14
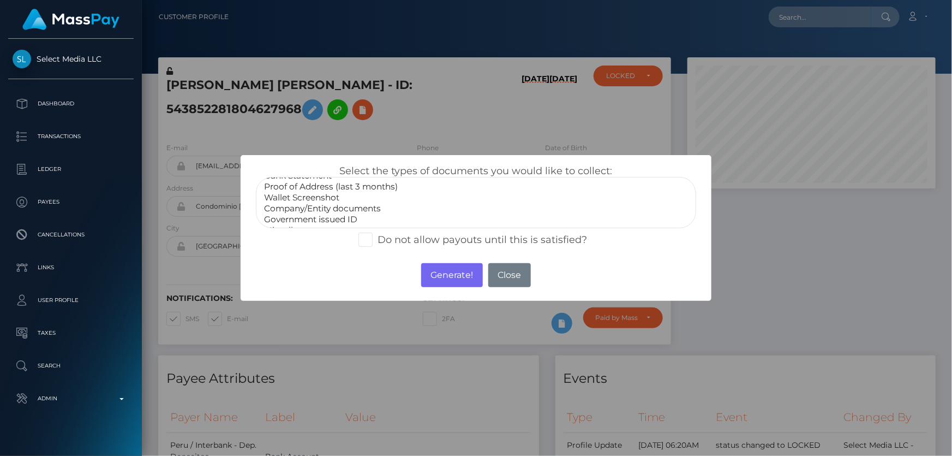
scroll to position [31, 0]
select select "Miscellaneous"
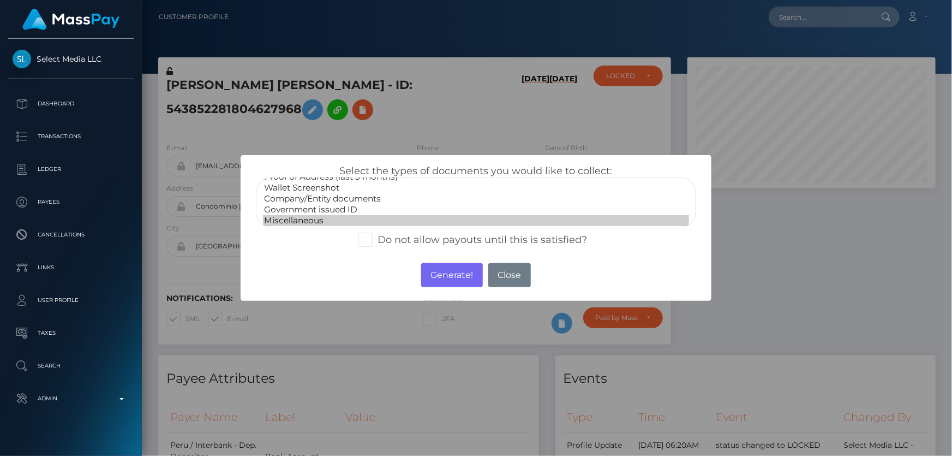
click at [308, 218] on option "Miscellaneous" at bounding box center [476, 220] width 426 height 11
click at [432, 270] on button "Generate!" at bounding box center [452, 275] width 62 height 24
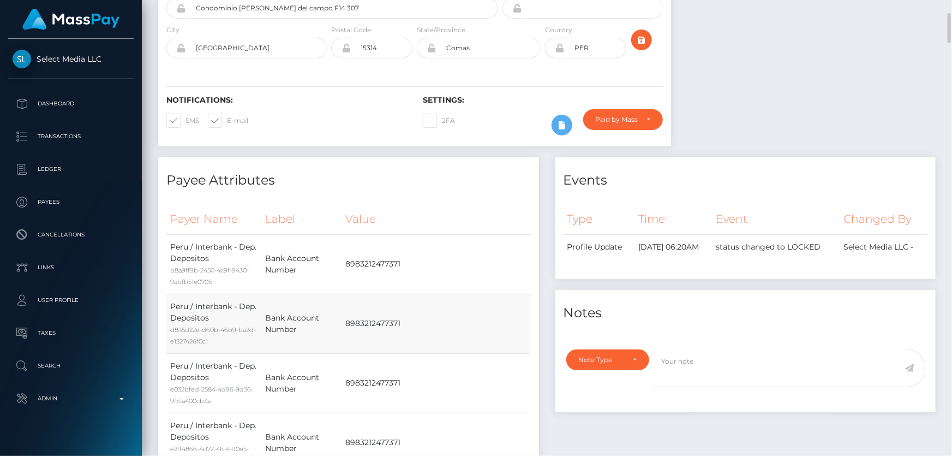
scroll to position [397, 0]
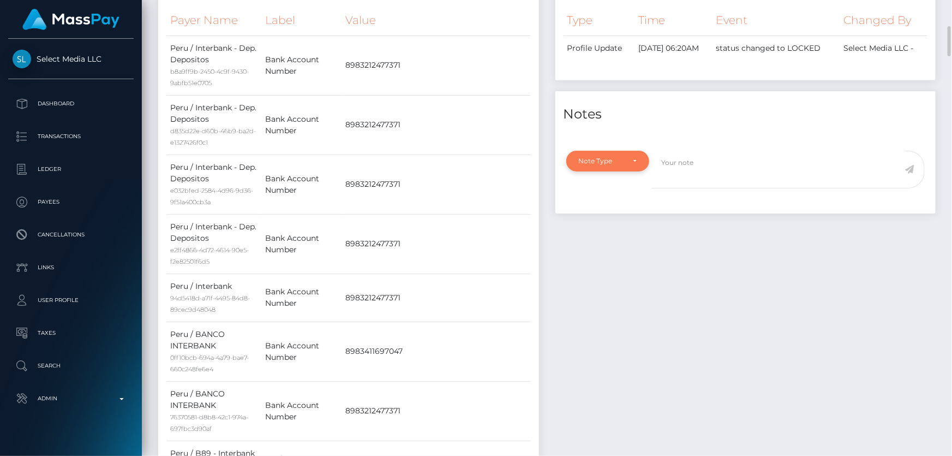
click at [572, 162] on div "Note Type" at bounding box center [607, 161] width 83 height 21
click at [590, 215] on span "Compliance" at bounding box center [599, 213] width 40 height 10
select select "COMPLIANCE"
click at [686, 163] on textarea at bounding box center [778, 170] width 254 height 38
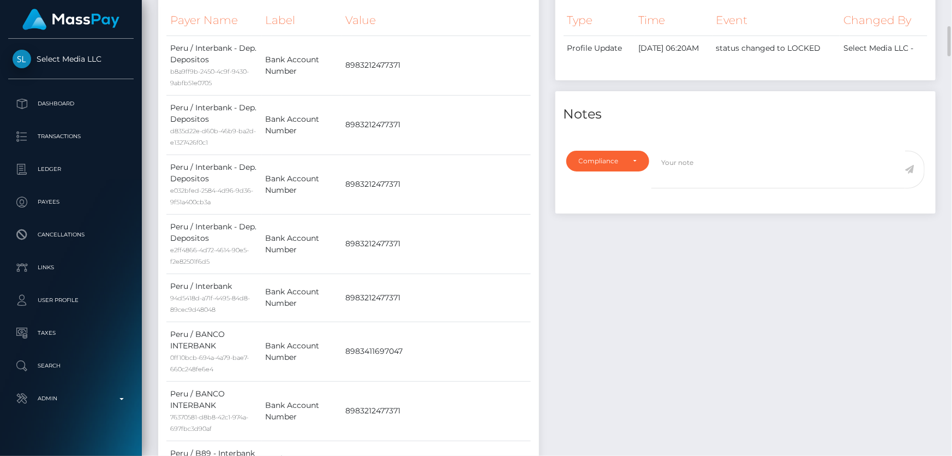
paste textarea "UTR - due to source of funds. No further action required."
type textarea "UTR - due to source of funds. No further action required."
click at [913, 169] on icon at bounding box center [909, 169] width 9 height 9
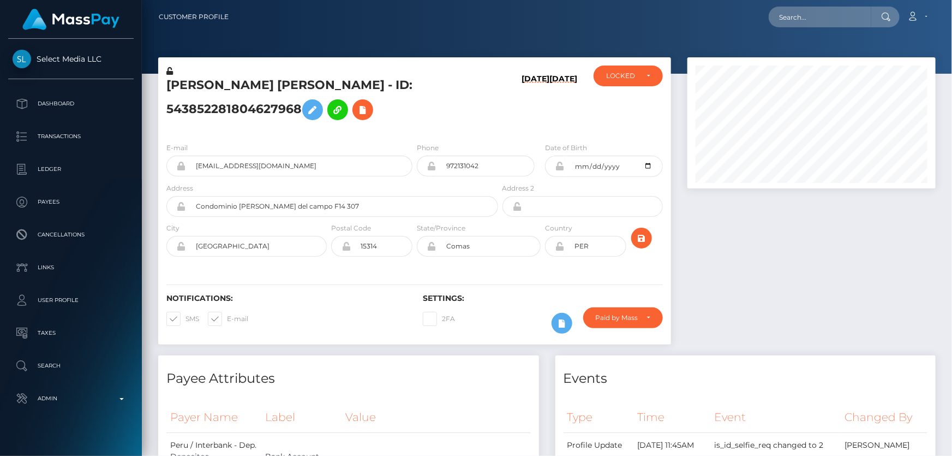
scroll to position [545412, 545294]
click at [619, 81] on div "LOCKED" at bounding box center [628, 75] width 69 height 21
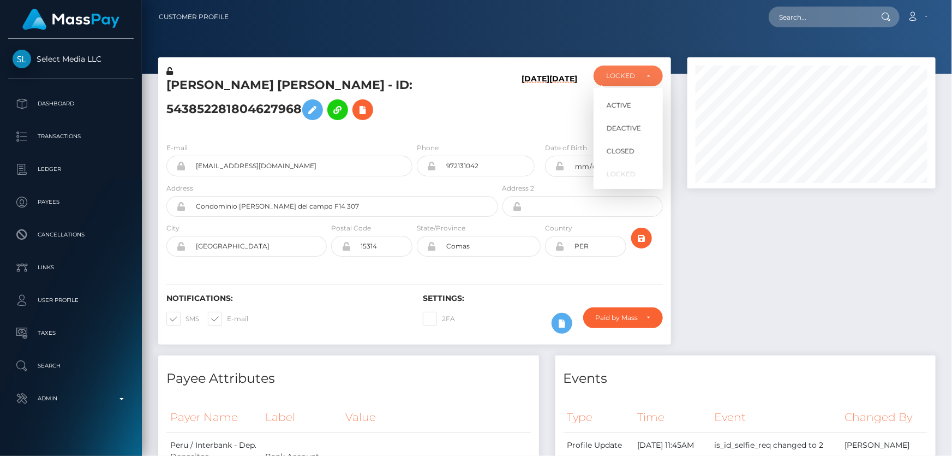
scroll to position [131, 248]
click at [623, 106] on span "ACTIVE" at bounding box center [619, 105] width 25 height 10
select select "ACTIVE"
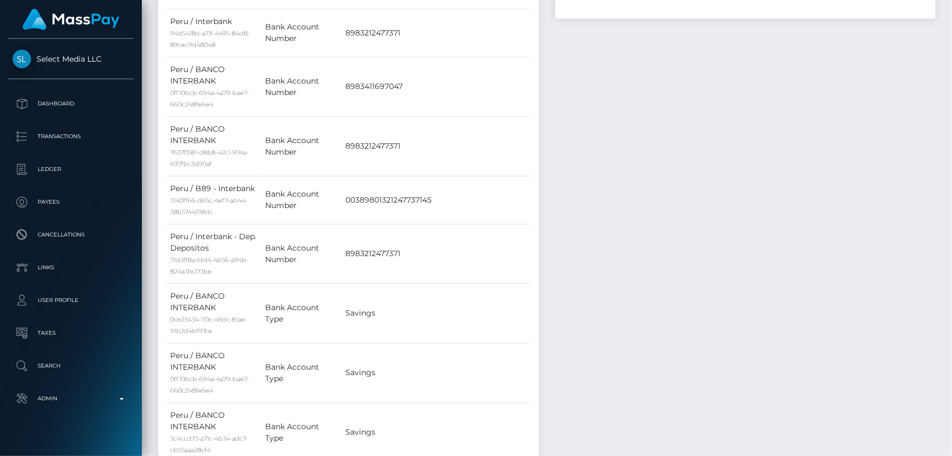
scroll to position [0, 0]
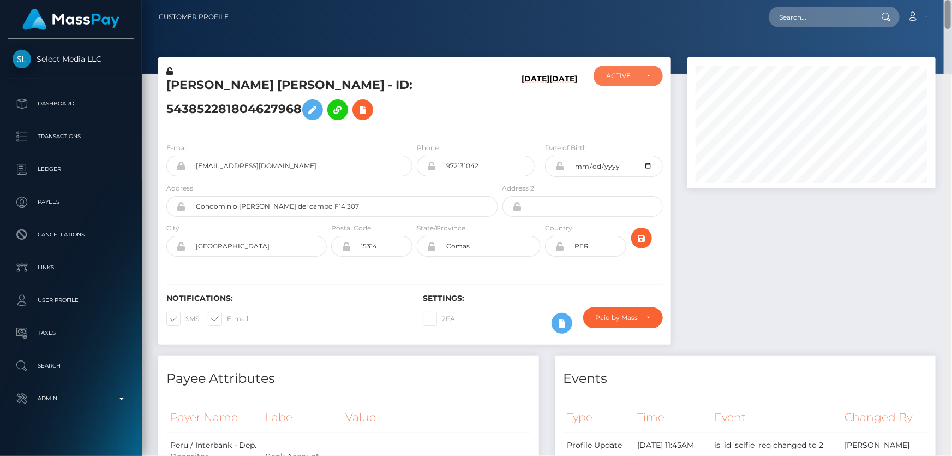
drag, startPoint x: 947, startPoint y: 123, endPoint x: 951, endPoint y: -22, distance: 145.2
click at [951, 0] on html "Select Media LLC Dashboard Transactions Ledger Payees Links Taxes" at bounding box center [476, 228] width 952 height 456
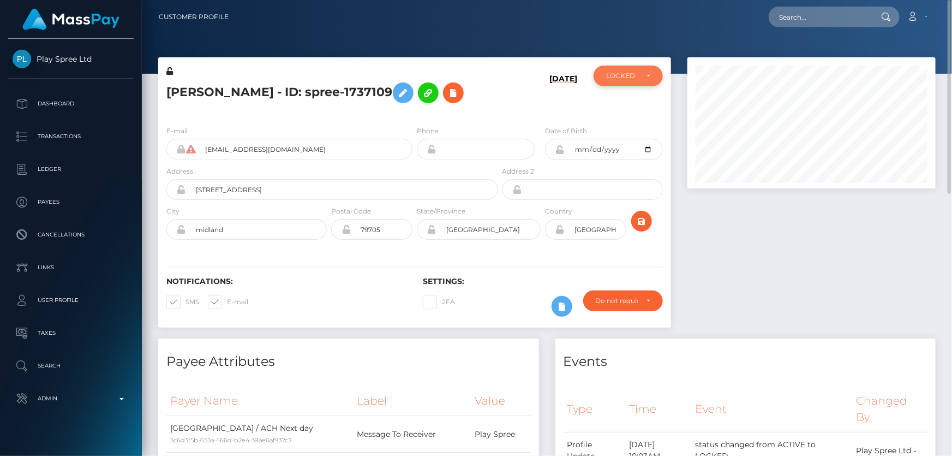
click at [648, 76] on div "LOCKED" at bounding box center [628, 75] width 44 height 9
click at [622, 103] on span "ACTIVE" at bounding box center [619, 105] width 25 height 10
select select "ACTIVE"
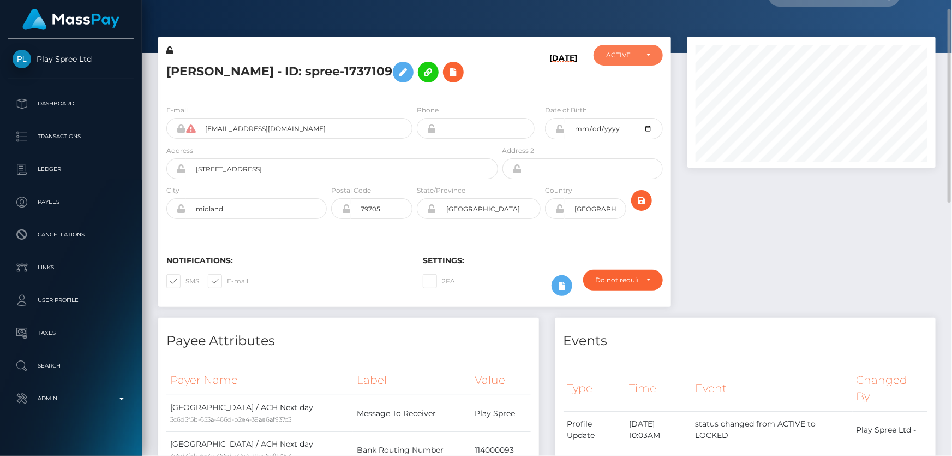
scroll to position [0, 0]
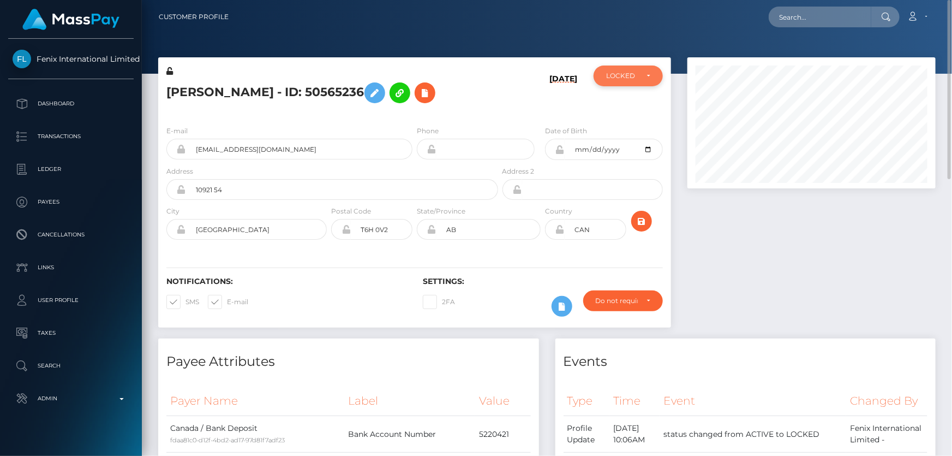
click at [625, 71] on div "LOCKED" at bounding box center [622, 75] width 32 height 9
click at [634, 105] on link "ACTIVE" at bounding box center [628, 105] width 69 height 20
select select "ACTIVE"
